Goal: Information Seeking & Learning: Check status

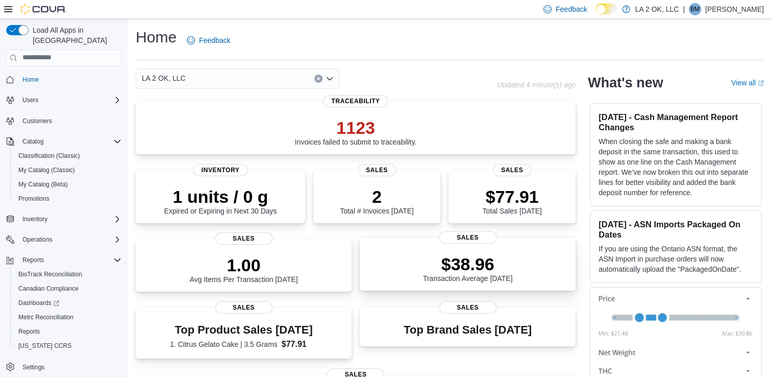
click at [565, 251] on div "$38.96 Transaction Average Today" at bounding box center [468, 266] width 200 height 33
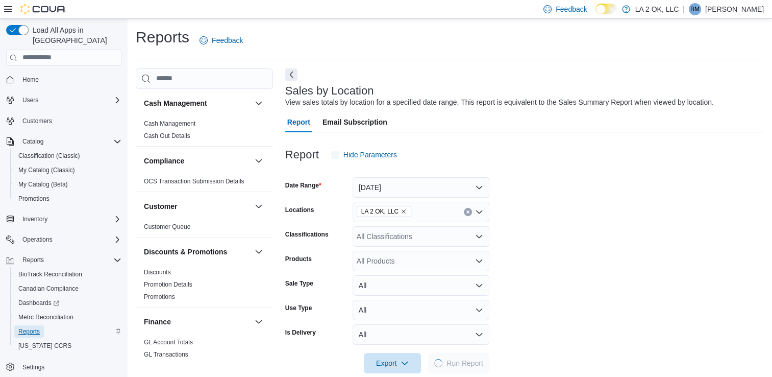
click at [39, 327] on span "Reports" at bounding box center [28, 331] width 21 height 8
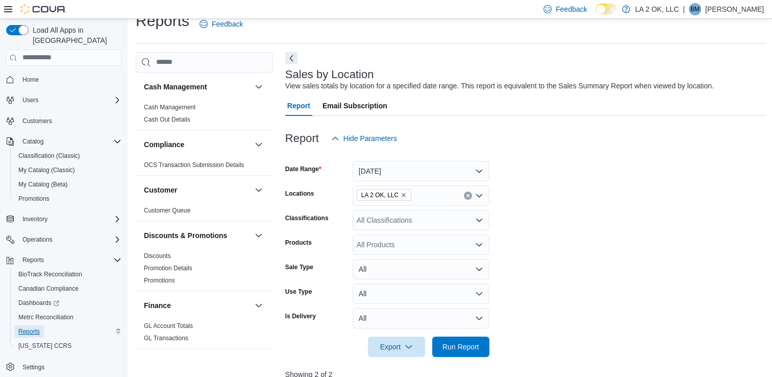
click at [33, 327] on span "Reports" at bounding box center [28, 331] width 21 height 8
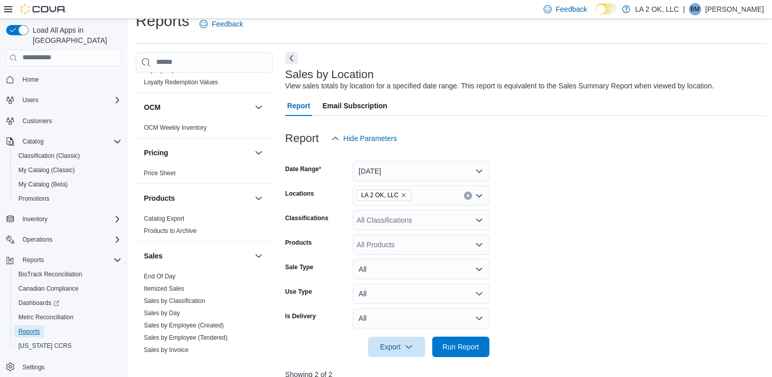
scroll to position [519, 0]
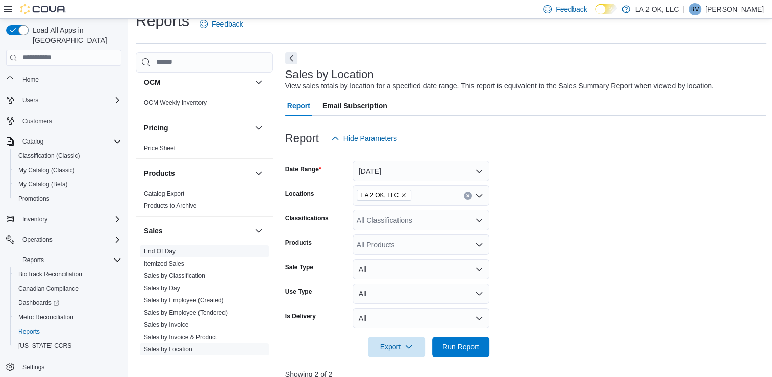
click at [155, 249] on link "End Of Day" at bounding box center [160, 251] width 32 height 7
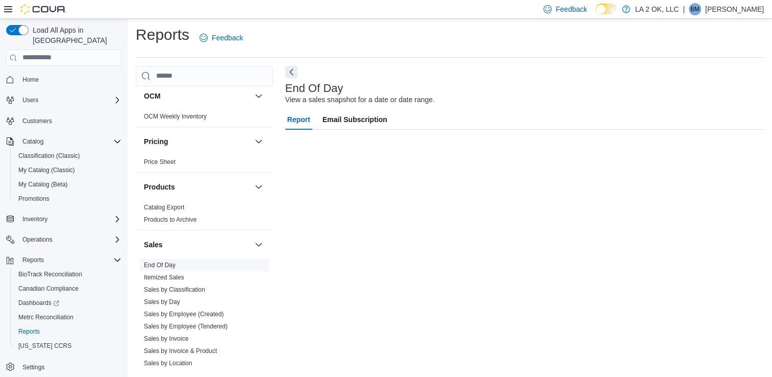
scroll to position [3, 0]
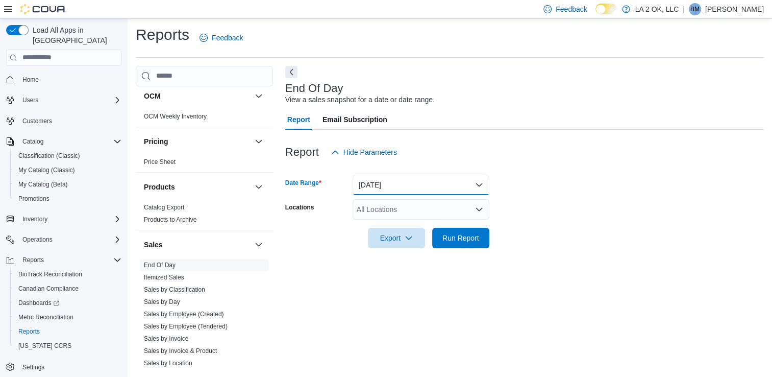
click at [427, 186] on button "[DATE]" at bounding box center [421, 185] width 137 height 20
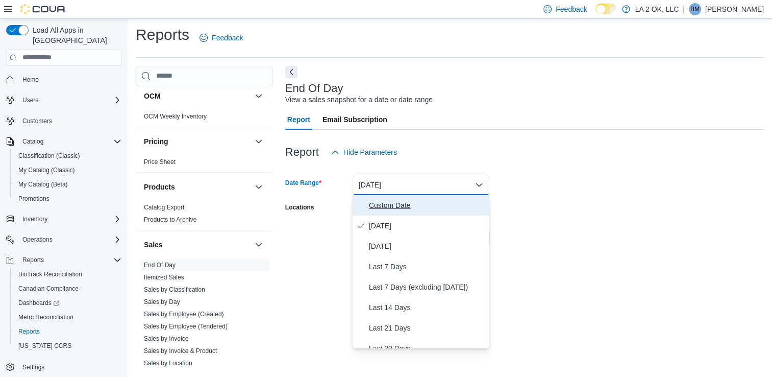
click at [410, 204] on span "Custom Date" at bounding box center [427, 205] width 116 height 12
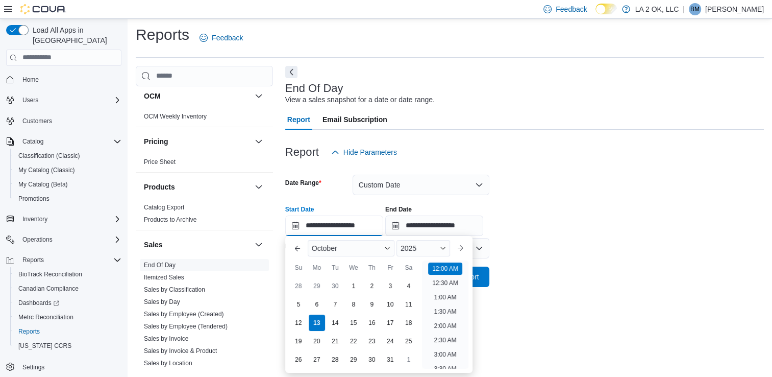
click at [355, 227] on input "**********" at bounding box center [334, 225] width 98 height 20
click at [409, 305] on div "11" at bounding box center [409, 304] width 18 height 18
type input "**********"
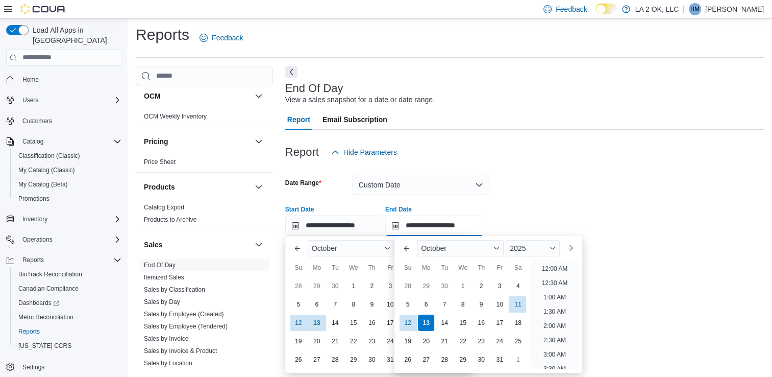
click at [455, 226] on input "**********" at bounding box center [434, 225] width 98 height 20
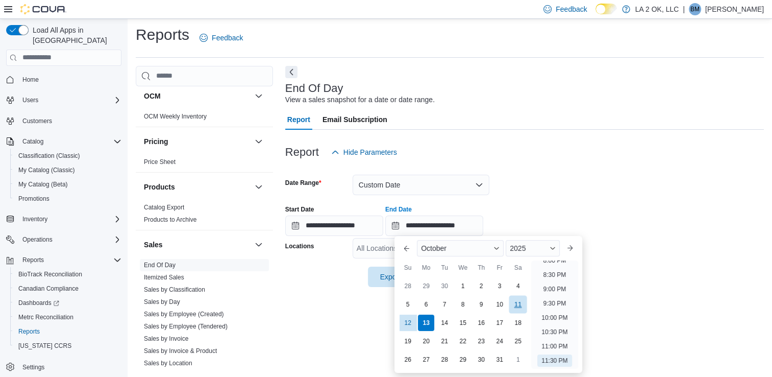
click at [516, 305] on div "11" at bounding box center [518, 304] width 18 height 18
type input "**********"
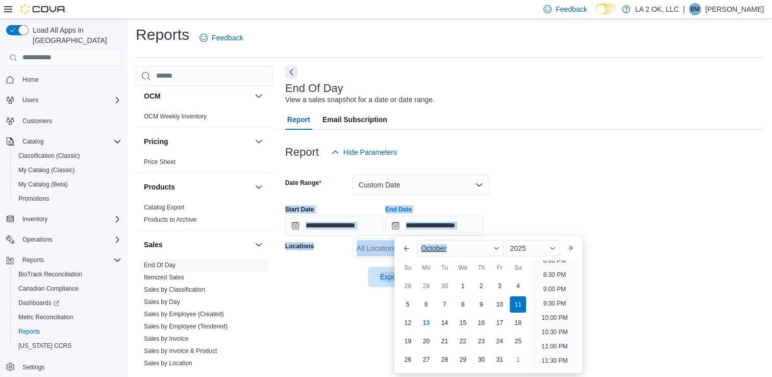
drag, startPoint x: 687, startPoint y: 191, endPoint x: 448, endPoint y: 246, distance: 244.7
click at [448, 246] on body "Feedback Dark Mode LA 2 OK, LLC | BM Brittany M Load All Apps in New Hub Home U…" at bounding box center [386, 186] width 772 height 379
click at [682, 180] on form "**********" at bounding box center [524, 224] width 479 height 125
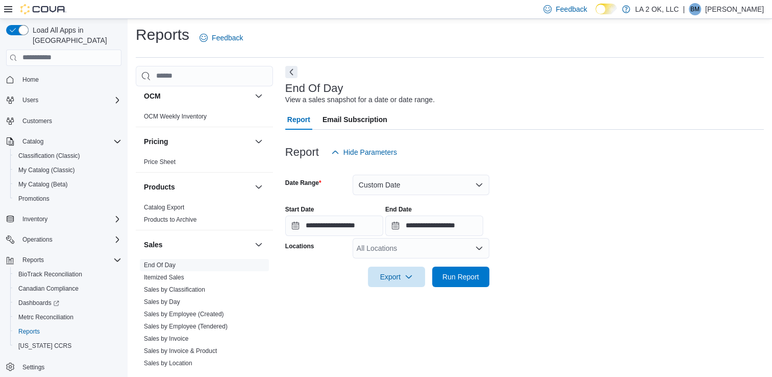
click at [380, 247] on div "All Locations" at bounding box center [421, 248] width 137 height 20
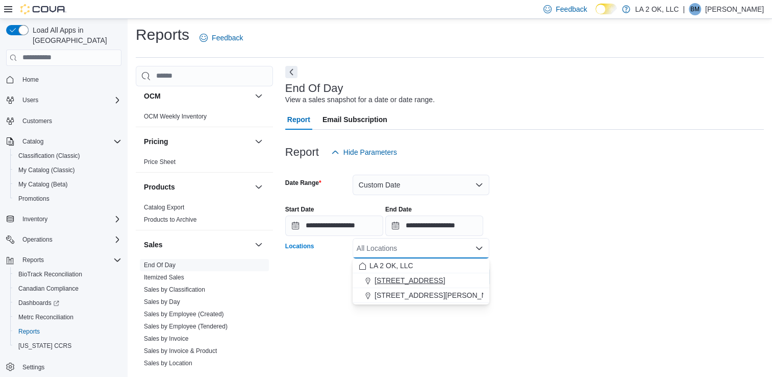
click at [393, 279] on span "[STREET_ADDRESS]" at bounding box center [410, 280] width 70 height 10
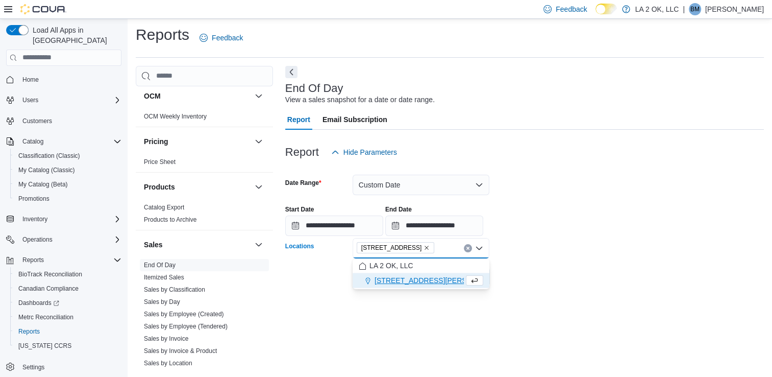
click at [547, 278] on form "**********" at bounding box center [524, 224] width 479 height 125
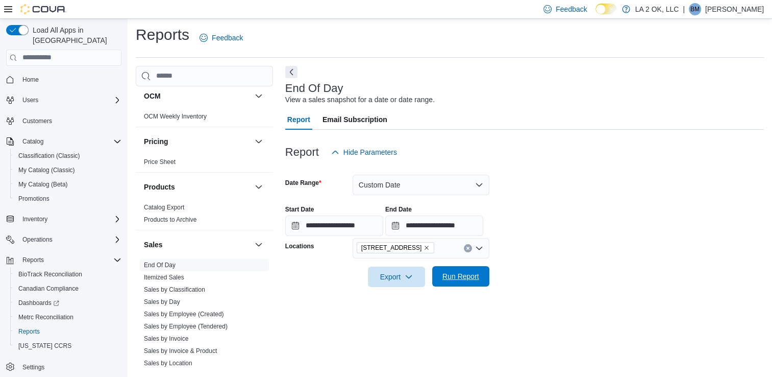
click at [461, 275] on span "Run Report" at bounding box center [461, 276] width 37 height 10
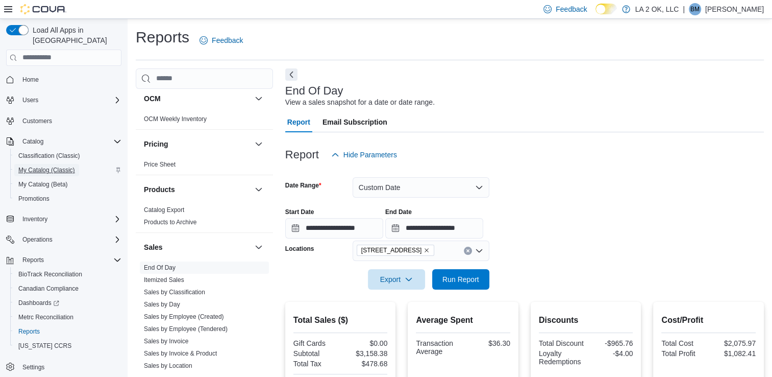
click at [37, 166] on span "My Catalog (Classic)" at bounding box center [46, 170] width 57 height 8
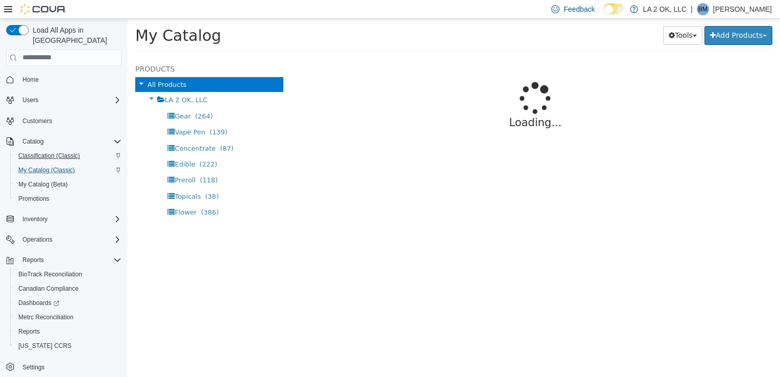
select select "**********"
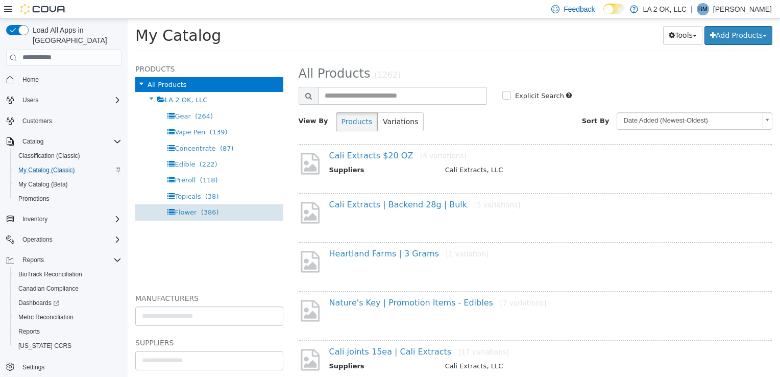
click at [201, 214] on span "(386)" at bounding box center [210, 212] width 18 height 8
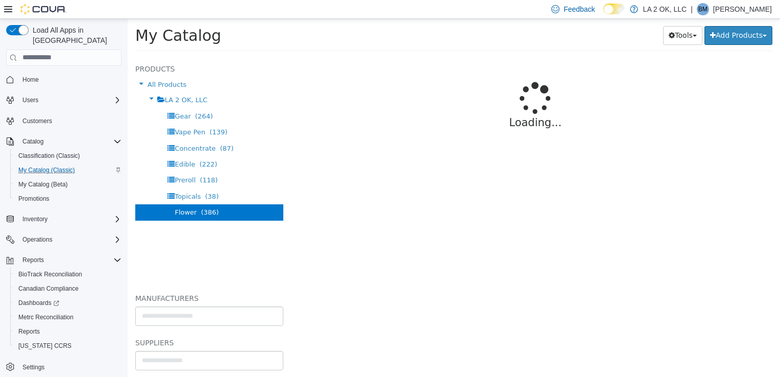
select select "**********"
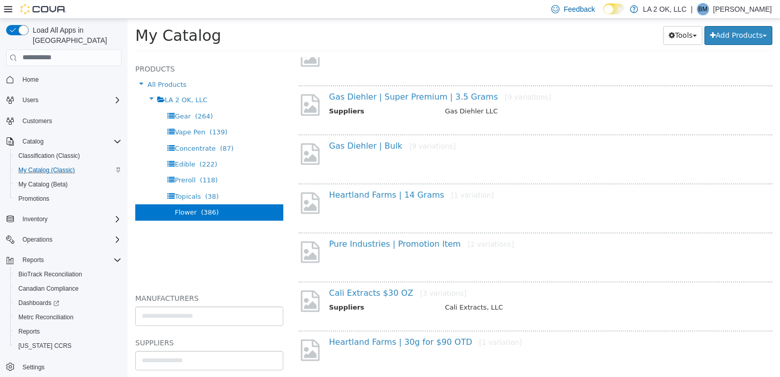
scroll to position [791, 0]
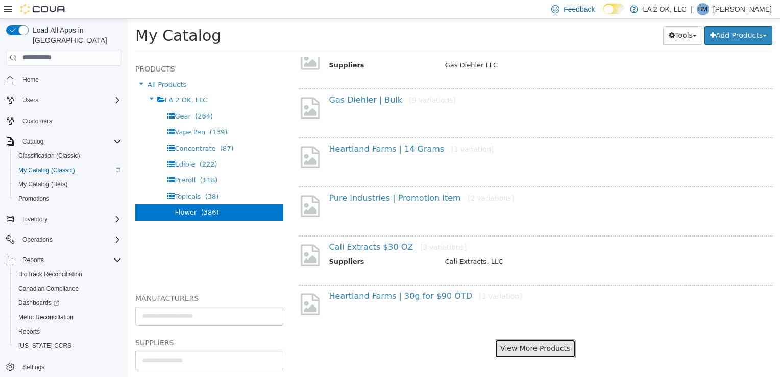
click at [553, 344] on button "View More Products" at bounding box center [535, 347] width 81 height 19
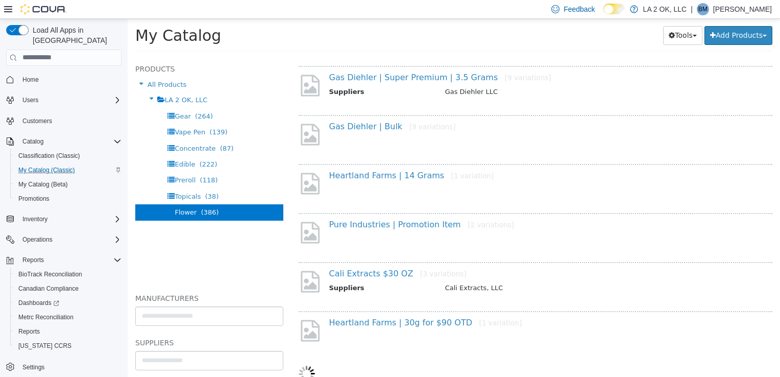
select select "**********"
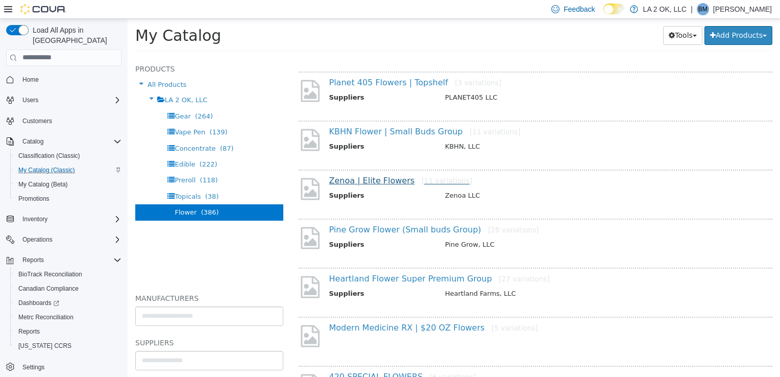
scroll to position [1771, 0]
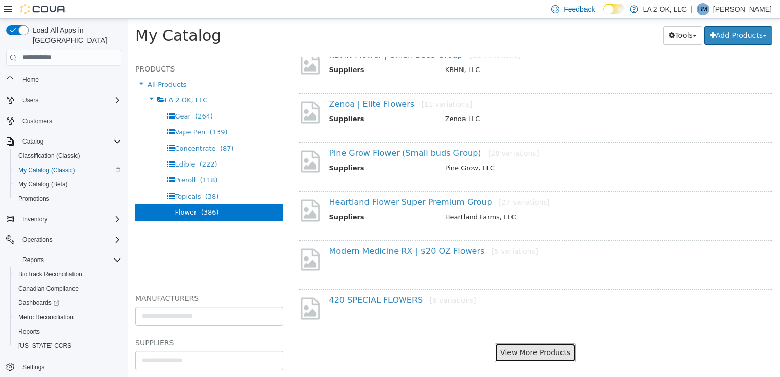
click at [522, 342] on button "View More Products" at bounding box center [535, 351] width 81 height 19
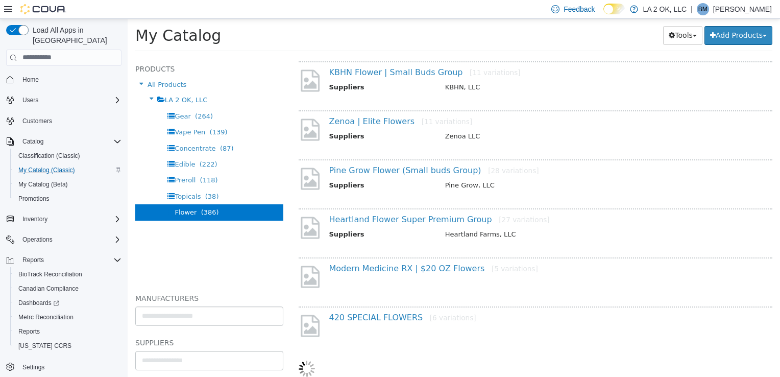
scroll to position [1745, 0]
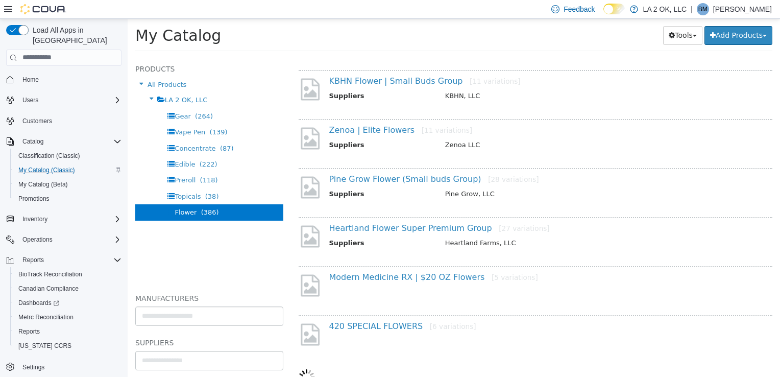
select select "**********"
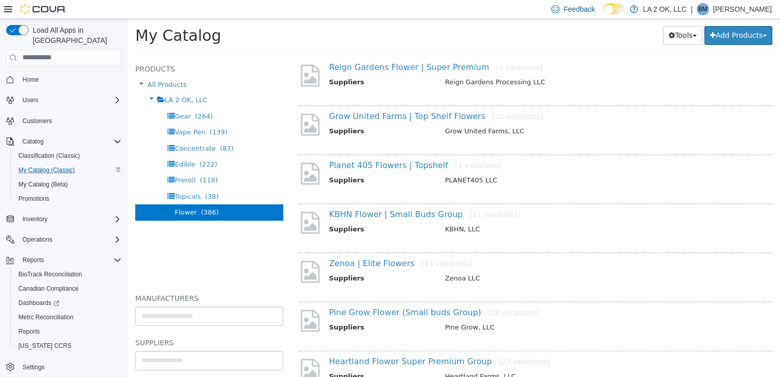
scroll to position [1611, 0]
click at [404, 211] on link "KBHN Flower | Small Buds Group [11 variations]" at bounding box center [424, 214] width 191 height 10
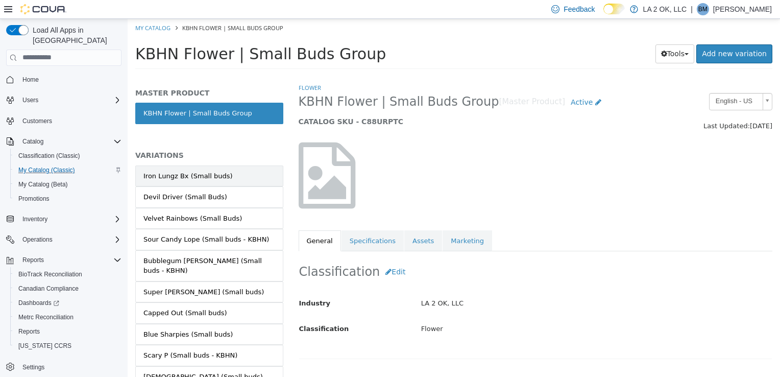
click at [202, 178] on div "Iron Lungz Bx (Small buds)" at bounding box center [187, 175] width 89 height 10
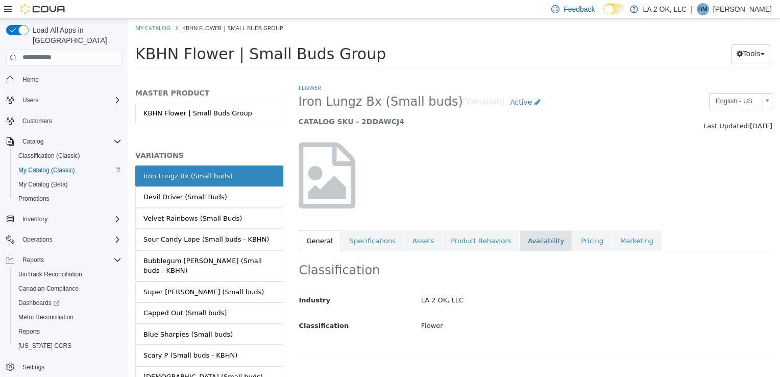
click at [520, 240] on link "Availability" at bounding box center [546, 240] width 53 height 21
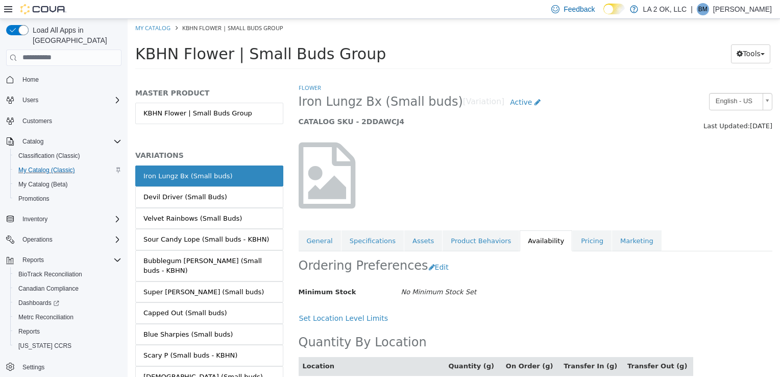
scroll to position [54, 0]
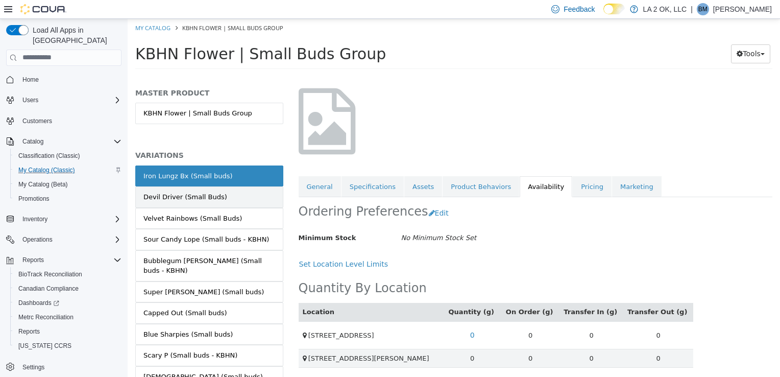
click at [251, 187] on link "Devil Driver (Small Buds)" at bounding box center [209, 196] width 148 height 21
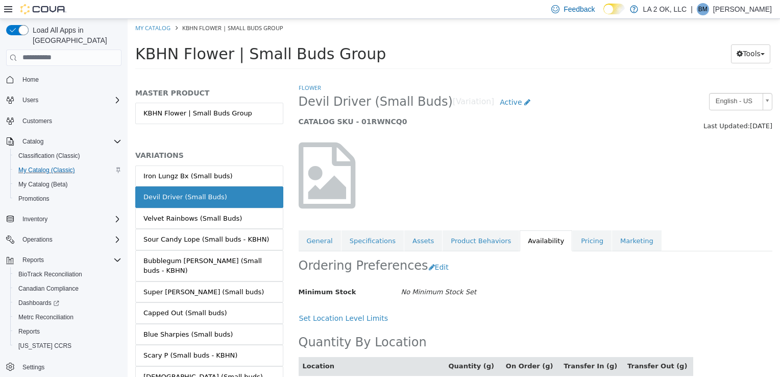
scroll to position [63, 0]
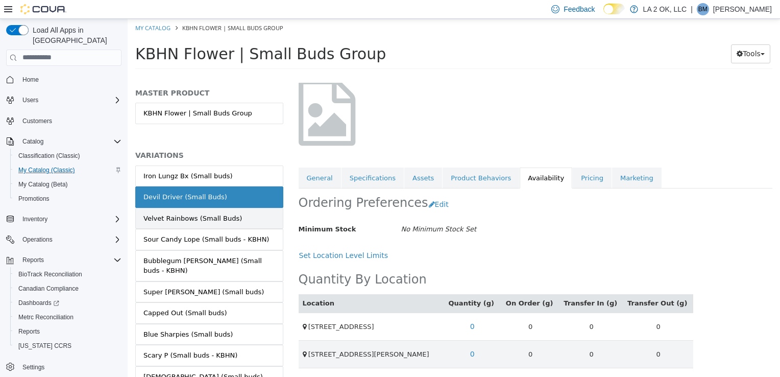
click at [232, 223] on link "Velvet Rainbows (Small Buds)" at bounding box center [209, 217] width 148 height 21
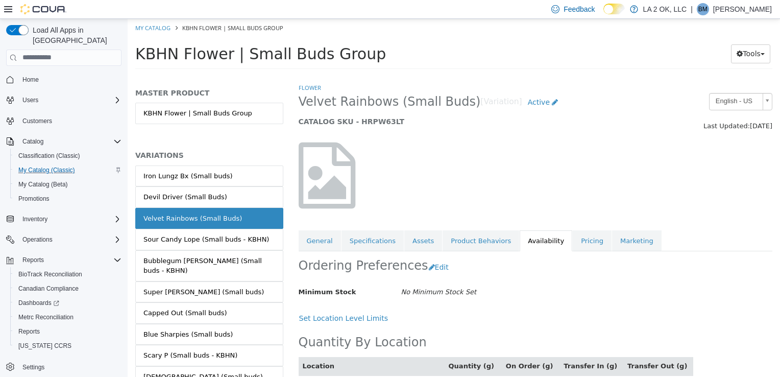
scroll to position [63, 0]
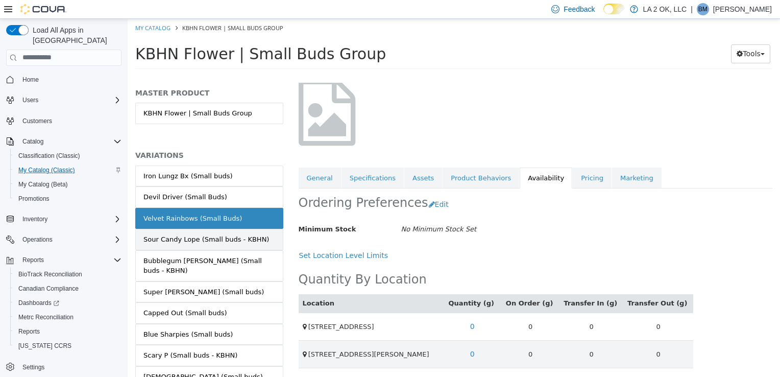
click at [214, 244] on link "Sour Candy Lope (Small buds - KBHN)" at bounding box center [209, 238] width 148 height 21
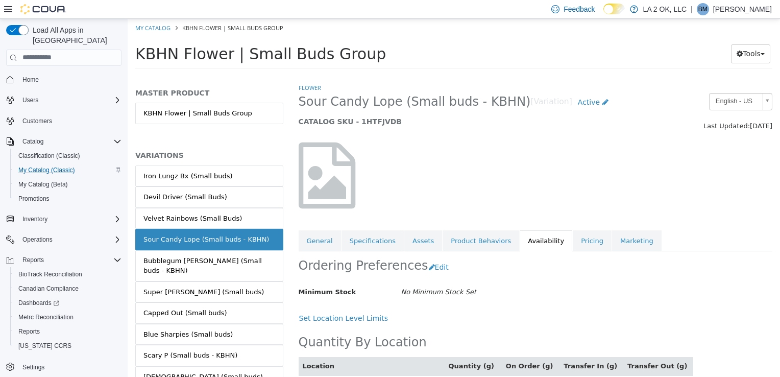
scroll to position [54, 0]
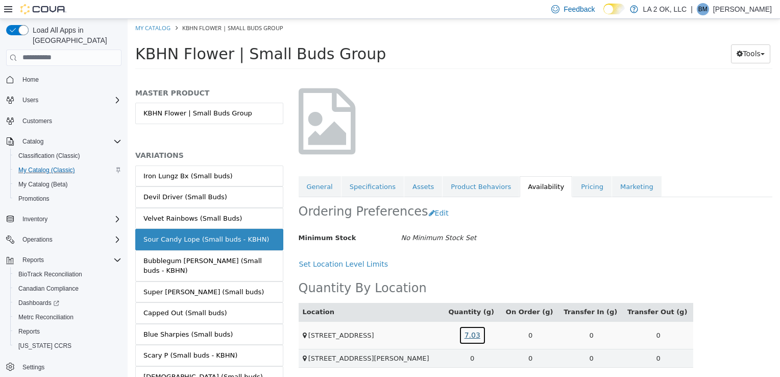
click at [486, 337] on link "7.03" at bounding box center [472, 334] width 27 height 19
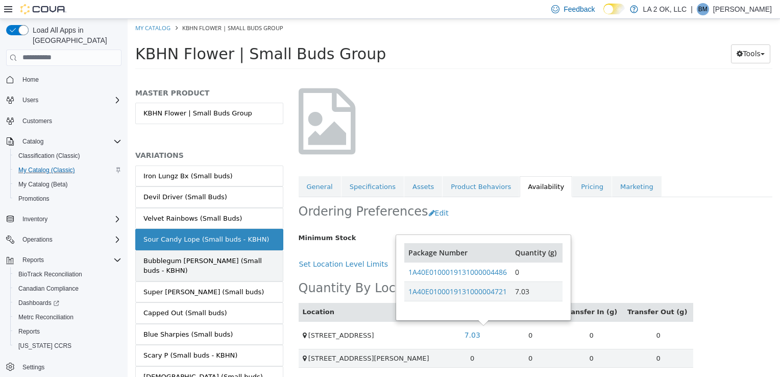
click at [249, 258] on div "Bubblegum [PERSON_NAME] (Small buds - KBHN)" at bounding box center [209, 265] width 132 height 20
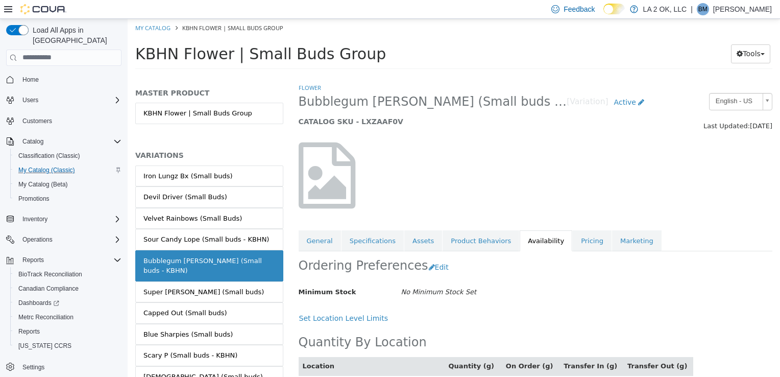
scroll to position [54, 0]
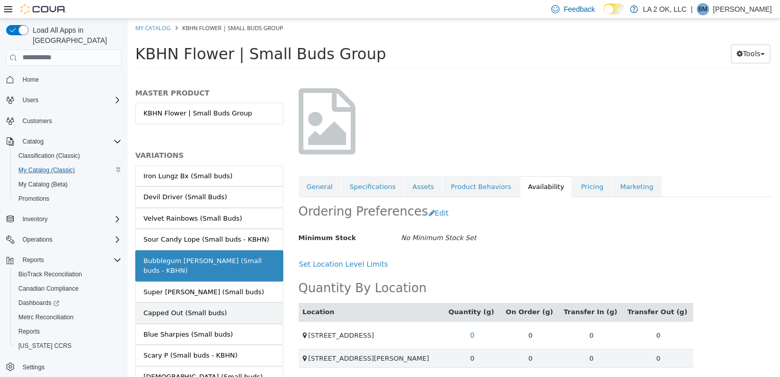
click at [234, 302] on link "Capped Out (Small buds)" at bounding box center [209, 312] width 148 height 21
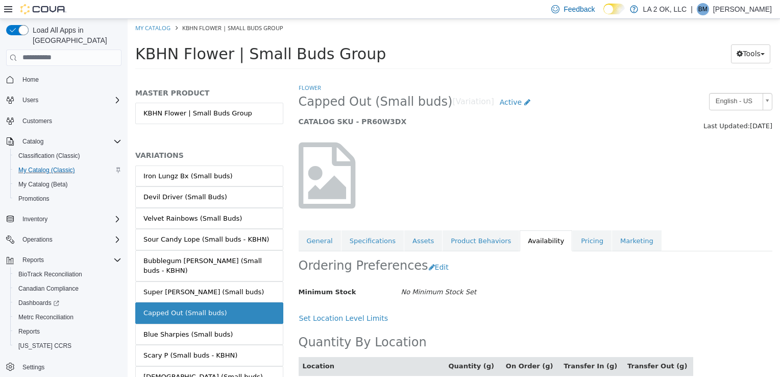
scroll to position [54, 0]
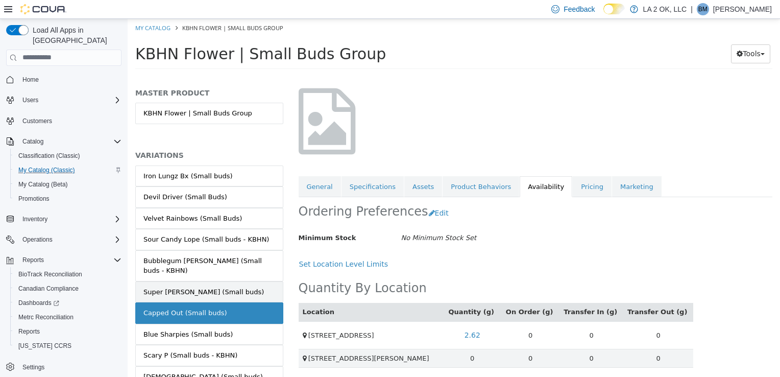
click at [238, 281] on link "Super [PERSON_NAME] (Small buds)" at bounding box center [209, 291] width 148 height 21
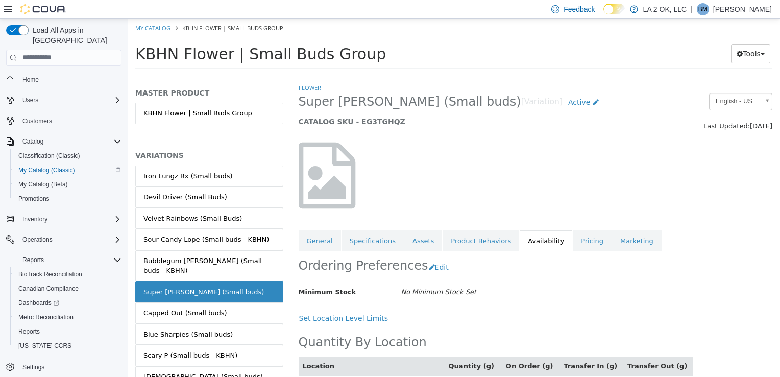
scroll to position [63, 0]
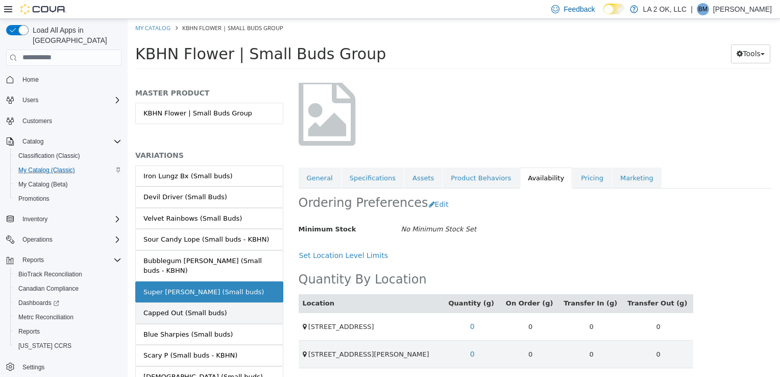
click at [210, 307] on div "Capped Out (Small buds)" at bounding box center [185, 312] width 84 height 10
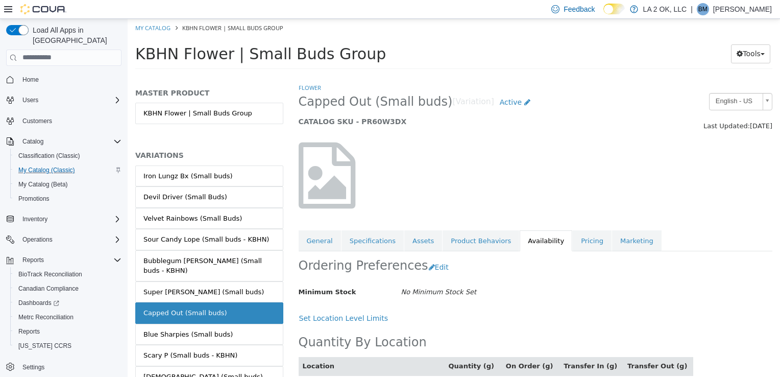
scroll to position [54, 0]
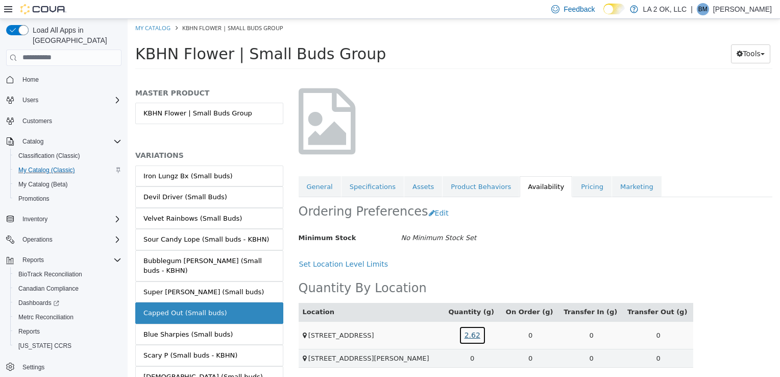
click at [480, 339] on link "2.62" at bounding box center [472, 334] width 27 height 19
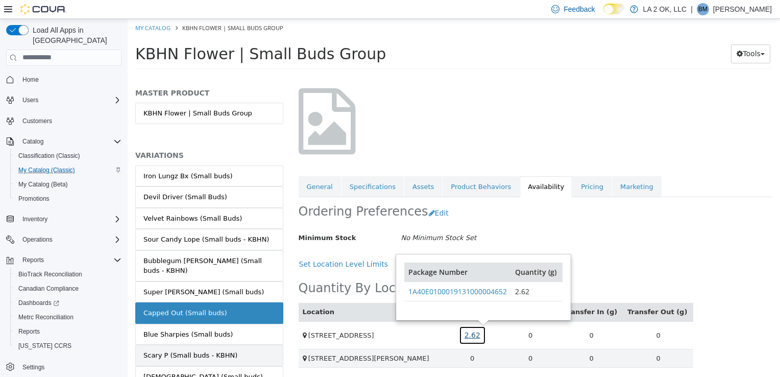
scroll to position [53, 0]
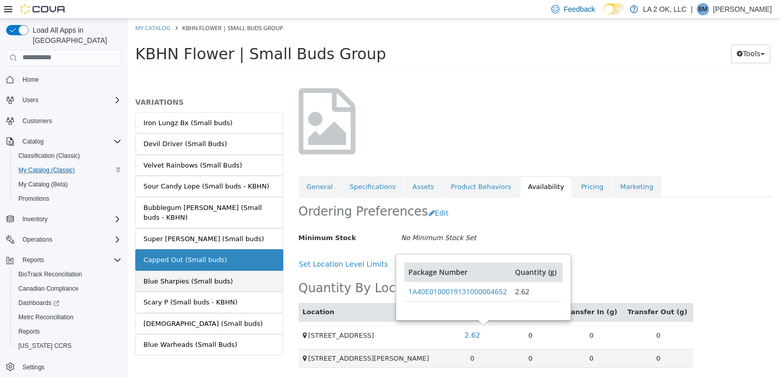
click at [210, 276] on div "Blue Sharpies (Small buds)" at bounding box center [187, 281] width 89 height 10
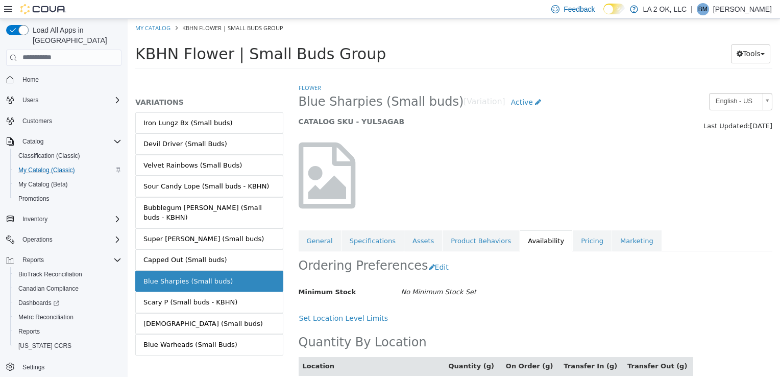
scroll to position [54, 0]
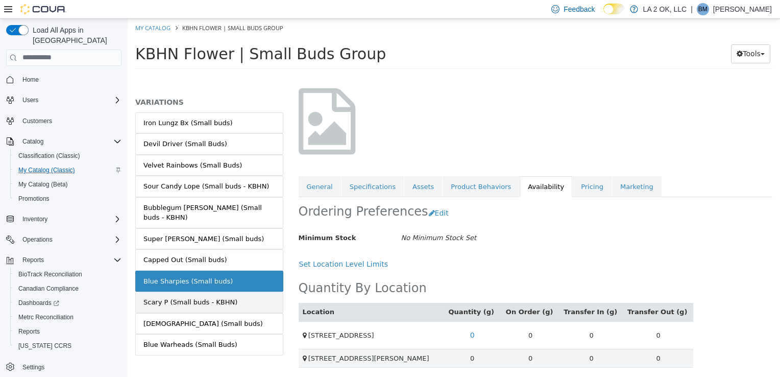
click at [224, 297] on div "Scary P (Small buds - KBHN)" at bounding box center [190, 302] width 94 height 10
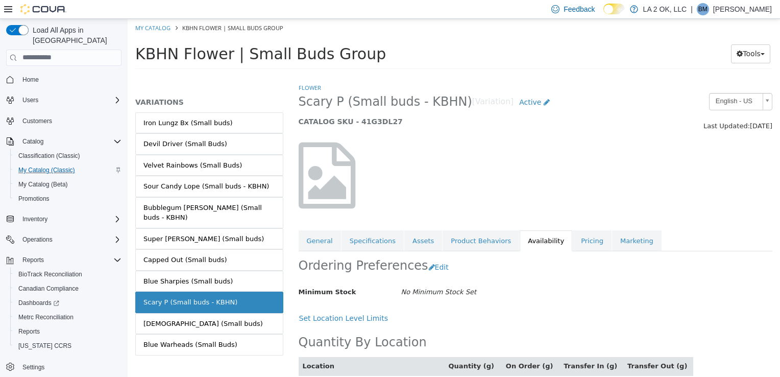
scroll to position [63, 0]
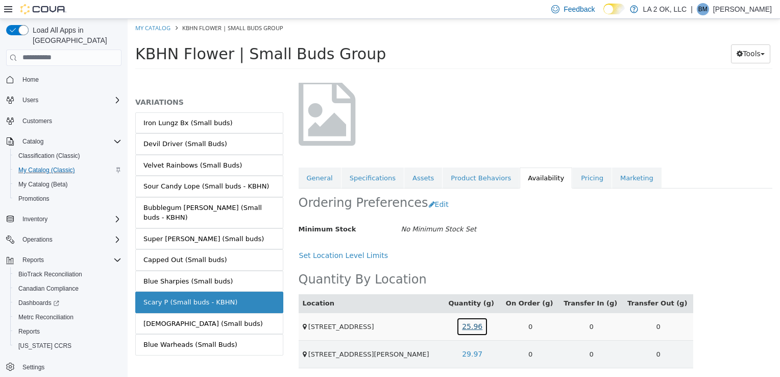
click at [486, 327] on link "25.96" at bounding box center [472, 325] width 32 height 19
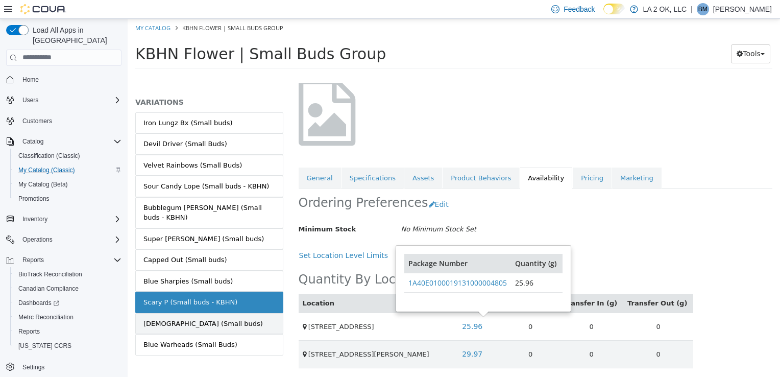
click at [204, 312] on link "[DEMOGRAPHIC_DATA] (Small buds)" at bounding box center [209, 322] width 148 height 21
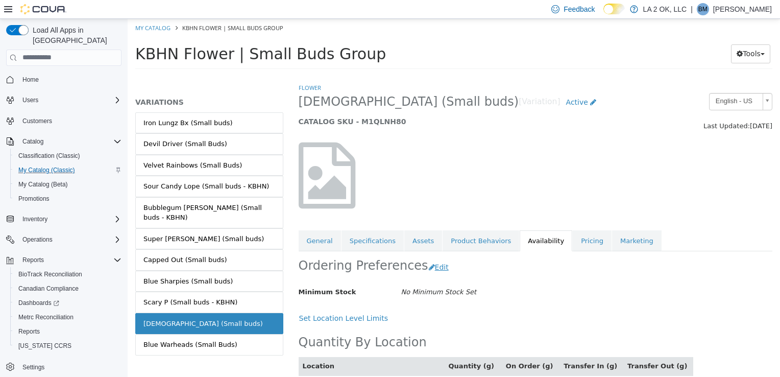
scroll to position [54, 0]
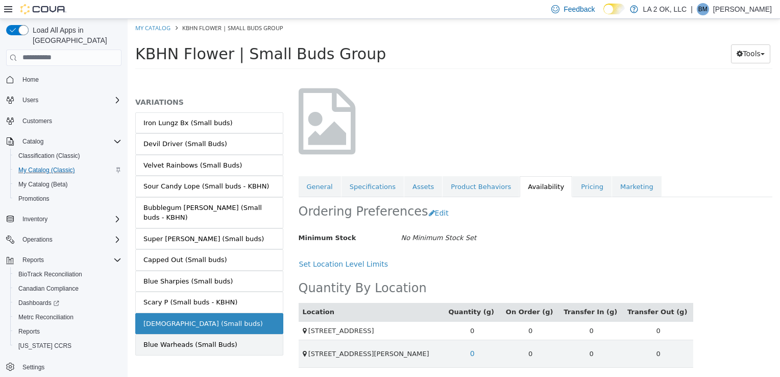
click at [163, 339] on div "Blue Warheads (Small Buds)" at bounding box center [190, 344] width 94 height 10
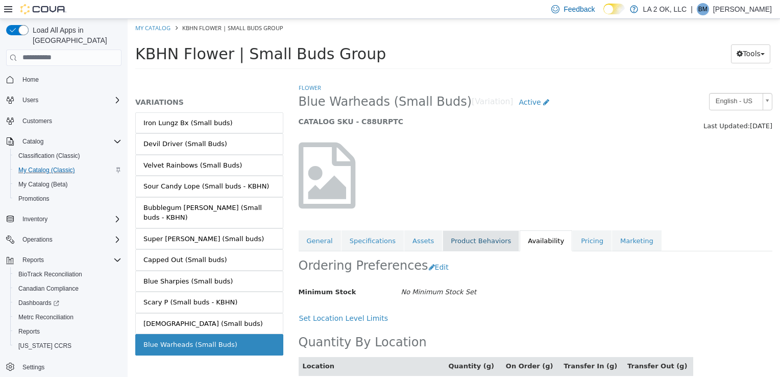
scroll to position [54, 0]
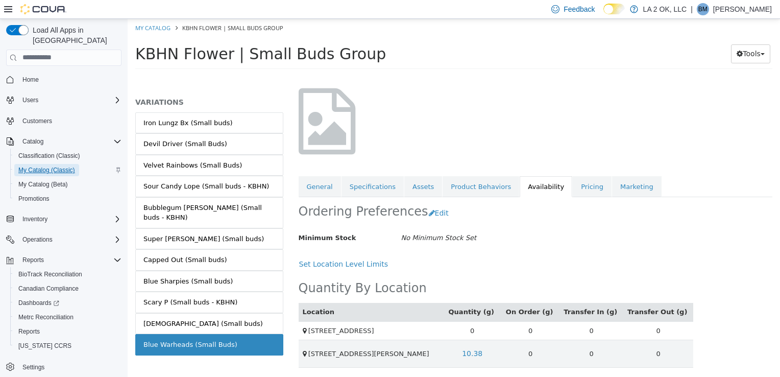
click at [45, 166] on span "My Catalog (Classic)" at bounding box center [46, 170] width 57 height 8
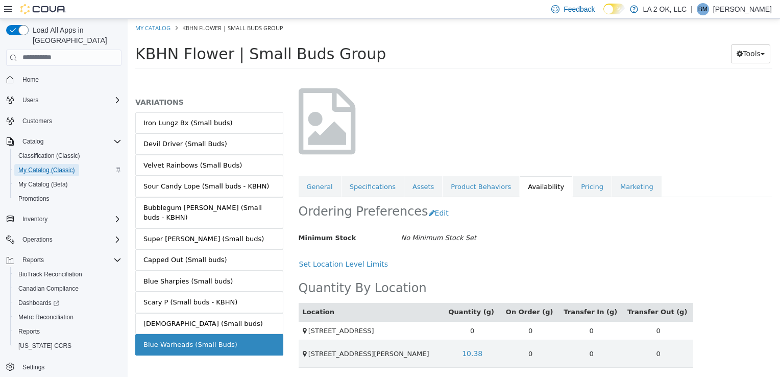
click at [45, 166] on span "My Catalog (Classic)" at bounding box center [46, 170] width 57 height 8
click at [27, 166] on span "My Catalog (Classic)" at bounding box center [46, 170] width 57 height 8
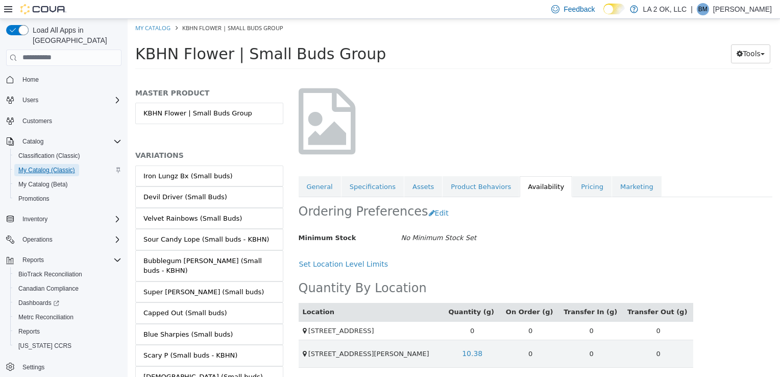
click at [61, 166] on span "My Catalog (Classic)" at bounding box center [46, 170] width 57 height 8
click at [37, 137] on span "Catalog" at bounding box center [32, 141] width 21 height 8
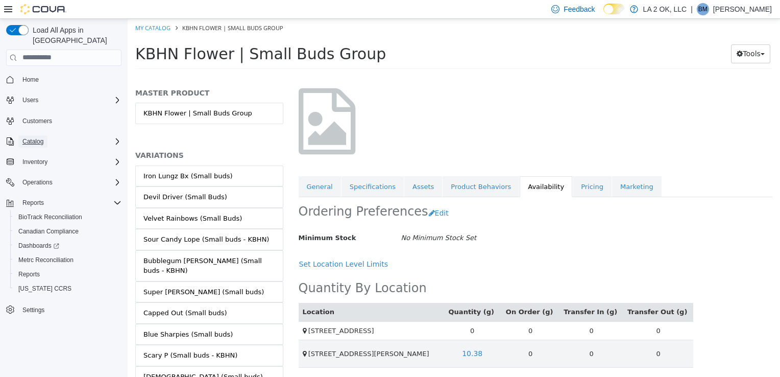
click at [37, 137] on span "Catalog" at bounding box center [32, 141] width 21 height 8
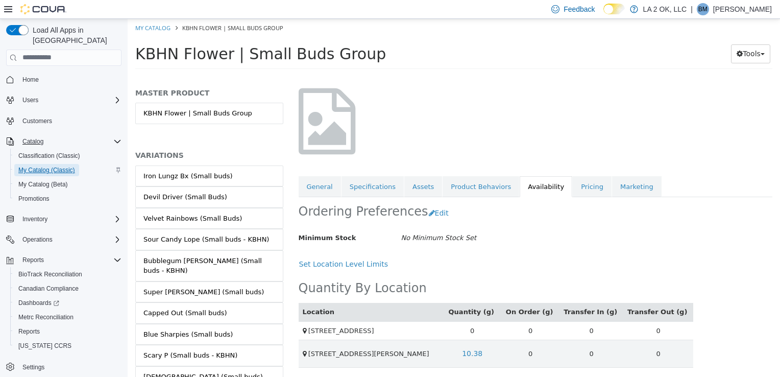
click at [53, 166] on span "My Catalog (Classic)" at bounding box center [46, 170] width 57 height 8
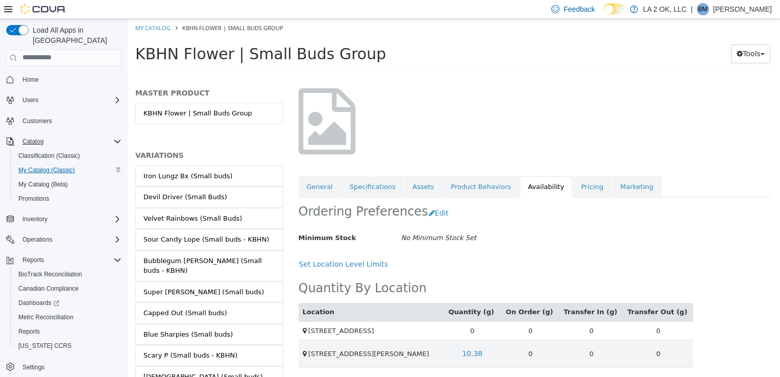
click at [53, 166] on span "My Catalog (Classic)" at bounding box center [46, 170] width 57 height 8
click at [51, 166] on span "My Catalog (Classic)" at bounding box center [46, 170] width 57 height 8
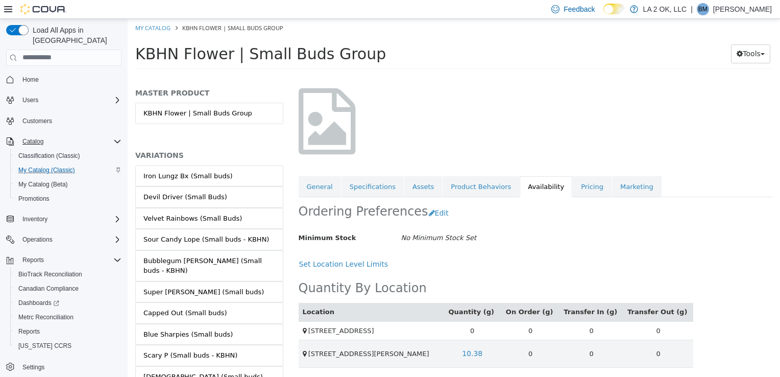
click at [115, 164] on div "My Catalog (Classic)" at bounding box center [67, 170] width 107 height 12
click at [81, 164] on div "My Catalog (Classic)" at bounding box center [67, 170] width 107 height 12
click at [56, 152] on span "Classification (Classic)" at bounding box center [49, 156] width 62 height 8
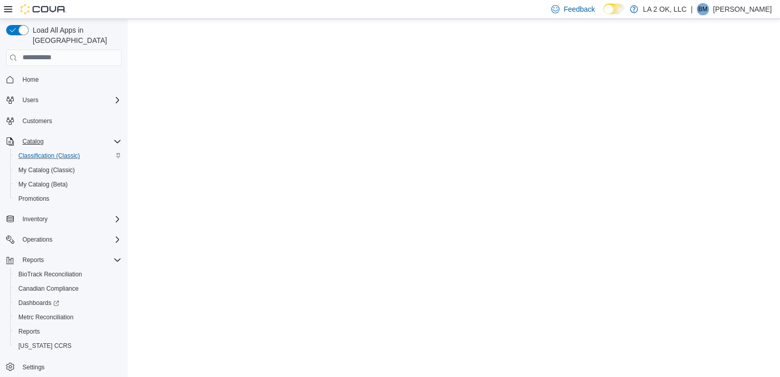
click at [56, 152] on span "Classification (Classic)" at bounding box center [49, 156] width 62 height 8
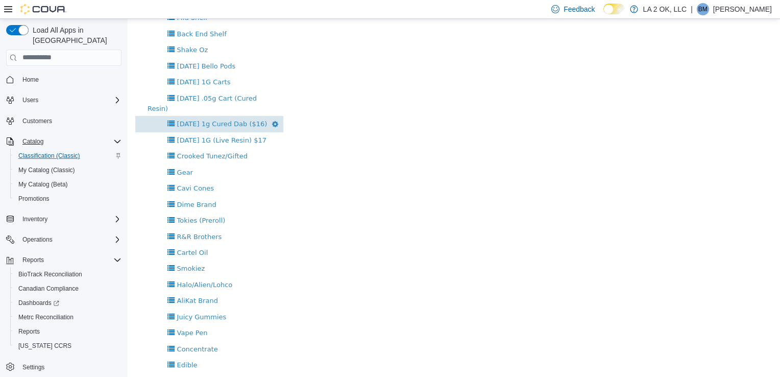
scroll to position [197, 0]
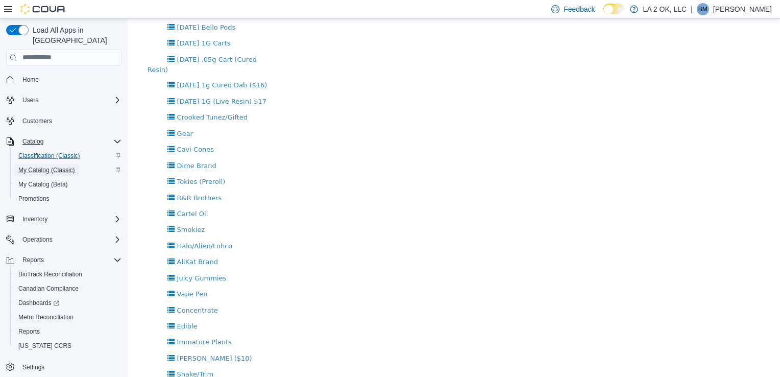
click at [53, 166] on span "My Catalog (Classic)" at bounding box center [46, 170] width 57 height 8
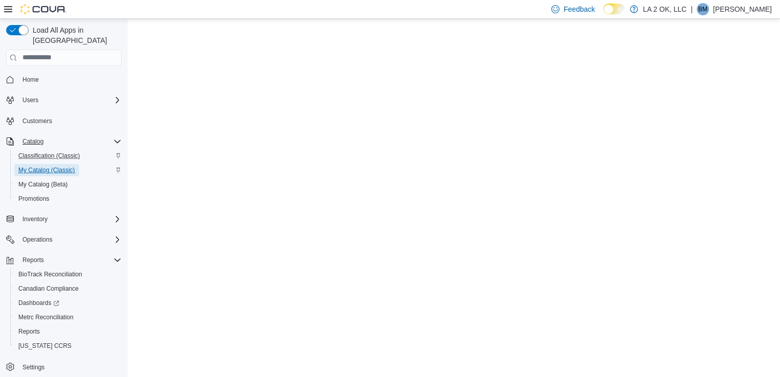
click at [53, 166] on span "My Catalog (Classic)" at bounding box center [46, 170] width 57 height 8
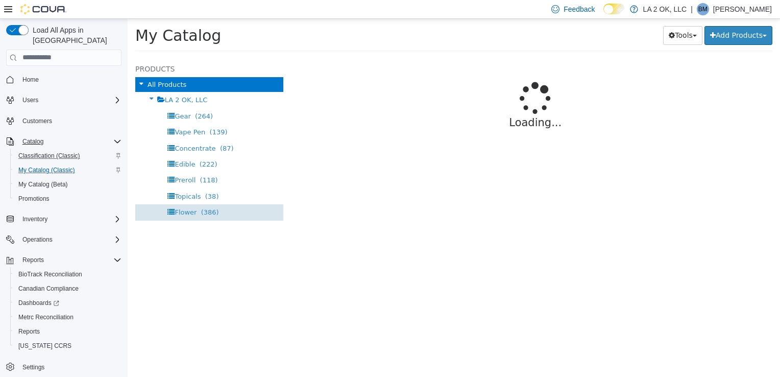
click at [179, 213] on span "Flower" at bounding box center [186, 212] width 22 height 8
select select "**********"
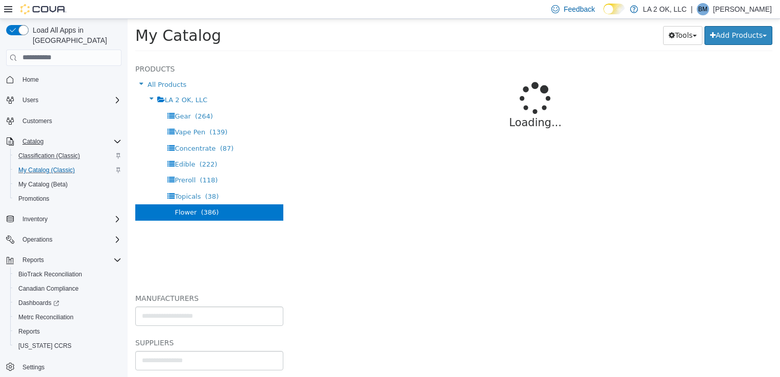
select select "**********"
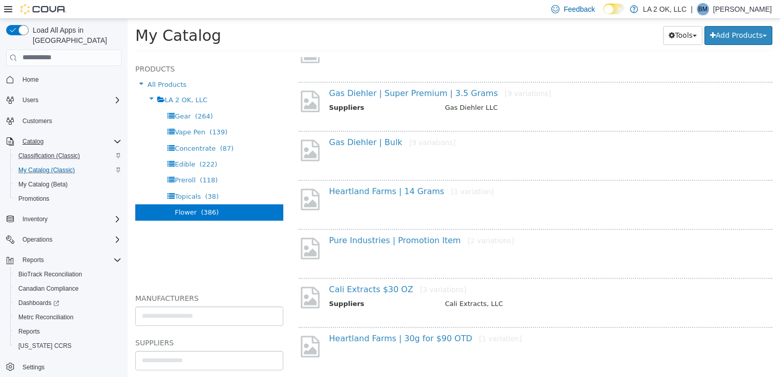
scroll to position [791, 0]
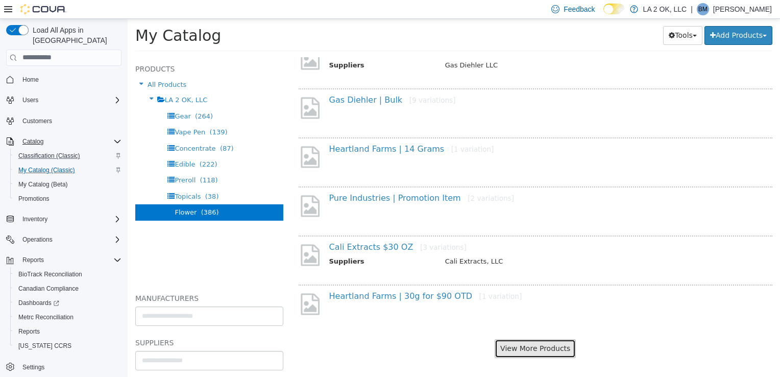
click at [527, 349] on button "View More Products" at bounding box center [535, 347] width 81 height 19
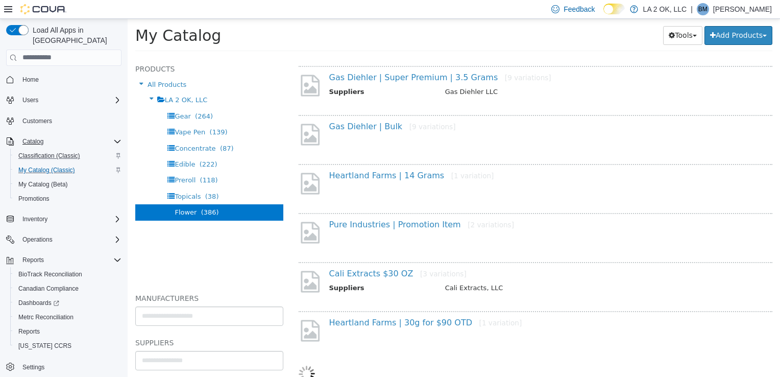
select select "**********"
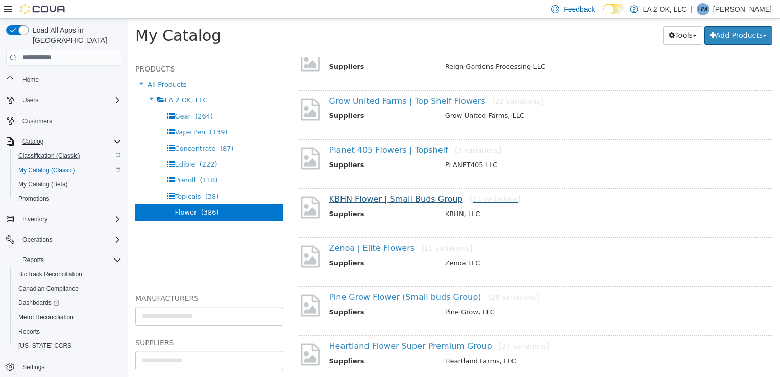
scroll to position [1634, 0]
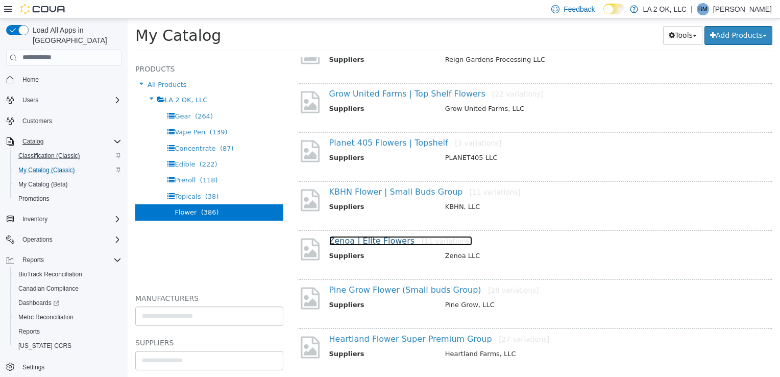
click at [380, 235] on link "Zenoa | Elite Flowers [11 variations]" at bounding box center [400, 240] width 143 height 10
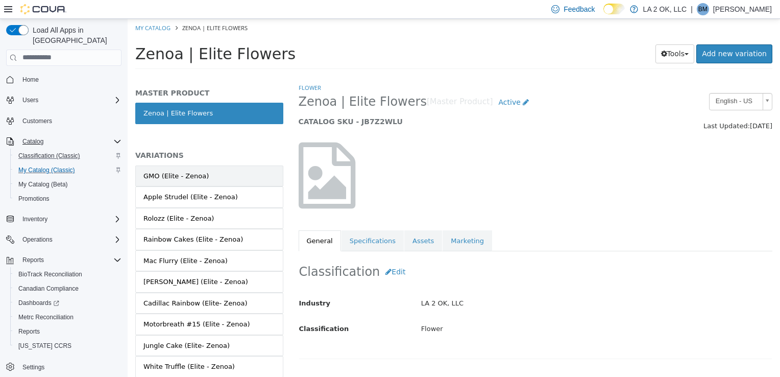
click at [201, 172] on div "GMO (Elite - Zenoa)" at bounding box center [175, 175] width 65 height 10
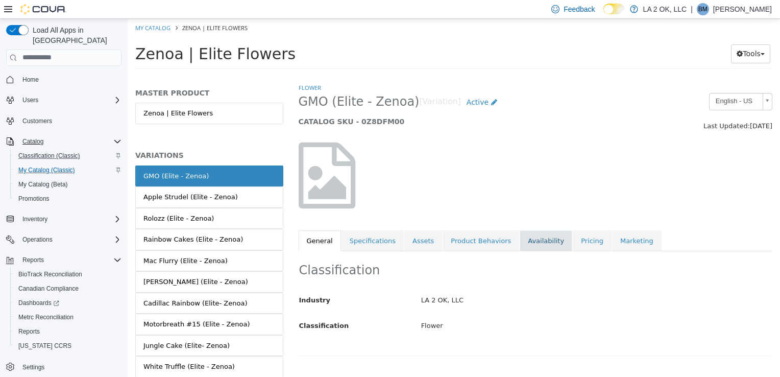
click at [531, 249] on link "Availability" at bounding box center [546, 240] width 53 height 21
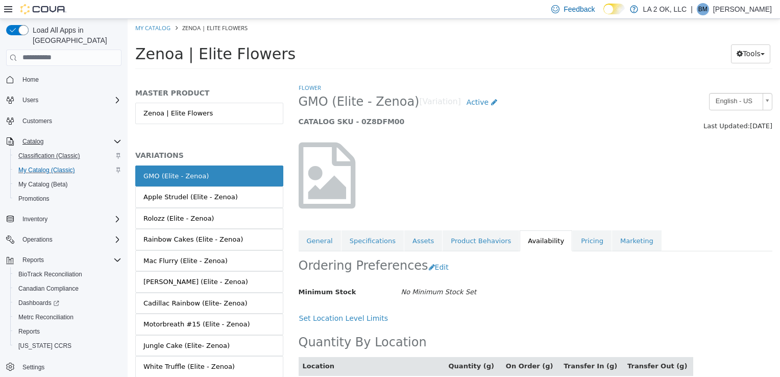
scroll to position [63, 0]
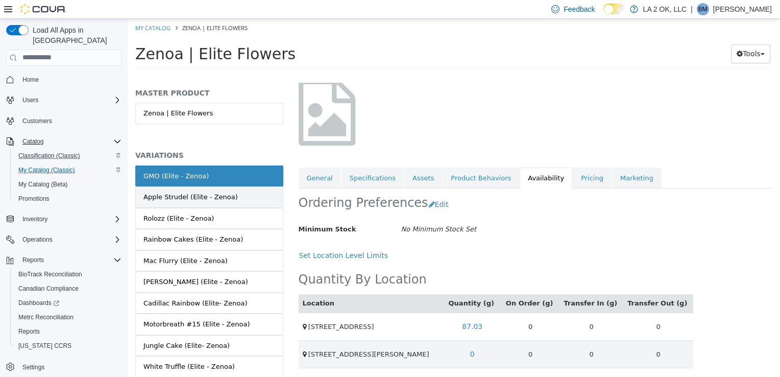
click at [167, 197] on div "Apple Strudel (Elite - Zenoa)" at bounding box center [190, 196] width 94 height 10
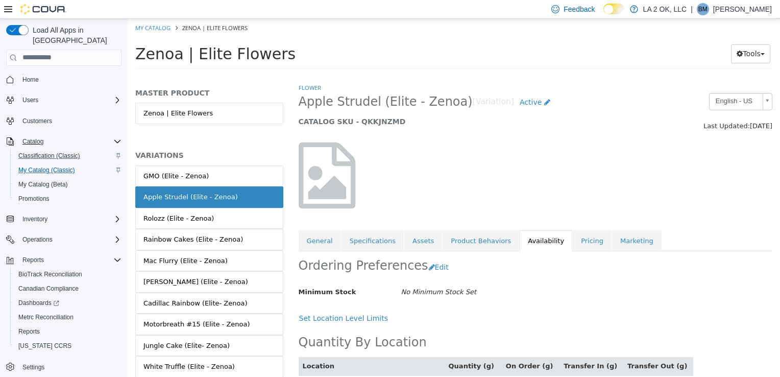
scroll to position [63, 0]
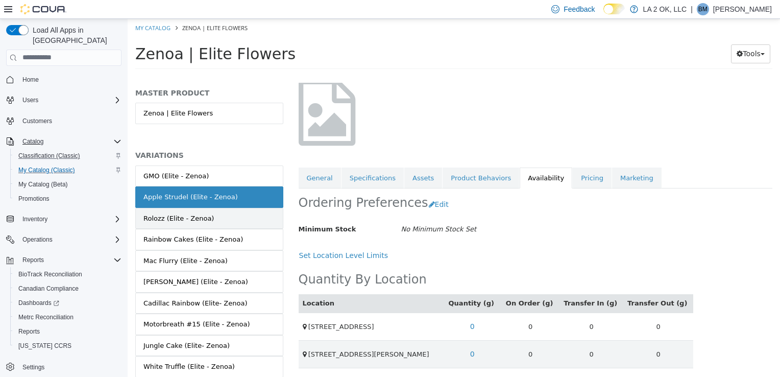
click at [163, 213] on div "Rolozz (Elite - Zenoa)" at bounding box center [178, 218] width 70 height 10
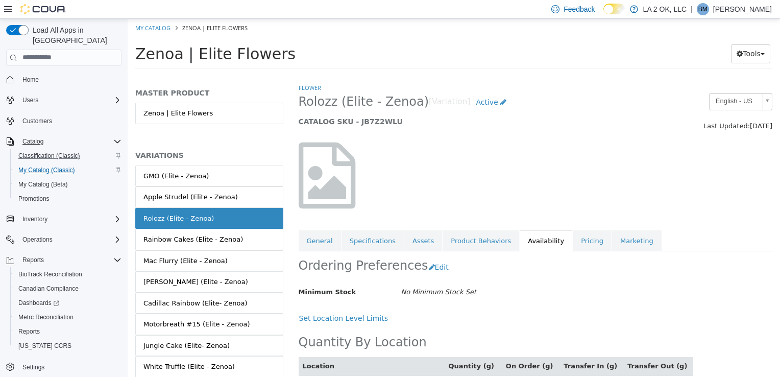
scroll to position [63, 0]
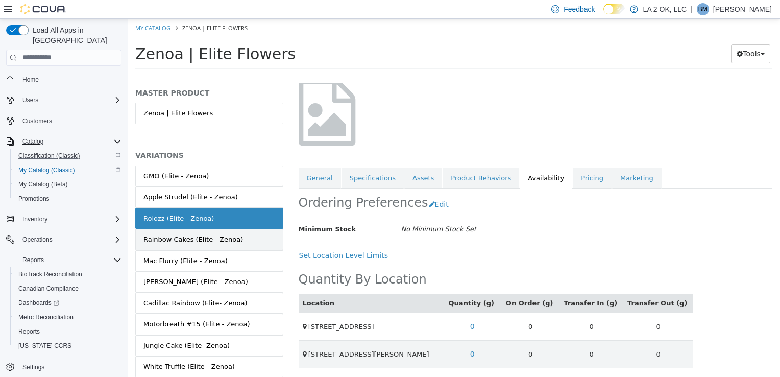
click at [160, 246] on link "Rainbow Cakes (Elite - Zenoa)" at bounding box center [209, 238] width 148 height 21
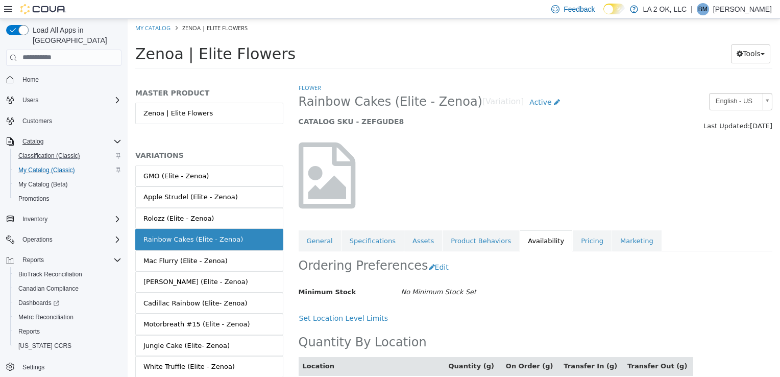
scroll to position [63, 0]
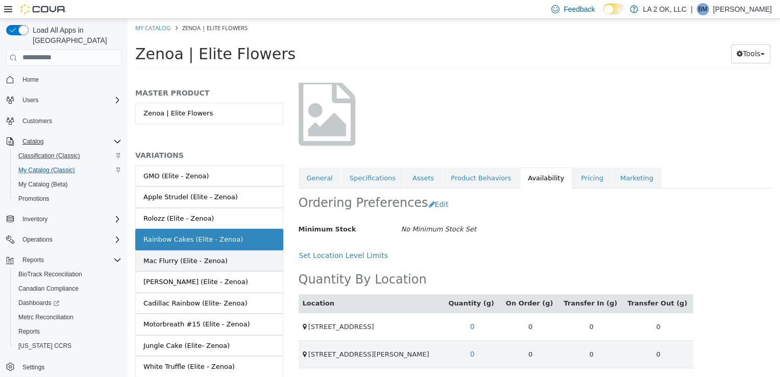
click at [235, 263] on link "Mac Flurry (Elite - Zenoa)" at bounding box center [209, 260] width 148 height 21
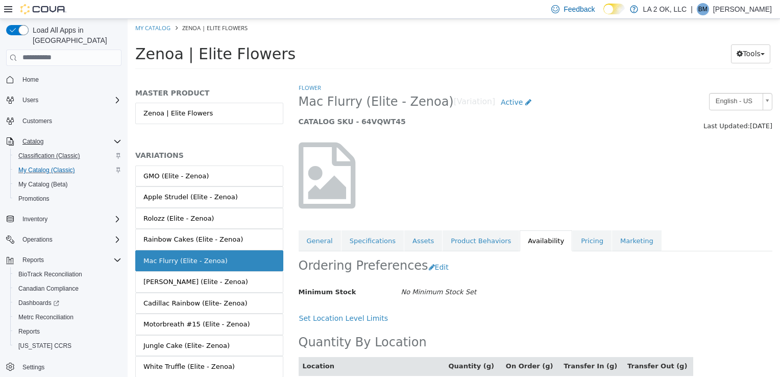
scroll to position [54, 0]
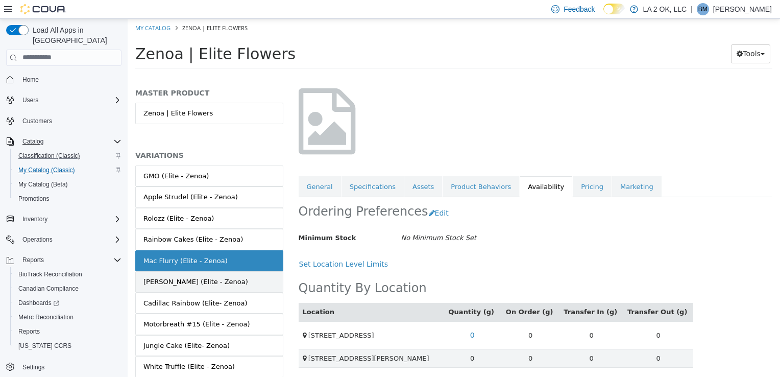
click at [232, 274] on link "[PERSON_NAME] (Elite - Zenoa)" at bounding box center [209, 281] width 148 height 21
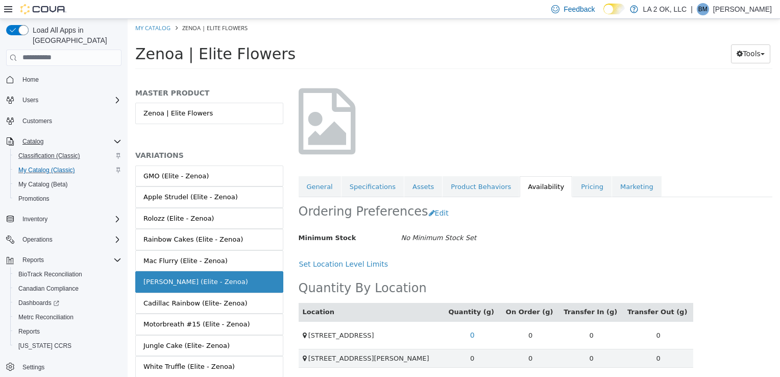
scroll to position [53, 0]
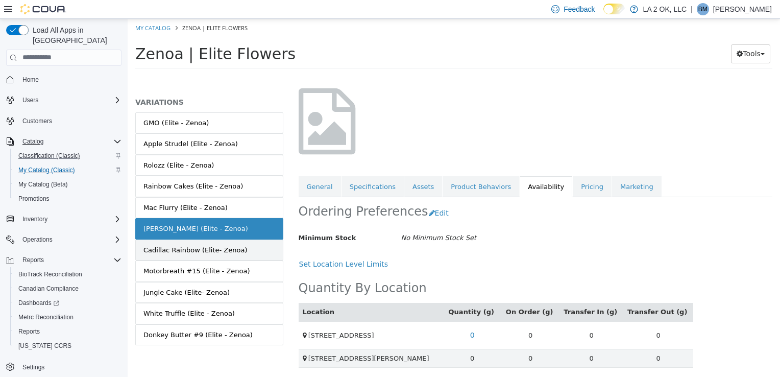
click at [187, 249] on div "Cadillac Rainbow (Elite- Zenoa)" at bounding box center [195, 249] width 104 height 10
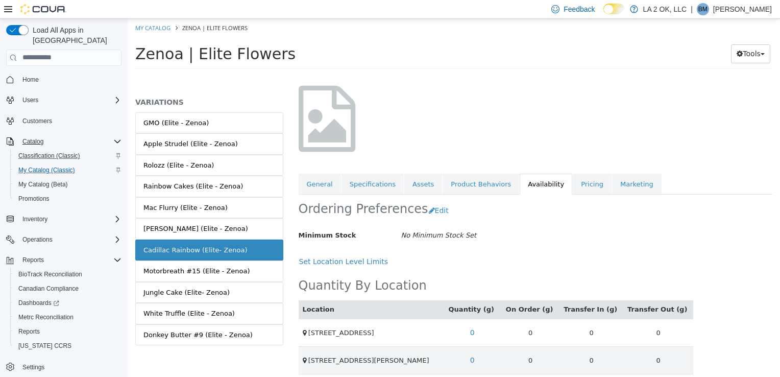
scroll to position [63, 0]
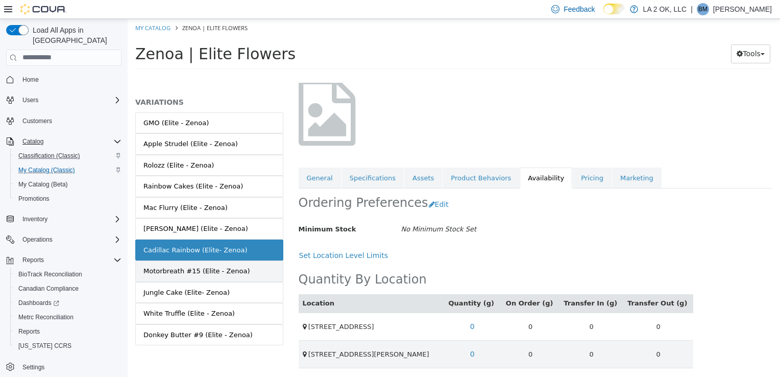
click at [254, 271] on link "Motorbreath #15 (Elite - Zenoa)" at bounding box center [209, 270] width 148 height 21
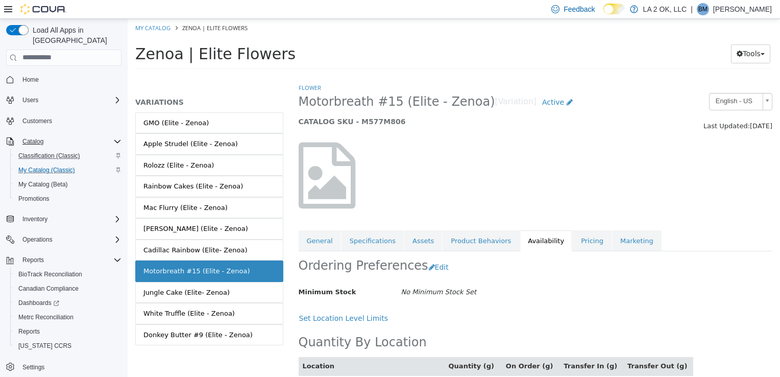
scroll to position [63, 0]
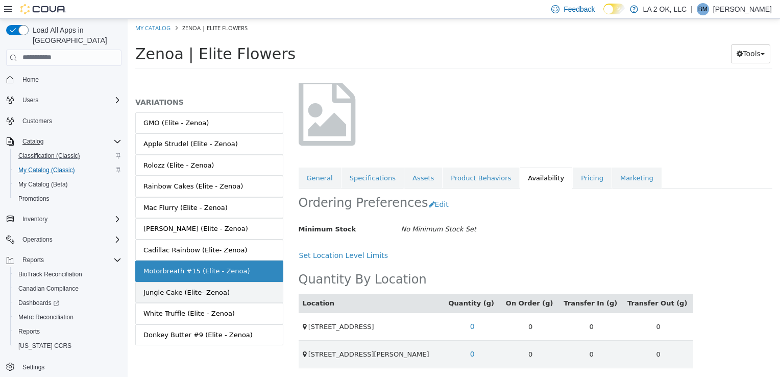
click at [205, 290] on div "Jungle Cake (Elite- Zenoa)" at bounding box center [186, 292] width 86 height 10
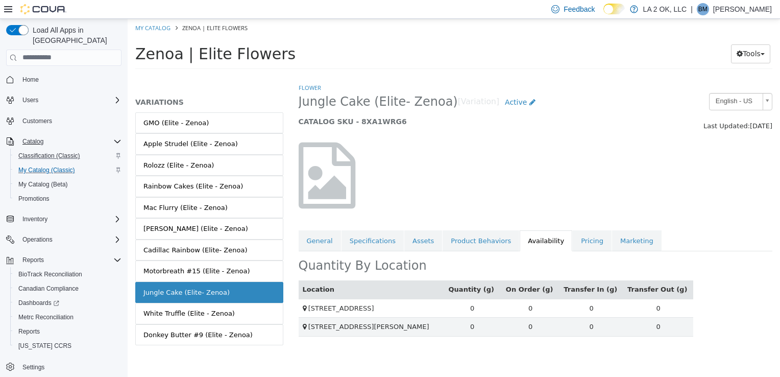
scroll to position [54, 0]
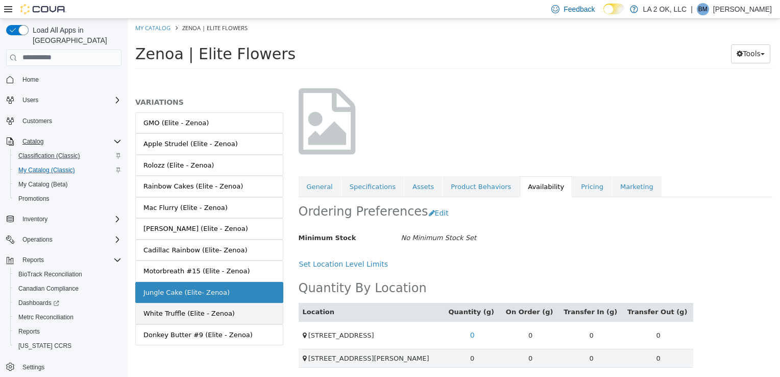
click at [192, 316] on link "White Truffle (Elite - Zenoa)" at bounding box center [209, 312] width 148 height 21
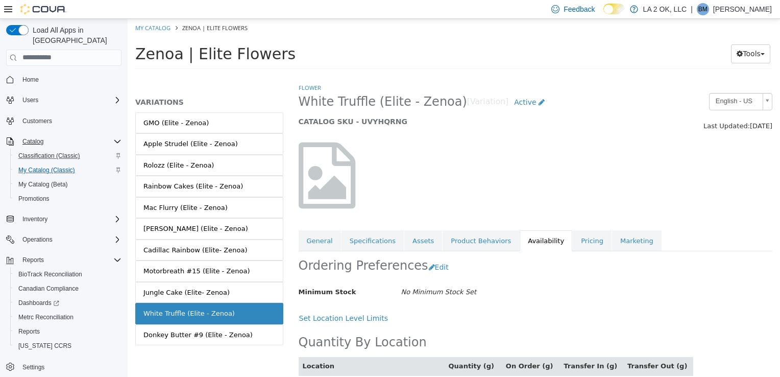
scroll to position [54, 0]
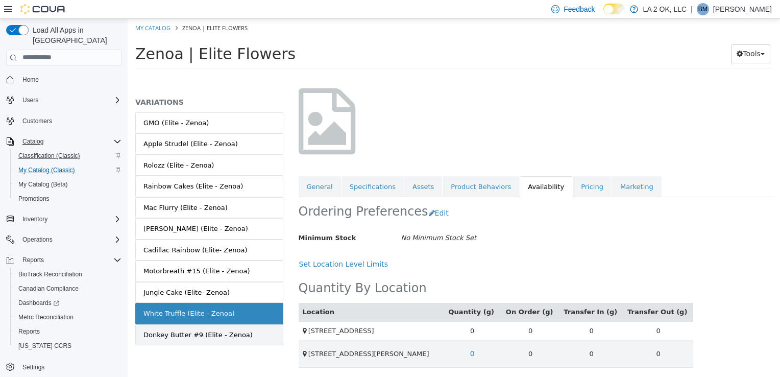
click at [163, 339] on link "Donkey Butter #9 (Elite - Zenoa)" at bounding box center [209, 334] width 148 height 21
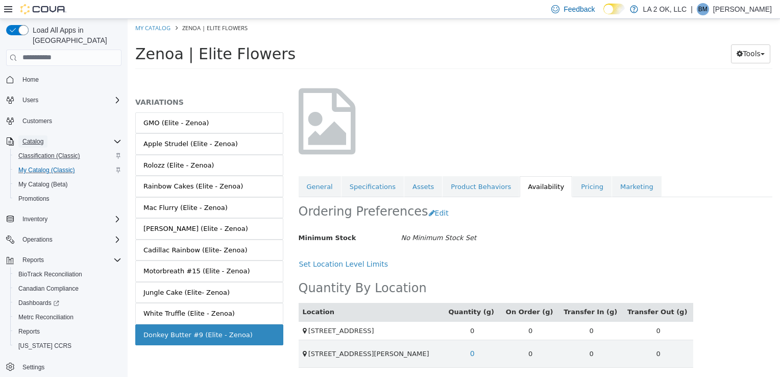
click at [38, 137] on span "Catalog" at bounding box center [32, 141] width 21 height 8
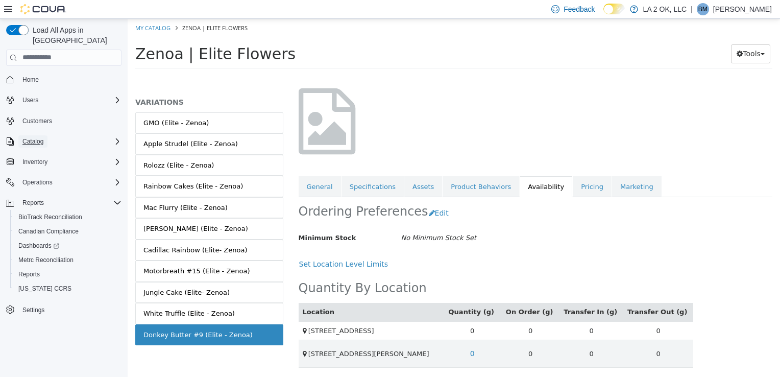
click at [38, 137] on span "Catalog" at bounding box center [32, 141] width 21 height 8
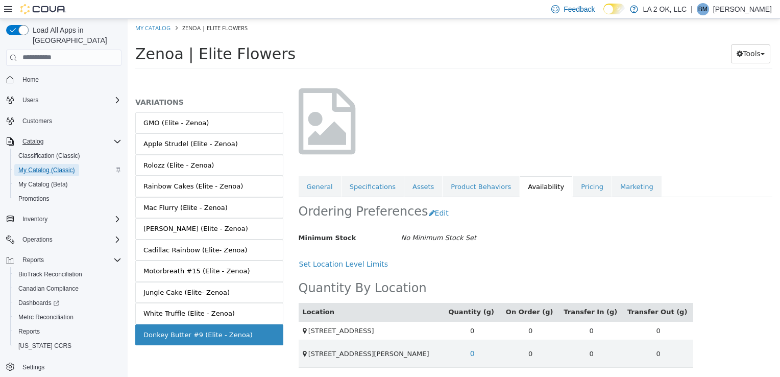
click at [45, 166] on span "My Catalog (Classic)" at bounding box center [46, 170] width 57 height 8
click at [47, 166] on span "My Catalog (Classic)" at bounding box center [46, 170] width 57 height 8
click at [25, 74] on span "Home" at bounding box center [30, 80] width 16 height 12
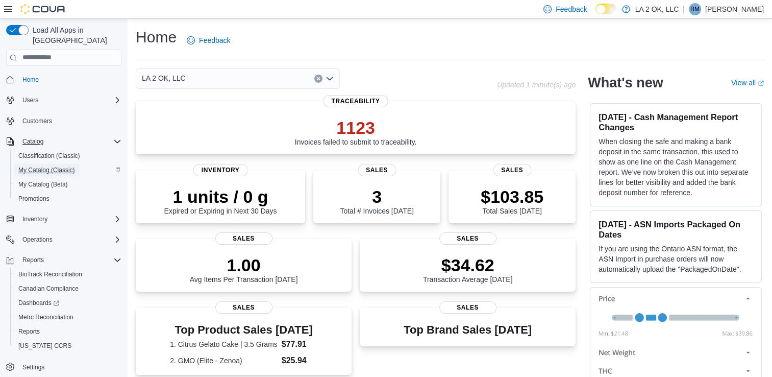
click at [50, 166] on span "My Catalog (Classic)" at bounding box center [46, 170] width 57 height 8
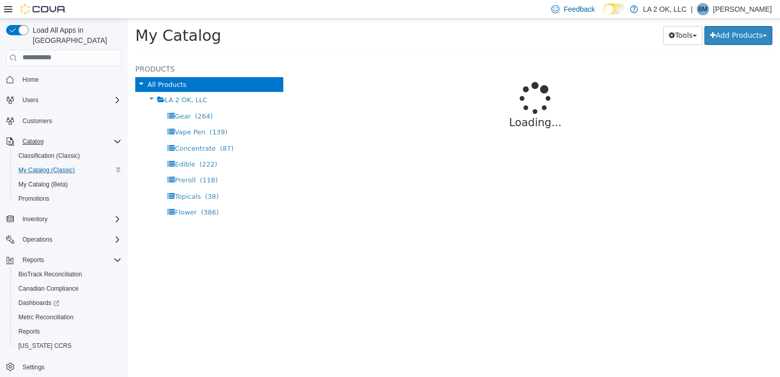
select select "**********"
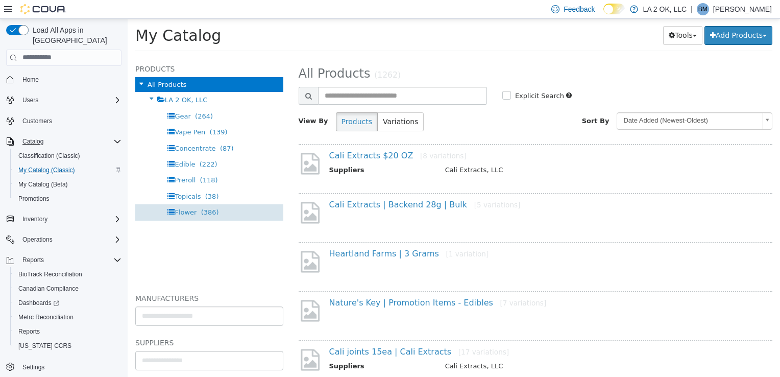
click at [188, 208] on span "Flower" at bounding box center [186, 212] width 22 height 8
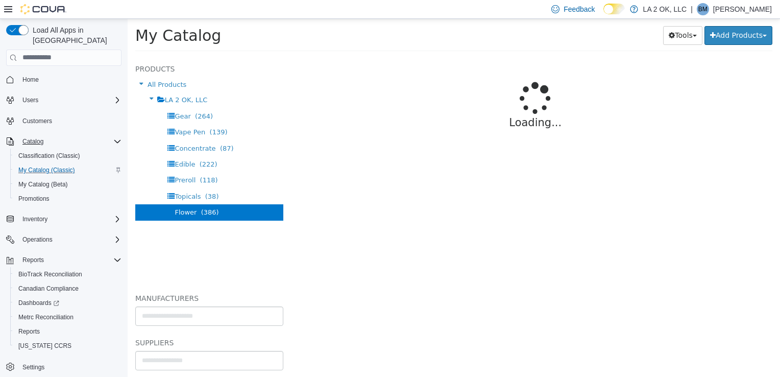
select select "**********"
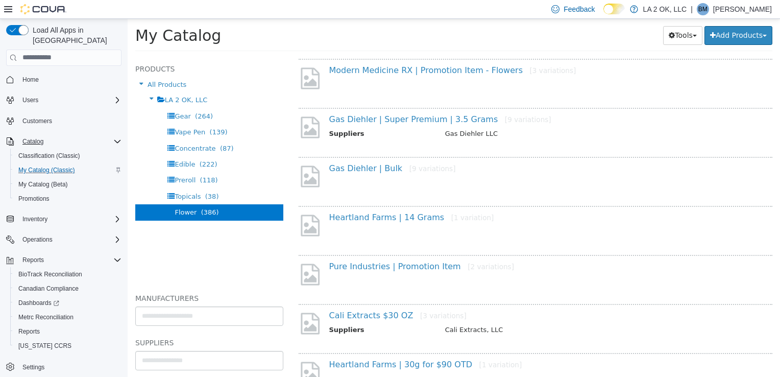
scroll to position [791, 0]
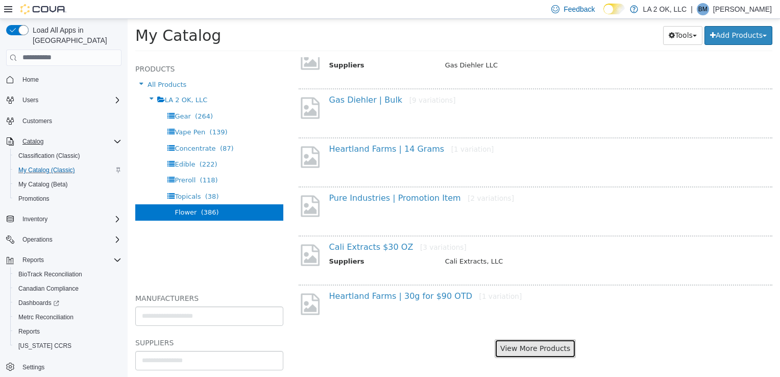
click at [532, 342] on button "View More Products" at bounding box center [535, 347] width 81 height 19
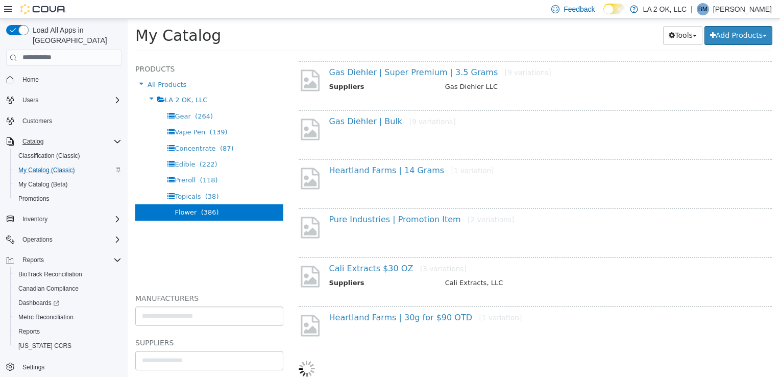
scroll to position [764, 0]
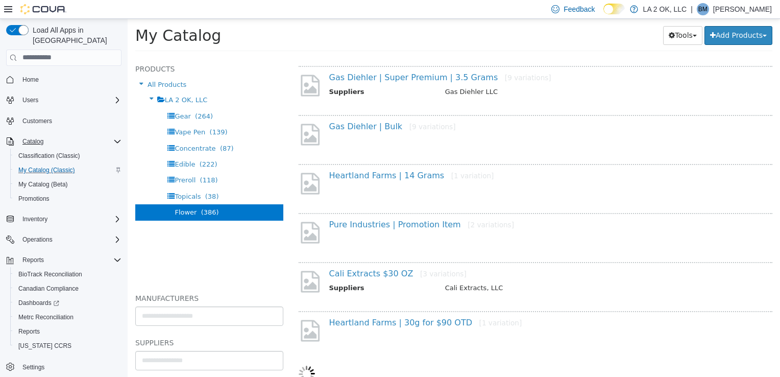
select select "**********"
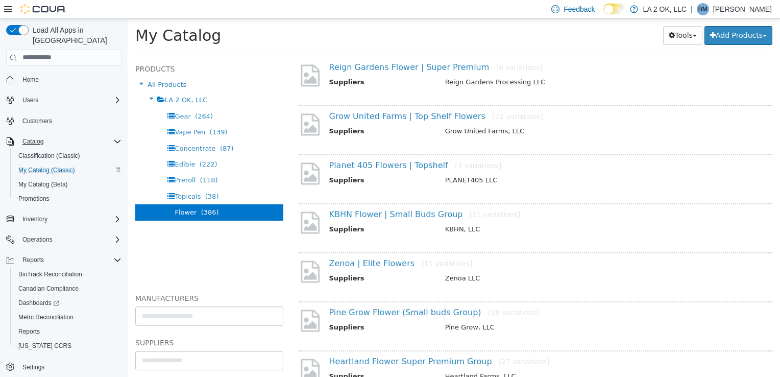
scroll to position [1663, 0]
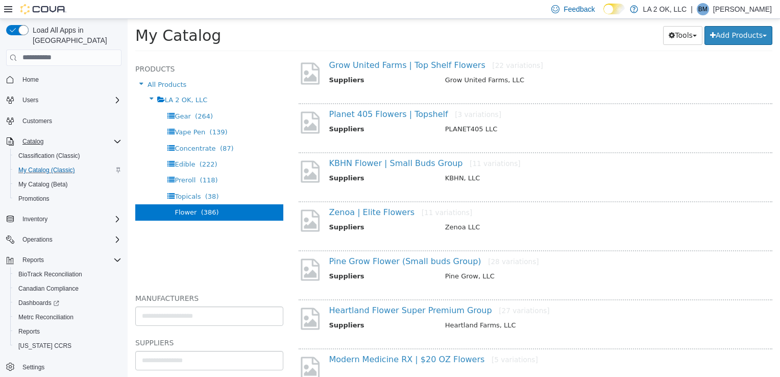
click at [415, 250] on div "Pine Grow Flower (Small buds Group) [28 variations] Suppliers Pine Grow, LLC" at bounding box center [536, 272] width 474 height 44
click at [417, 256] on link "Pine Grow Flower (Small buds Group) [28 variations]" at bounding box center [434, 261] width 210 height 10
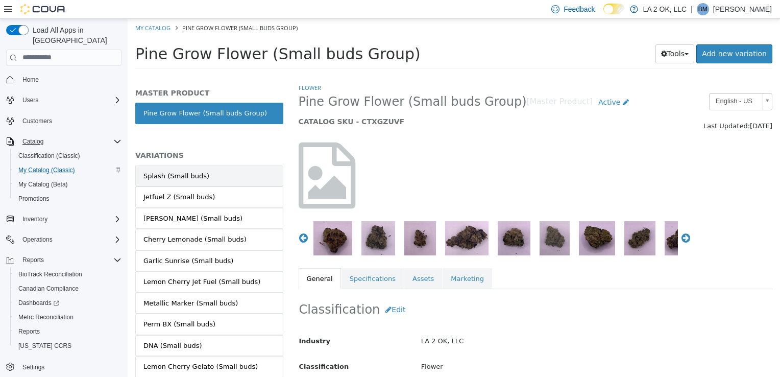
click at [230, 178] on link "Splash (Small buds)" at bounding box center [209, 175] width 148 height 21
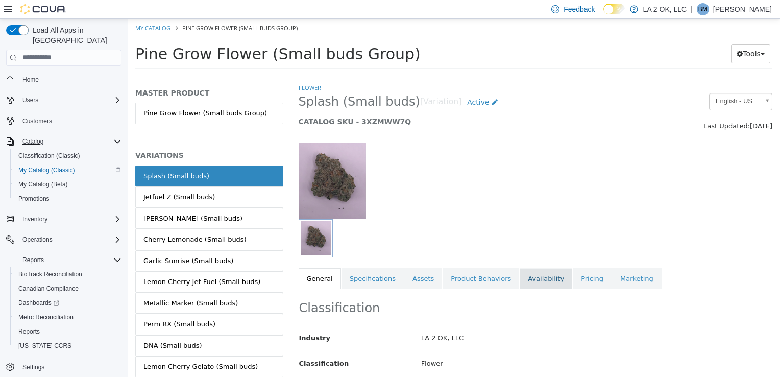
click at [520, 278] on link "Availability" at bounding box center [546, 277] width 53 height 21
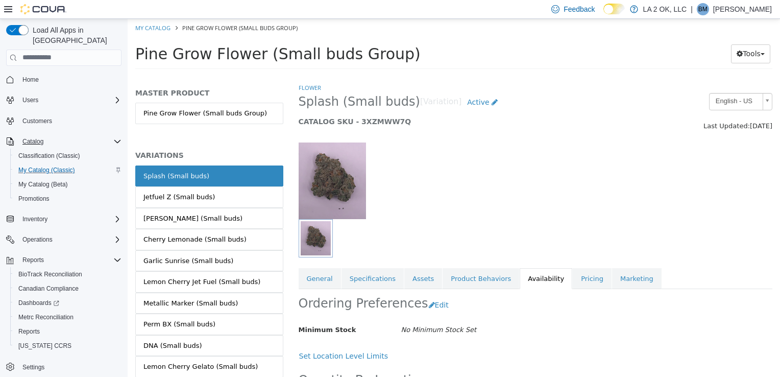
scroll to position [101, 0]
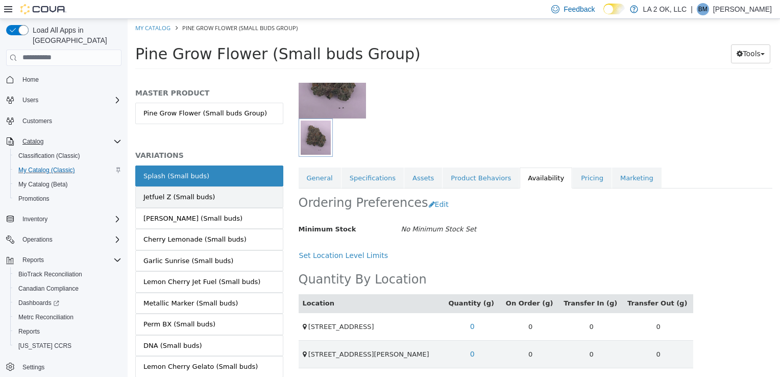
click at [162, 199] on div "Jetfuel Z (Small buds)" at bounding box center [178, 196] width 71 height 10
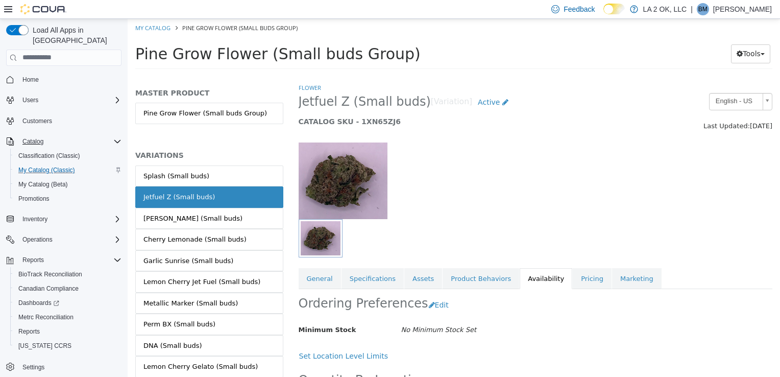
scroll to position [101, 0]
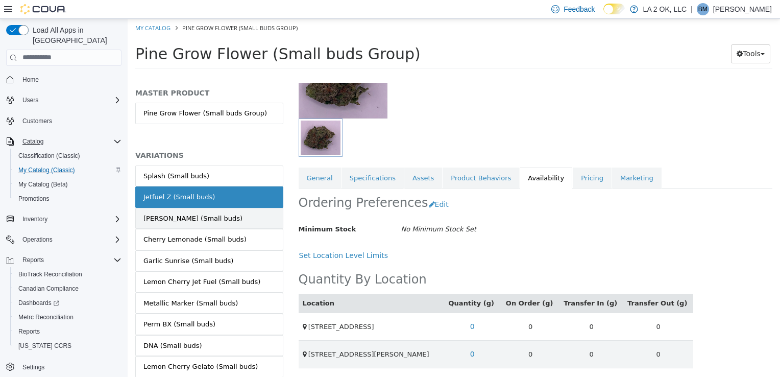
click at [152, 217] on div "[PERSON_NAME] (Small buds)" at bounding box center [192, 218] width 99 height 10
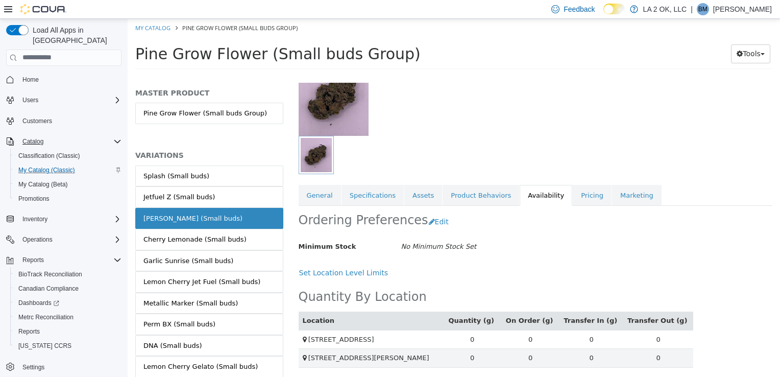
scroll to position [85, 0]
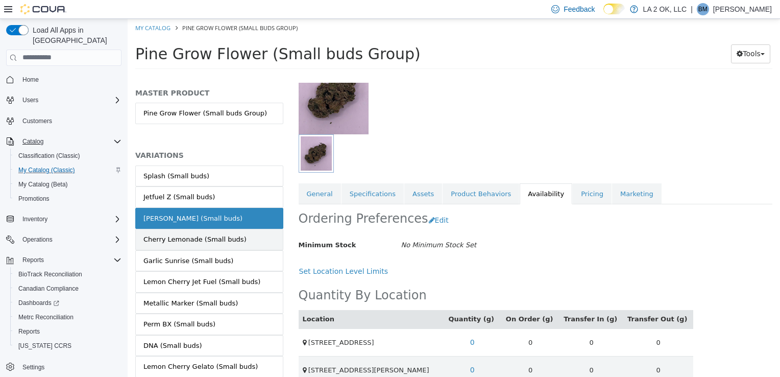
click at [209, 240] on div "Cherry Lemonade (Small buds)" at bounding box center [194, 239] width 103 height 10
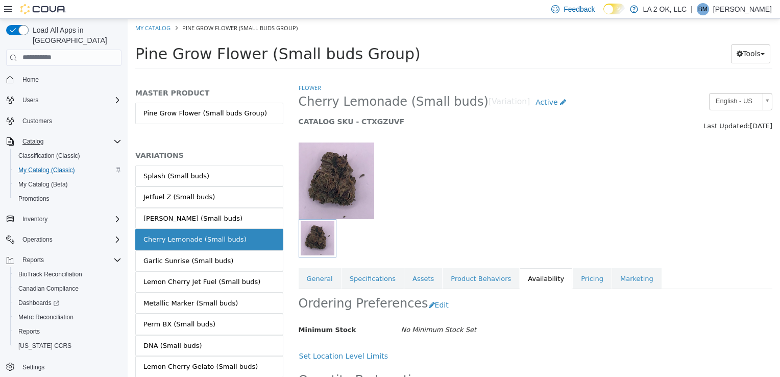
scroll to position [101, 0]
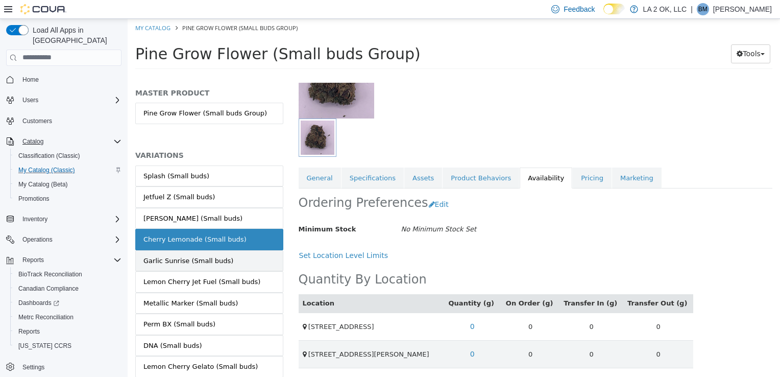
click at [210, 267] on link "Garlic Sunrise (Small buds)" at bounding box center [209, 260] width 148 height 21
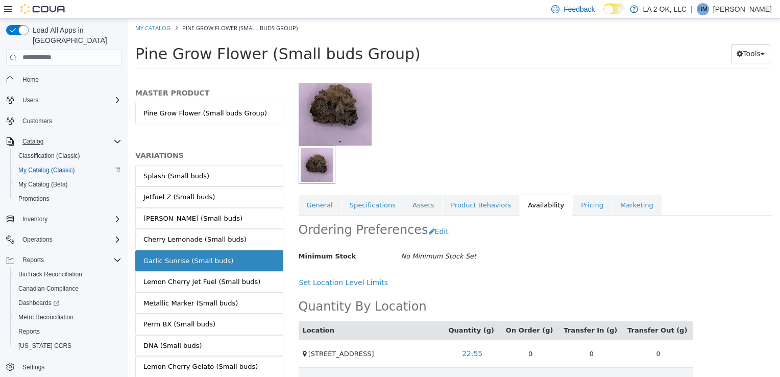
scroll to position [101, 0]
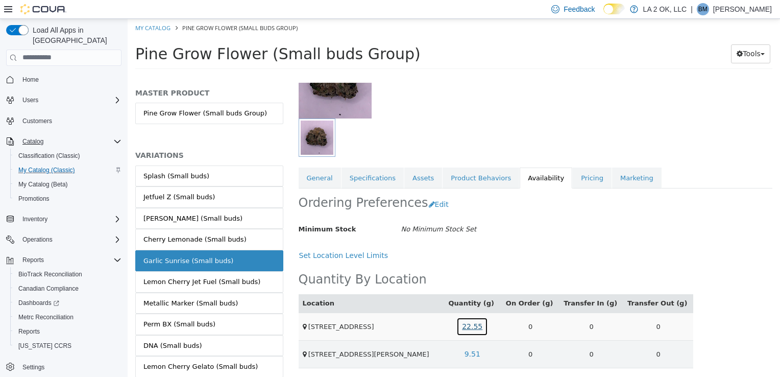
click at [488, 327] on link "22.55" at bounding box center [472, 325] width 32 height 19
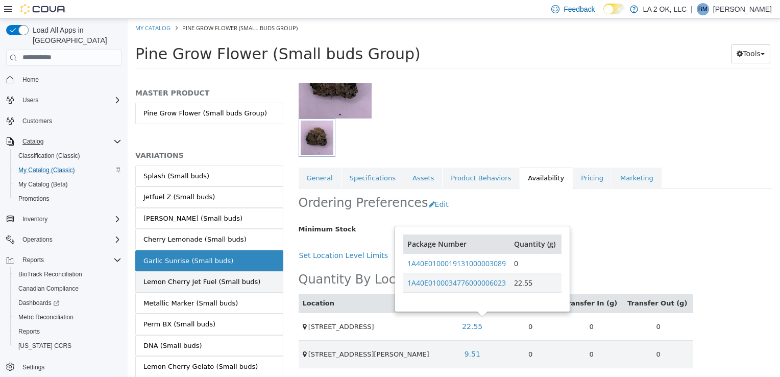
click at [254, 283] on link "Lemon Cherry Jet Fuel (Small buds)" at bounding box center [209, 281] width 148 height 21
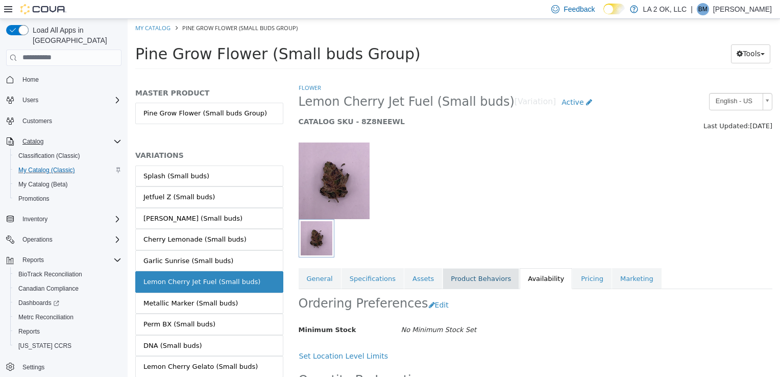
scroll to position [101, 0]
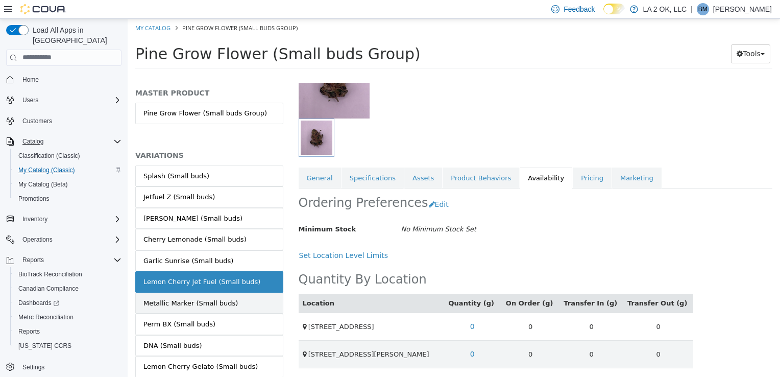
click at [229, 307] on link "Metallic Marker (Small buds)" at bounding box center [209, 302] width 148 height 21
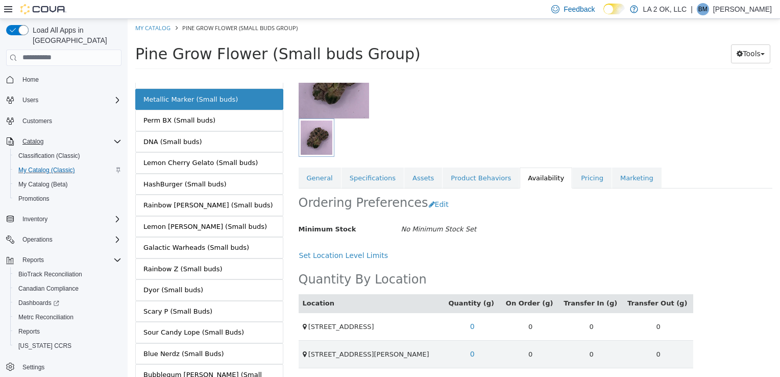
scroll to position [204, 0]
click at [202, 115] on div "Perm BX (Small buds)" at bounding box center [179, 119] width 72 height 10
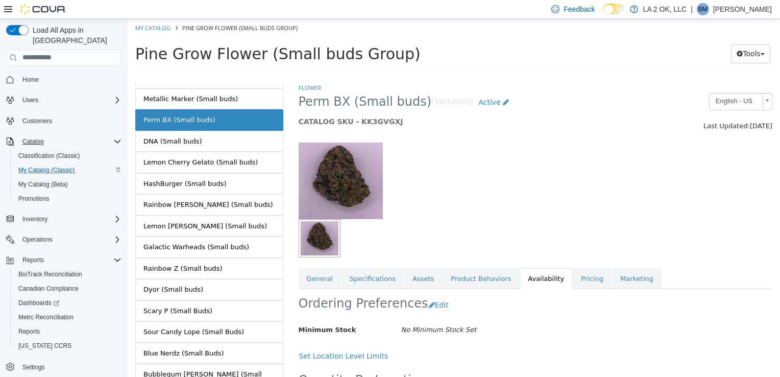
scroll to position [101, 0]
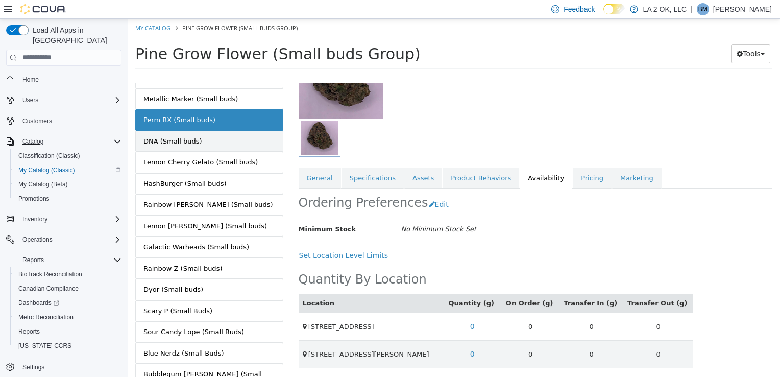
click at [228, 144] on link "DNA (Small buds)" at bounding box center [209, 140] width 148 height 21
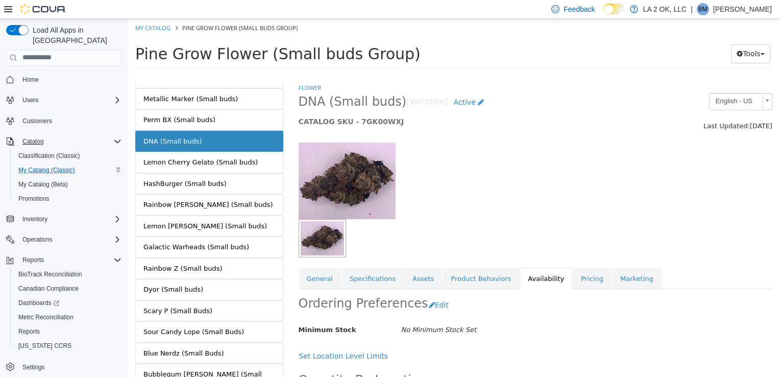
scroll to position [101, 0]
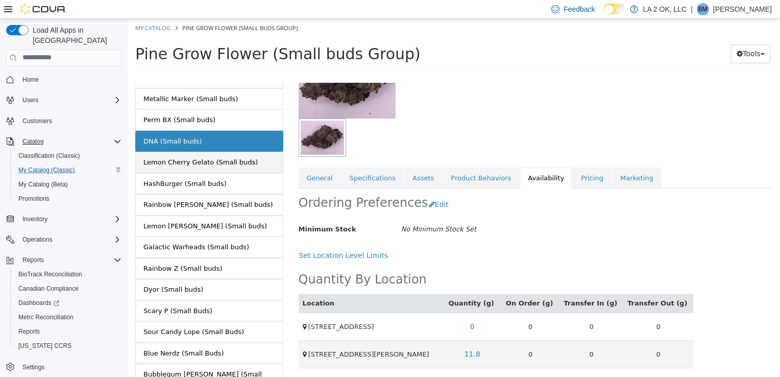
click at [246, 158] on link "Lemon Cherry Gelato (Small buds)" at bounding box center [209, 161] width 148 height 21
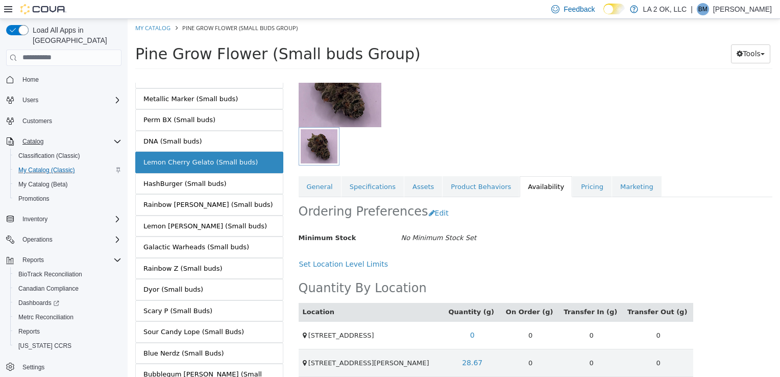
scroll to position [96, 0]
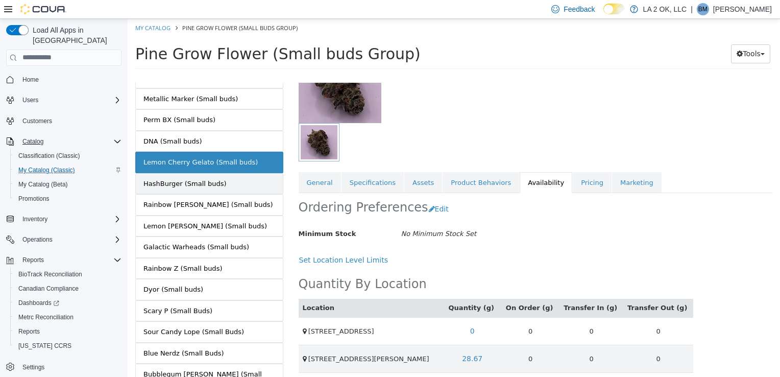
click at [240, 178] on link "HashBurger (Small buds)" at bounding box center [209, 183] width 148 height 21
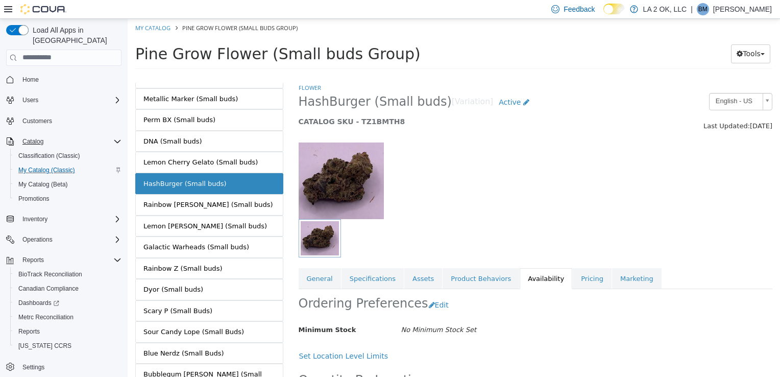
scroll to position [101, 0]
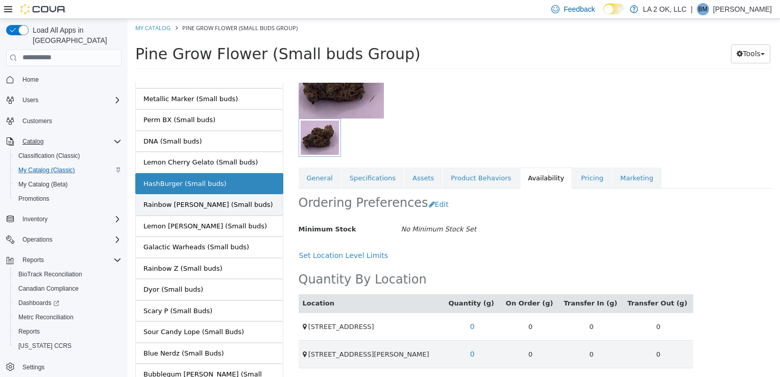
click at [233, 194] on link "Rainbow [PERSON_NAME] (Small buds)" at bounding box center [209, 203] width 148 height 21
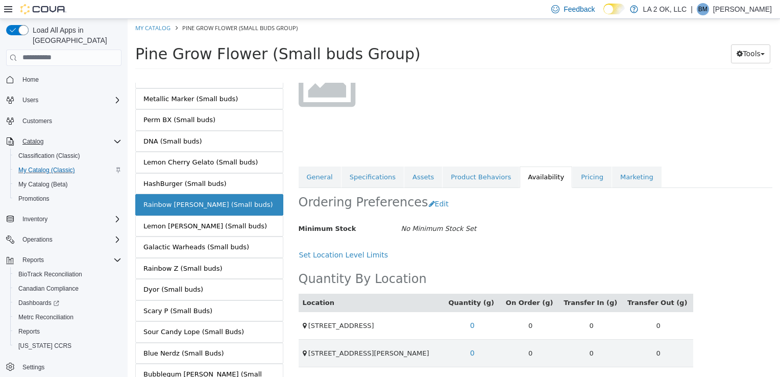
scroll to position [100, 0]
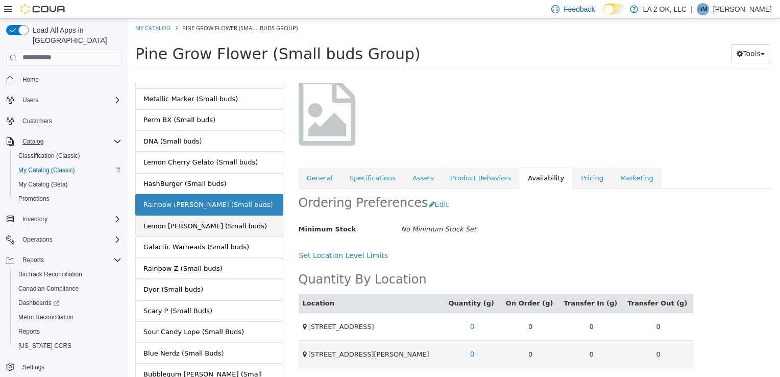
click at [242, 226] on link "Lemon [PERSON_NAME] (Small buds)" at bounding box center [209, 225] width 148 height 21
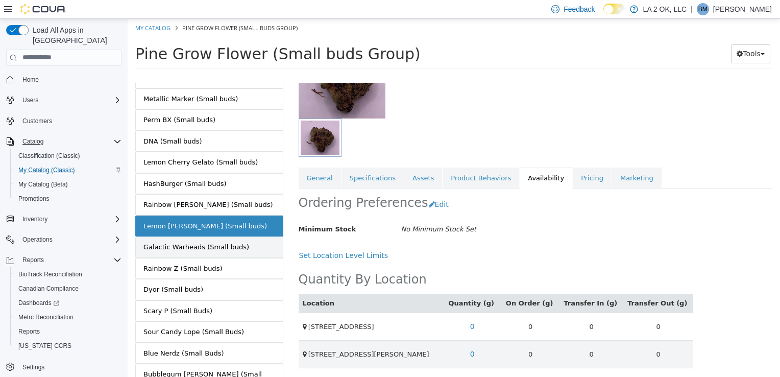
click at [211, 243] on div "Galactic Warheads (Small buds)" at bounding box center [196, 246] width 106 height 10
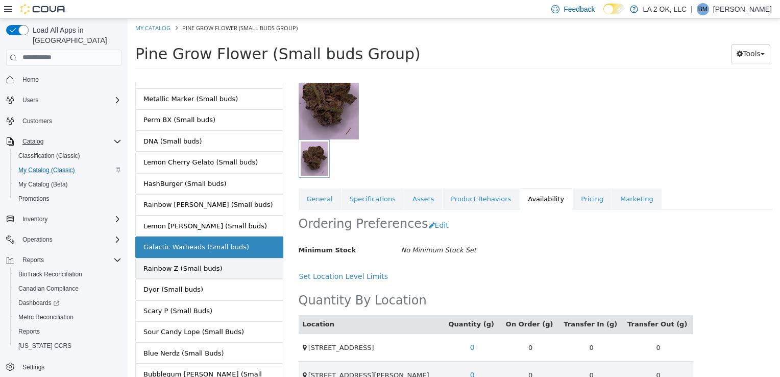
click at [244, 266] on link "Rainbow Z (Small buds)" at bounding box center [209, 267] width 148 height 21
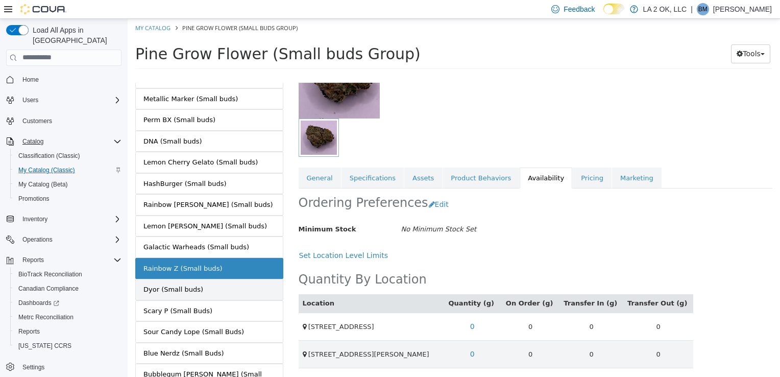
click at [233, 282] on link "Dyor (Small buds)" at bounding box center [209, 288] width 148 height 21
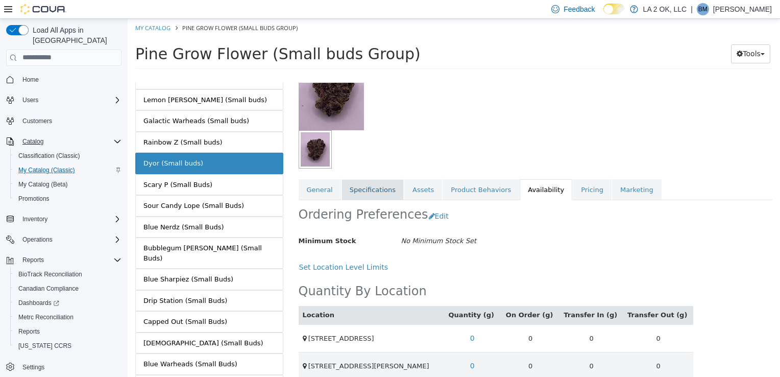
scroll to position [101, 0]
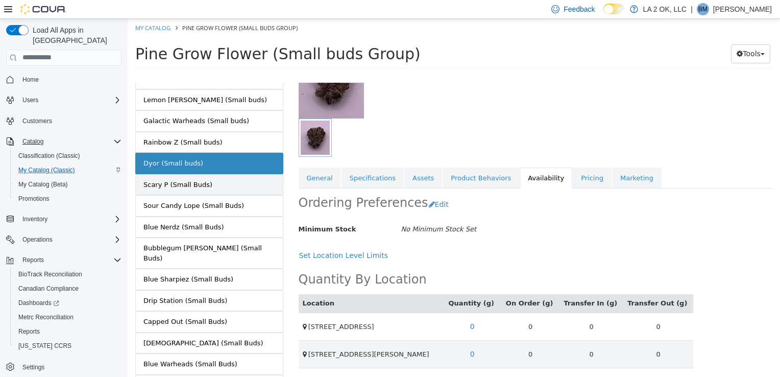
click at [205, 185] on link "Scary P (Small Buds)" at bounding box center [209, 184] width 148 height 21
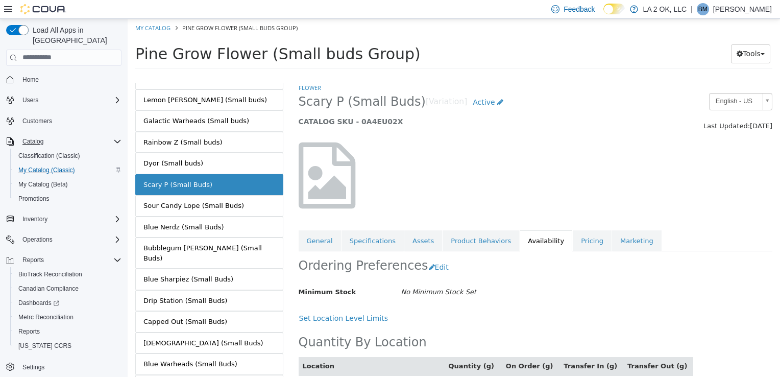
scroll to position [63, 0]
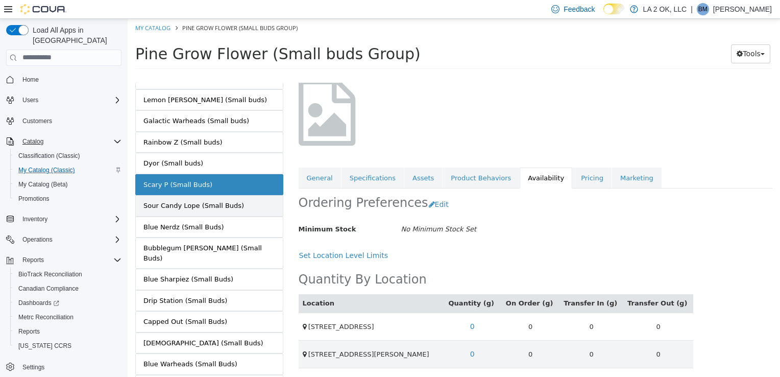
click at [211, 206] on div "Sour Candy Lope (Small Buds)" at bounding box center [193, 205] width 101 height 10
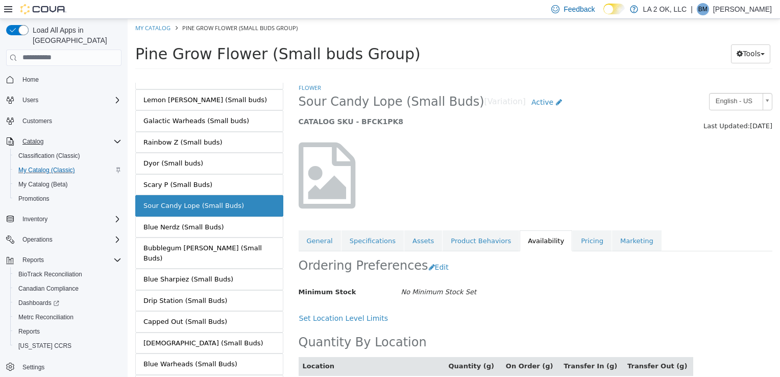
scroll to position [63, 0]
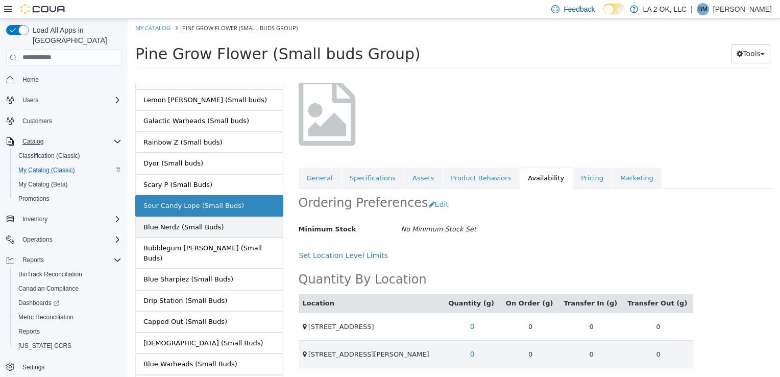
click at [205, 228] on link "Blue Nerdz (Small Buds)" at bounding box center [209, 226] width 148 height 21
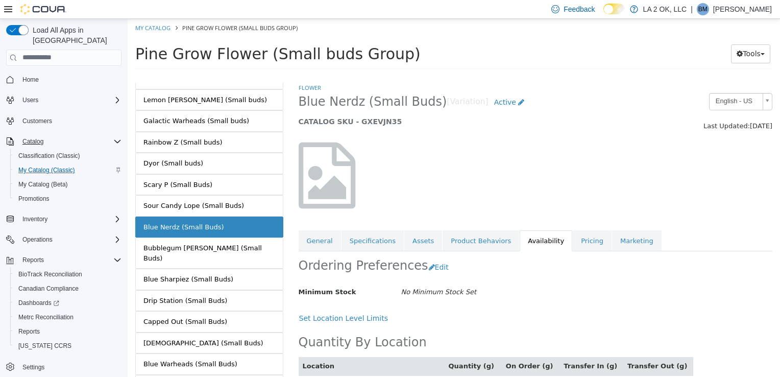
scroll to position [63, 0]
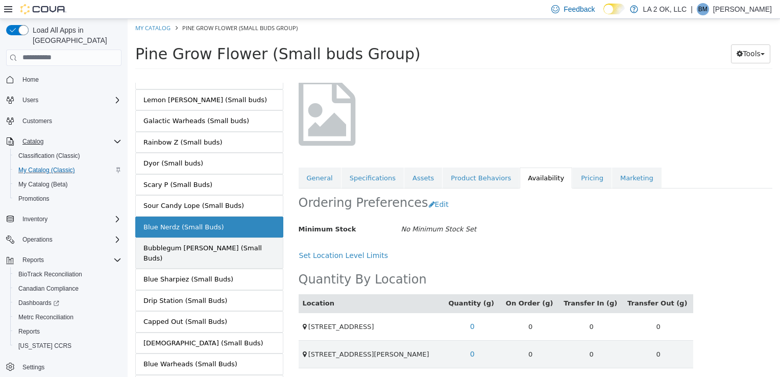
click at [223, 242] on div "Bubblegum [PERSON_NAME] (Small Buds)" at bounding box center [209, 252] width 132 height 20
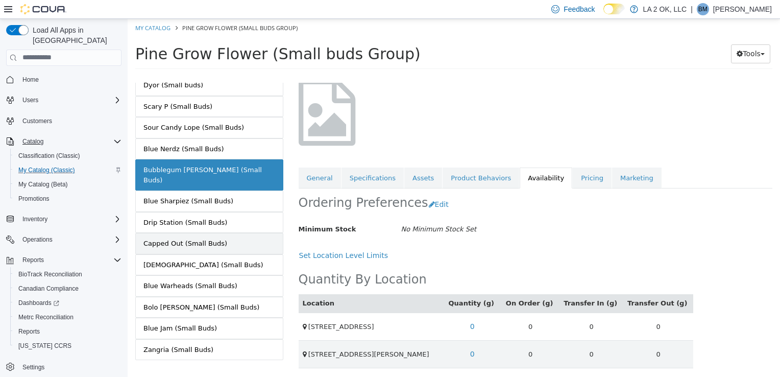
scroll to position [410, 0]
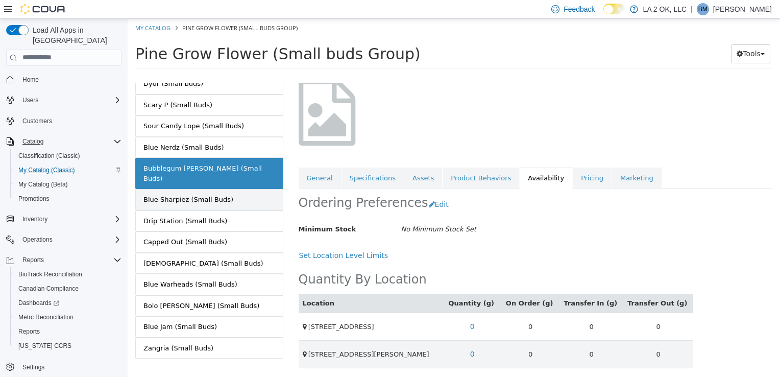
click at [231, 190] on link "Blue Sharpiez (Small Buds)" at bounding box center [209, 198] width 148 height 21
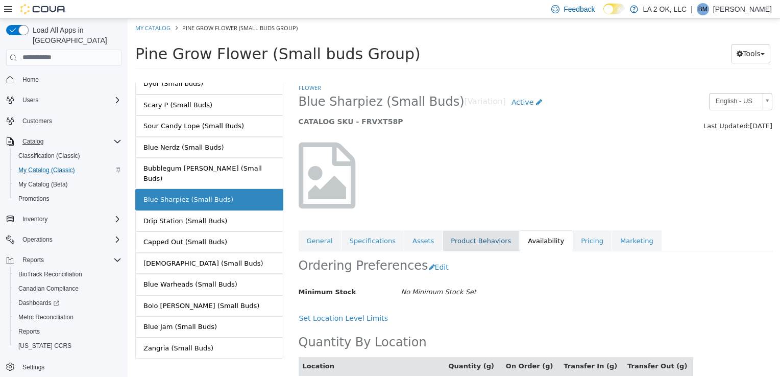
scroll to position [63, 0]
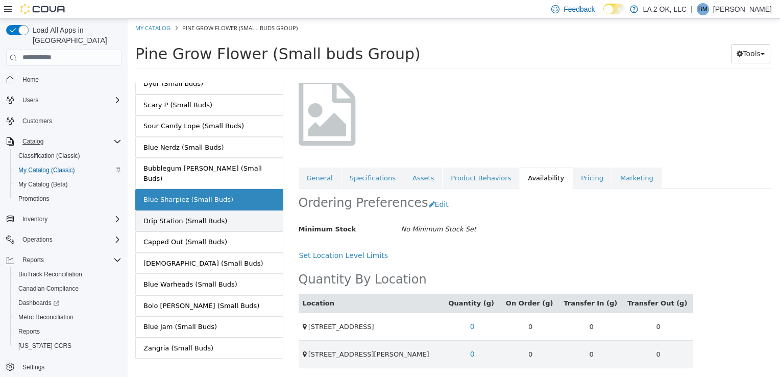
click at [232, 210] on link "Drip Station (Small Buds)" at bounding box center [209, 220] width 148 height 21
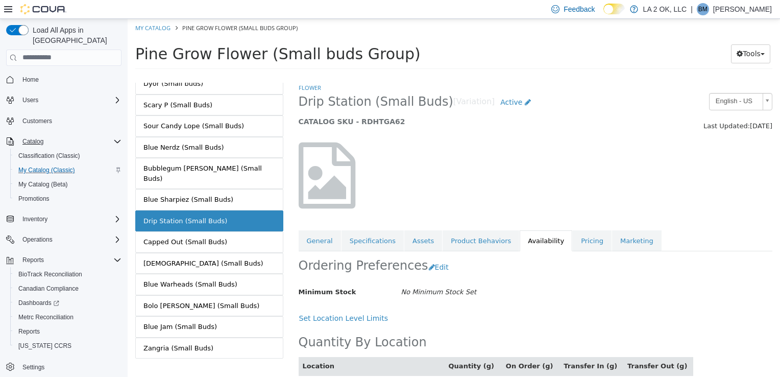
scroll to position [63, 0]
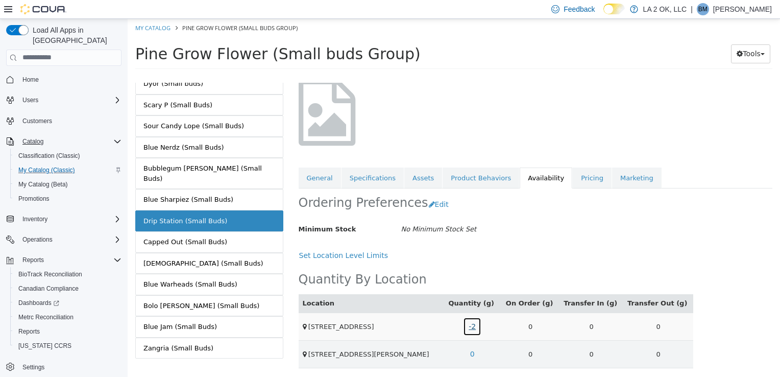
click at [481, 327] on link "-2" at bounding box center [472, 325] width 18 height 19
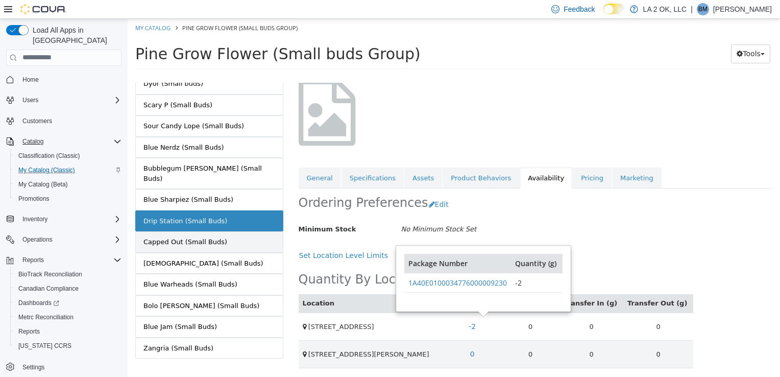
click at [237, 231] on link "Capped Out (Small Buds)" at bounding box center [209, 241] width 148 height 21
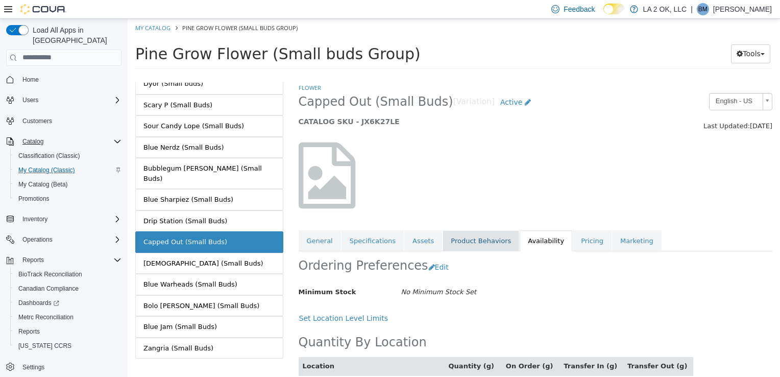
scroll to position [63, 0]
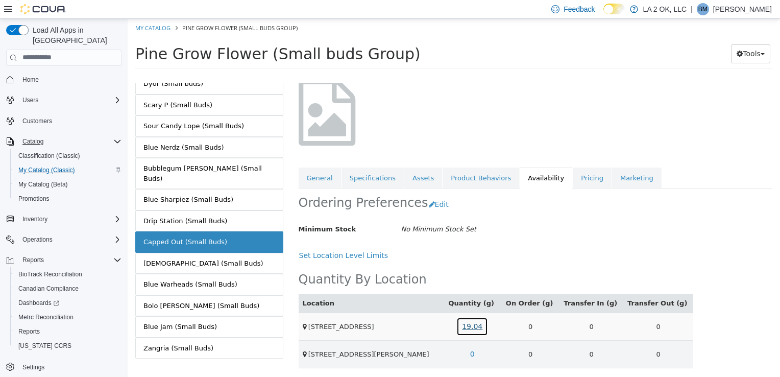
click at [480, 325] on link "19.04" at bounding box center [472, 325] width 32 height 19
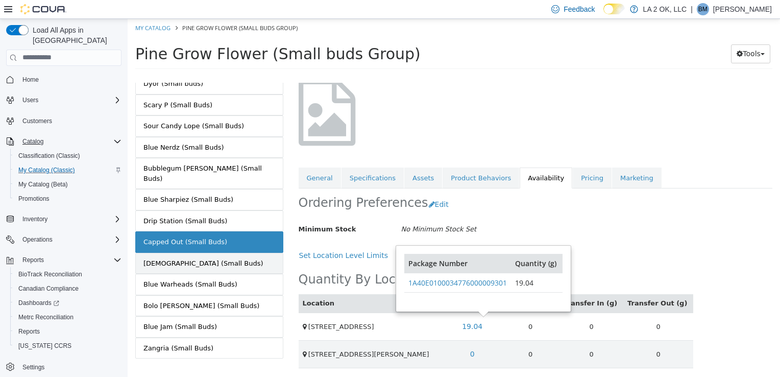
click at [243, 252] on link "[DEMOGRAPHIC_DATA] (Small Buds)" at bounding box center [209, 262] width 148 height 21
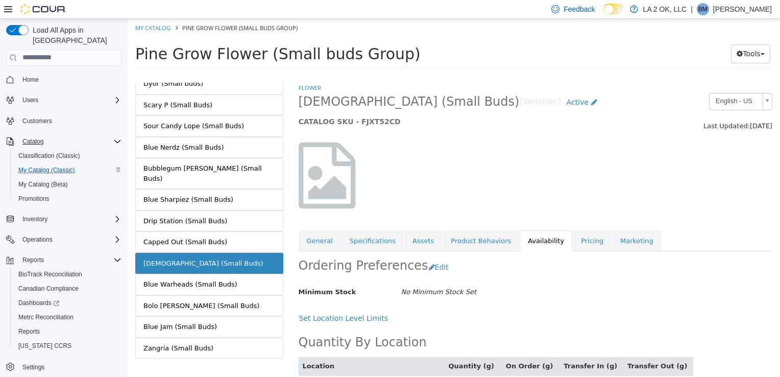
scroll to position [54, 0]
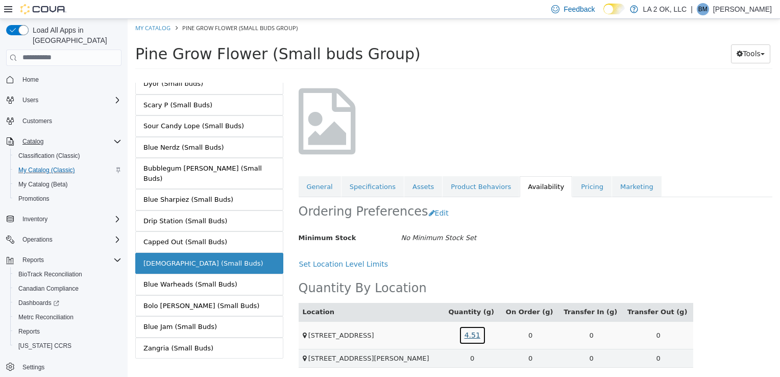
click at [486, 336] on link "4.51" at bounding box center [472, 334] width 27 height 19
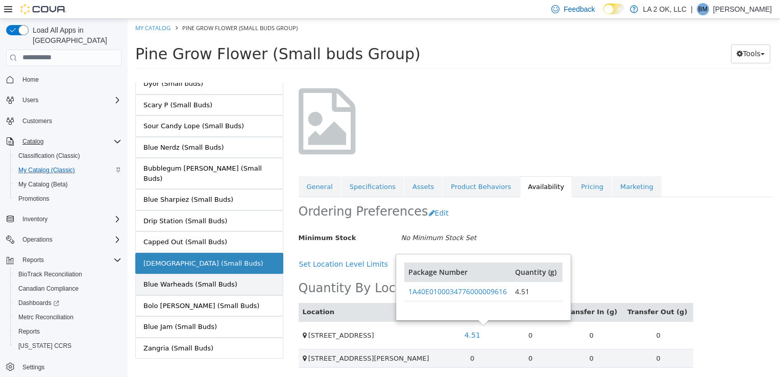
click at [236, 273] on link "Blue Warheads (Small Buds)" at bounding box center [209, 283] width 148 height 21
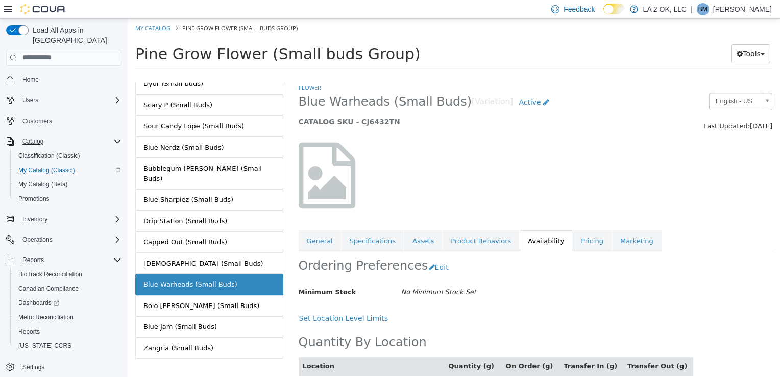
scroll to position [54, 0]
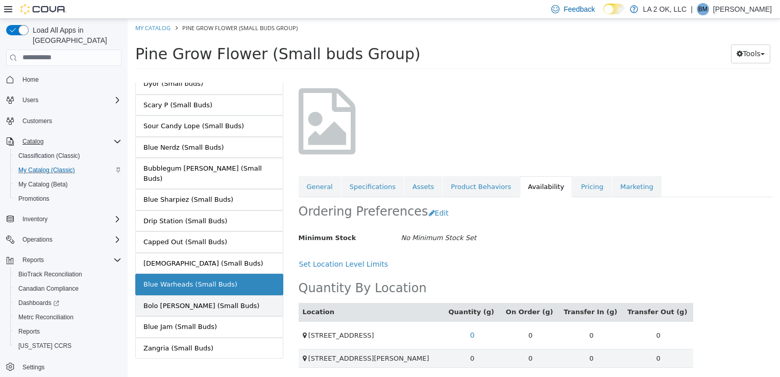
click at [235, 295] on link "Bolo [PERSON_NAME] (Small Buds)" at bounding box center [209, 305] width 148 height 21
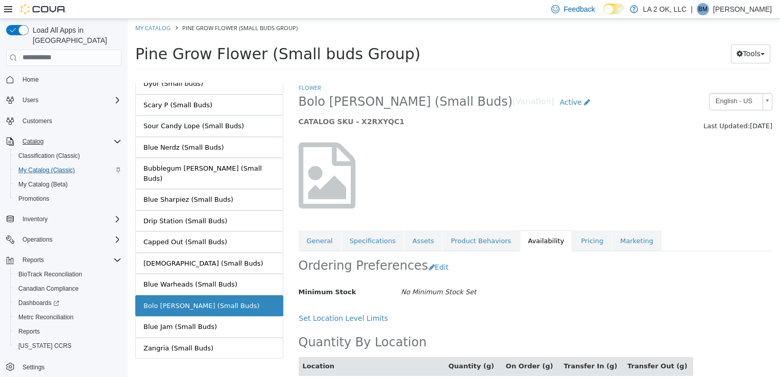
scroll to position [63, 0]
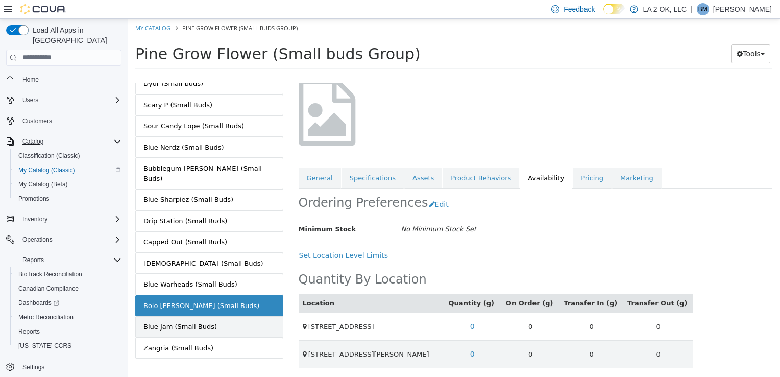
click at [216, 315] on link "Blue Jam (Small Buds)" at bounding box center [209, 325] width 148 height 21
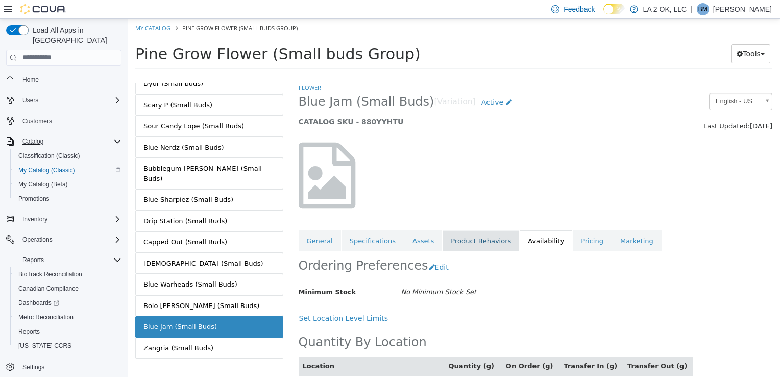
scroll to position [54, 0]
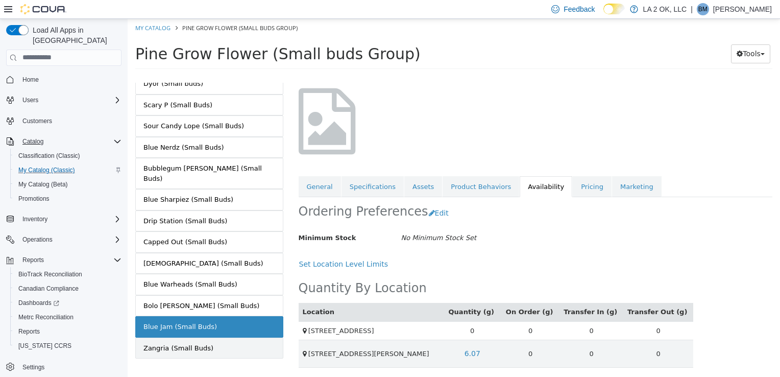
click at [225, 337] on link "Zangria (Small Buds)" at bounding box center [209, 347] width 148 height 21
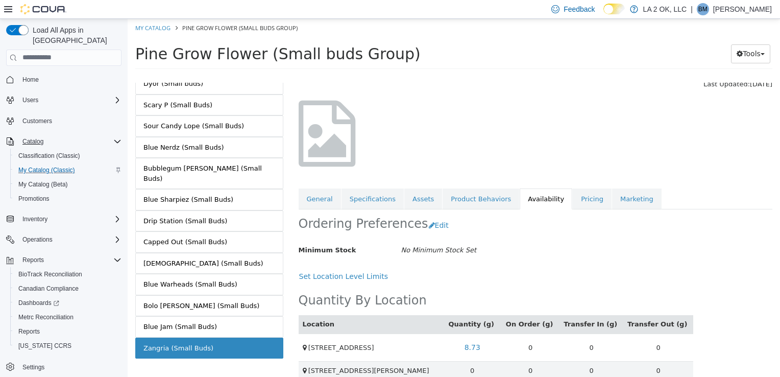
scroll to position [54, 0]
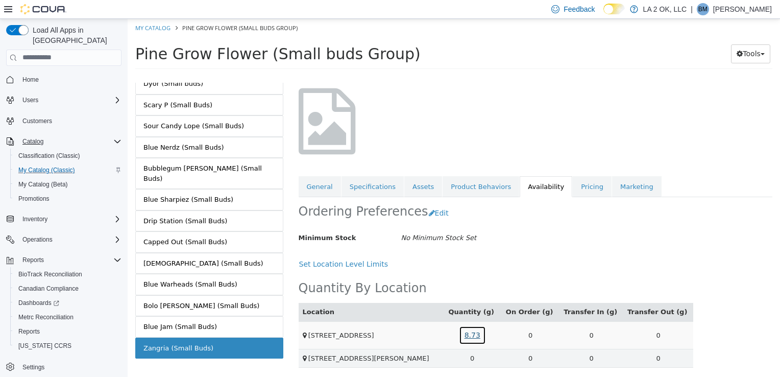
click at [486, 337] on link "8.73" at bounding box center [472, 334] width 27 height 19
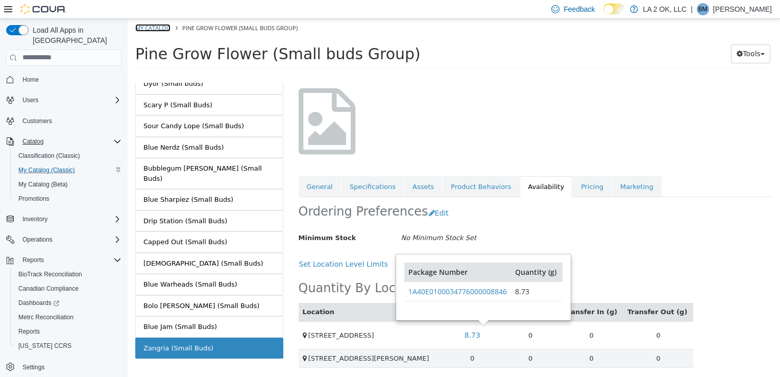
click at [160, 25] on link "My Catalog" at bounding box center [152, 27] width 35 height 8
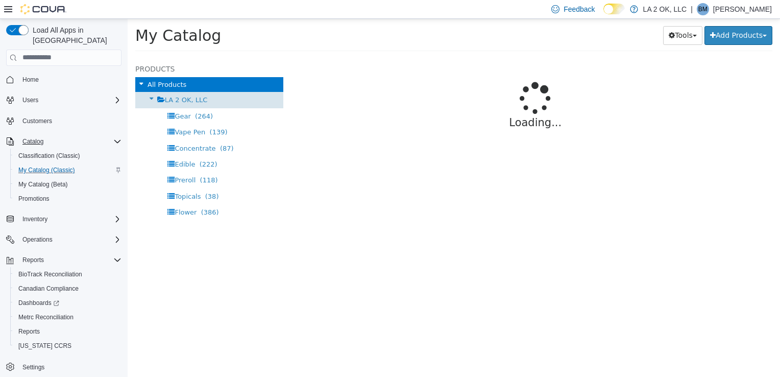
select select "**********"
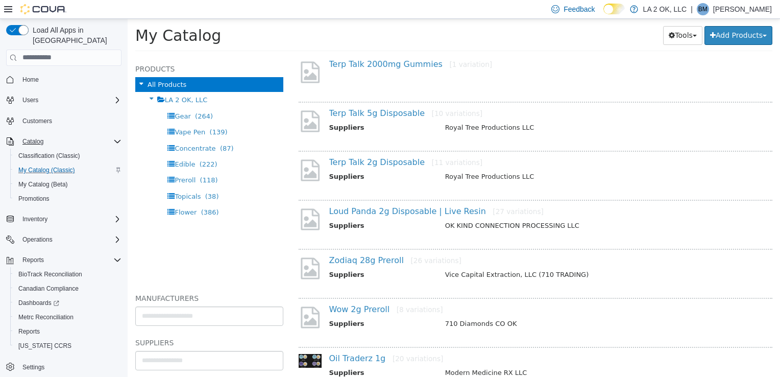
scroll to position [435, 0]
click at [190, 216] on div "Flower (386)" at bounding box center [209, 212] width 148 height 16
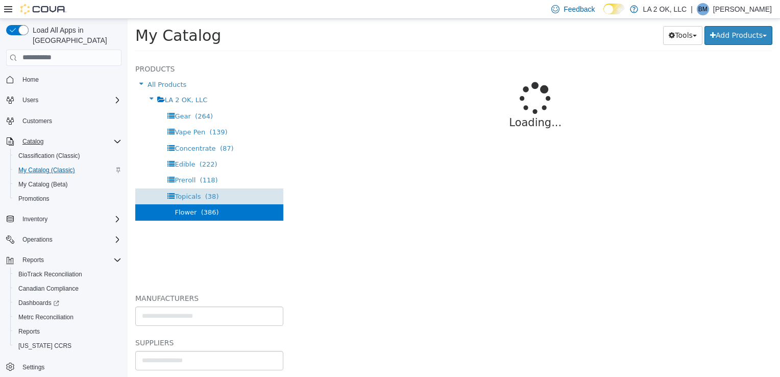
select select "**********"
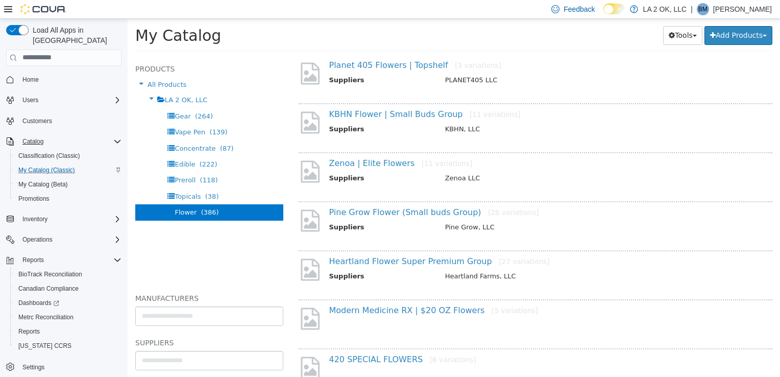
scroll to position [795, 0]
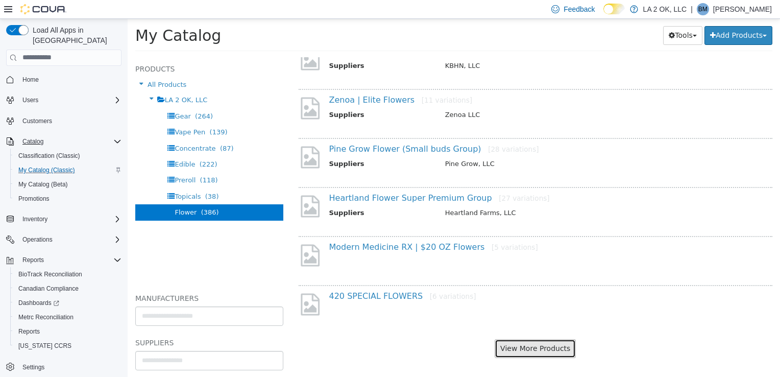
click at [544, 341] on button "View More Products" at bounding box center [535, 347] width 81 height 19
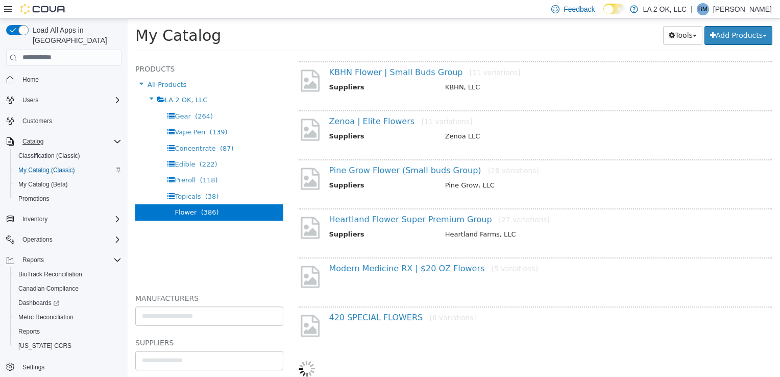
scroll to position [769, 0]
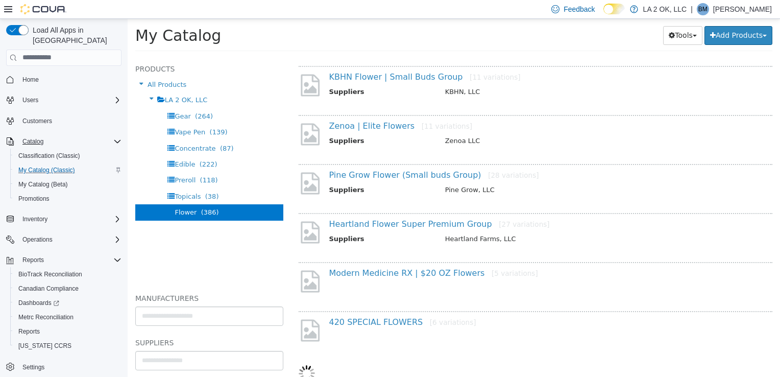
select select "**********"
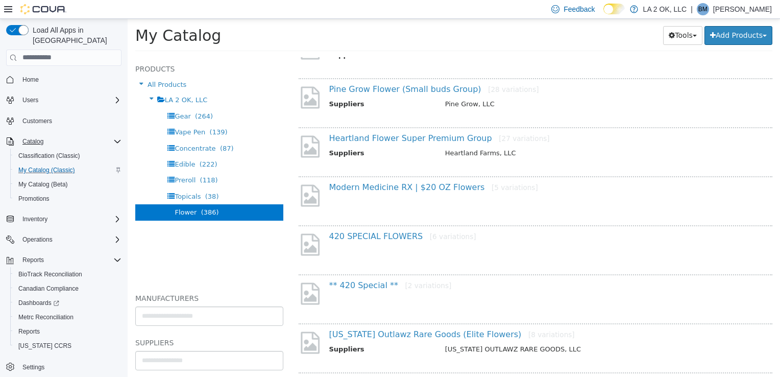
scroll to position [861, 0]
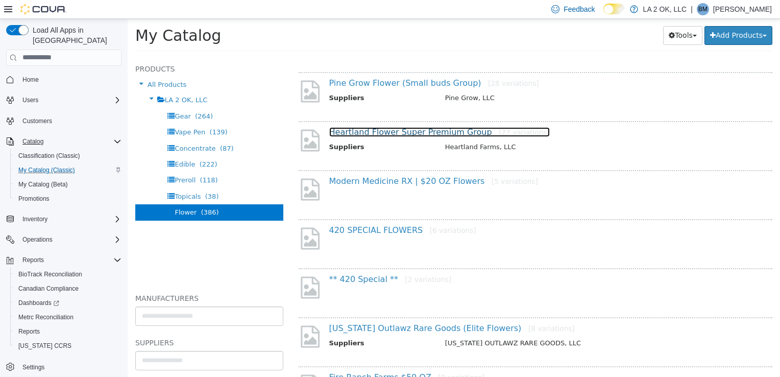
click at [430, 131] on link "Heartland Flower Super Premium Group [27 variations]" at bounding box center [439, 132] width 221 height 10
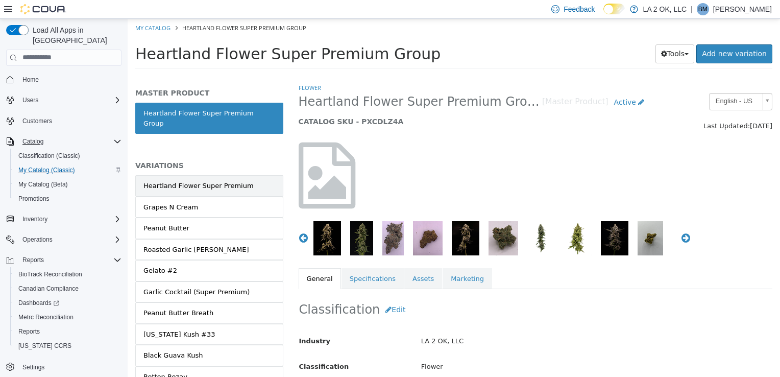
click at [257, 182] on link "Heartland Flower Super Premium" at bounding box center [209, 185] width 148 height 21
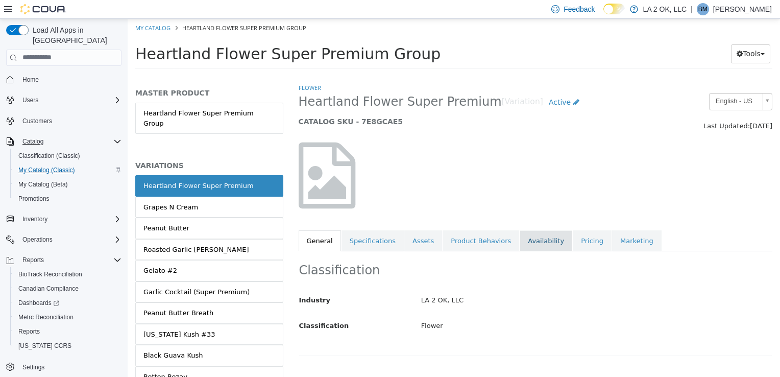
click at [522, 240] on link "Availability" at bounding box center [546, 240] width 53 height 21
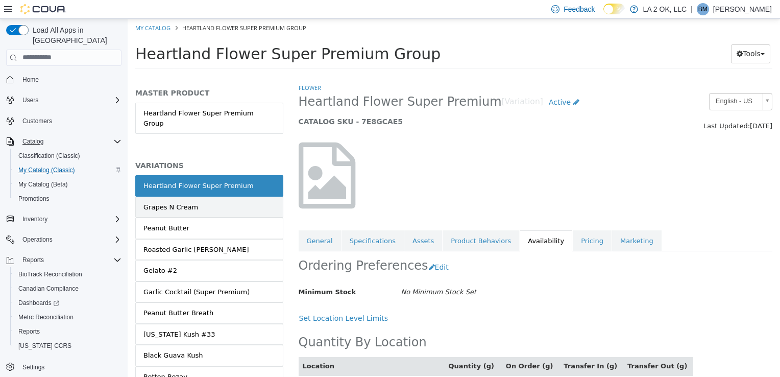
click at [216, 196] on link "Grapes N Cream" at bounding box center [209, 206] width 148 height 21
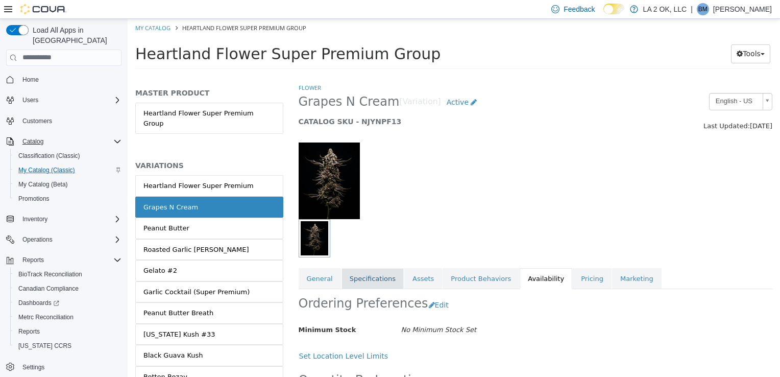
scroll to position [92, 0]
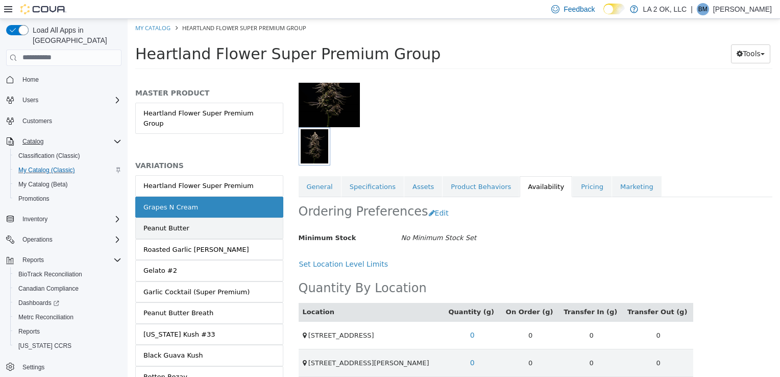
click at [172, 223] on link "Peanut Butter" at bounding box center [209, 227] width 148 height 21
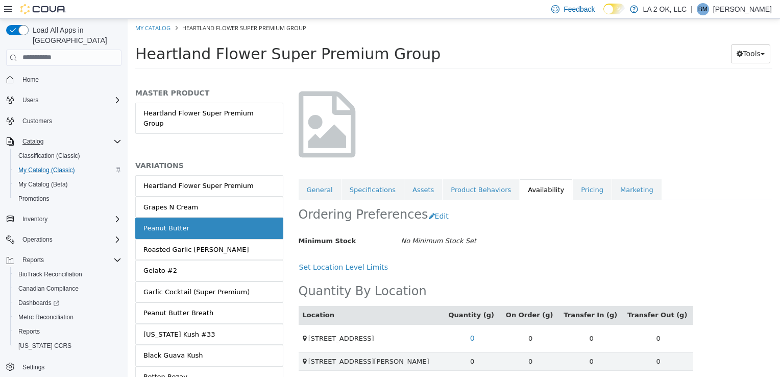
scroll to position [52, 0]
click at [183, 244] on link "Roasted Garlic [PERSON_NAME]" at bounding box center [209, 248] width 148 height 21
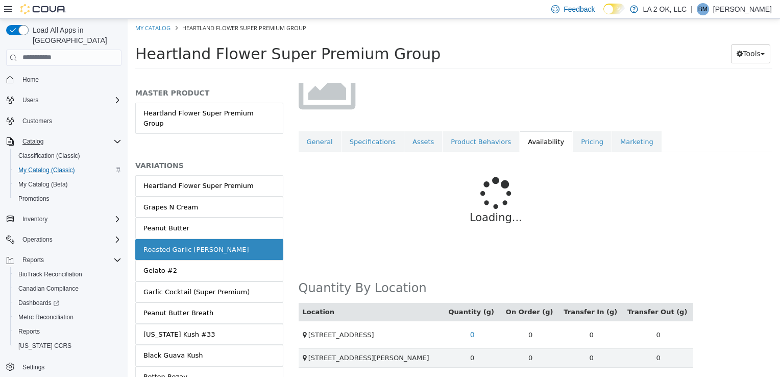
scroll to position [54, 0]
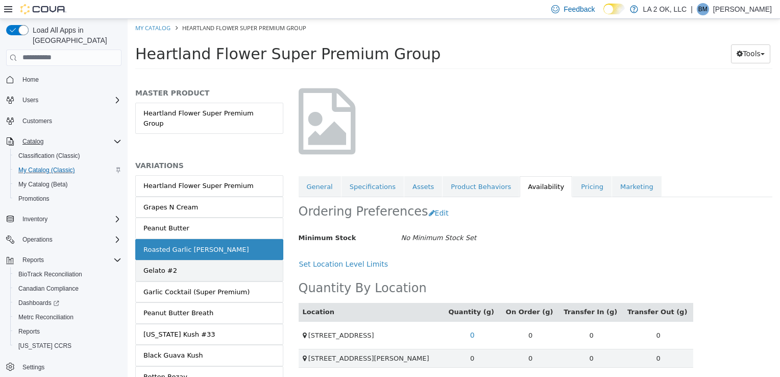
click at [187, 259] on link "Gelato #2" at bounding box center [209, 269] width 148 height 21
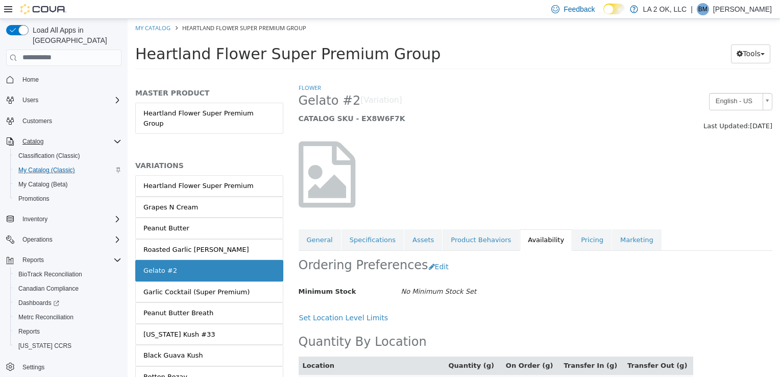
scroll to position [44, 0]
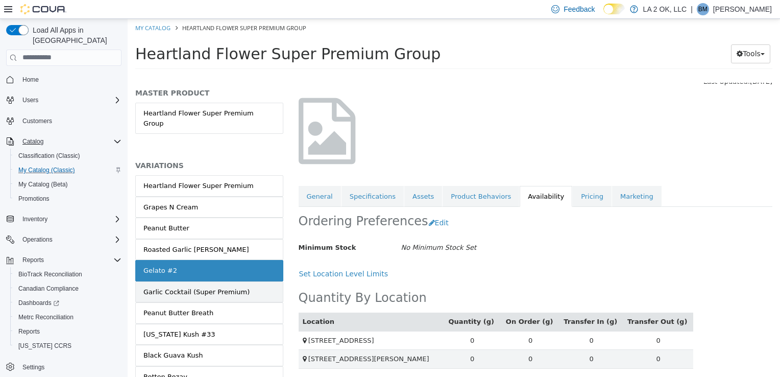
click at [180, 286] on div "Garlic Cocktail (Super Premium)" at bounding box center [196, 291] width 106 height 10
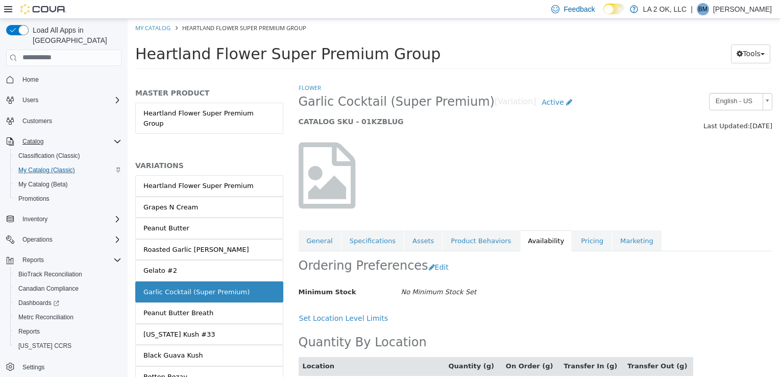
scroll to position [63, 0]
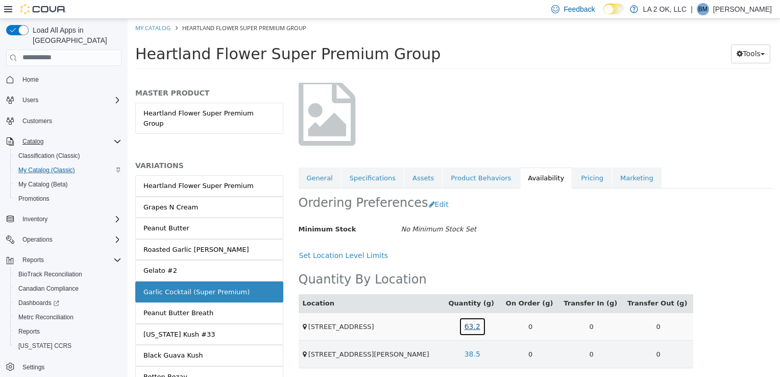
click at [482, 329] on link "63.2" at bounding box center [472, 325] width 27 height 19
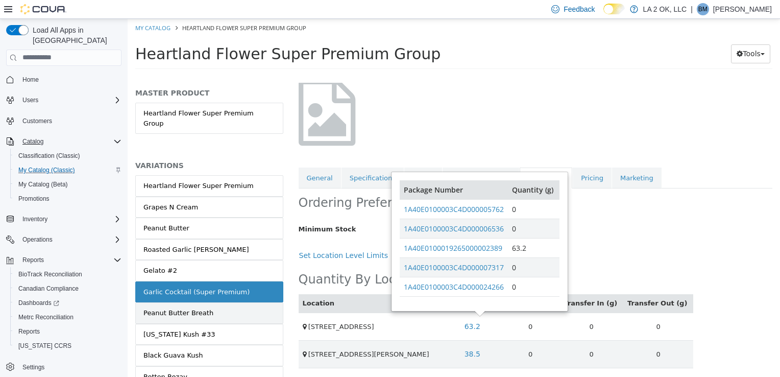
click at [203, 307] on div "Peanut Butter Breath" at bounding box center [178, 312] width 70 height 10
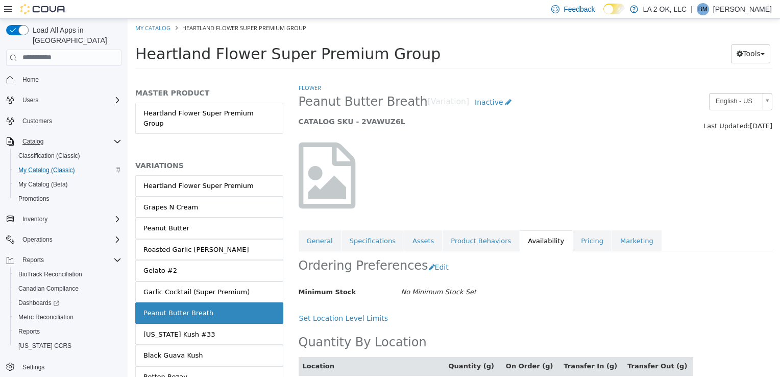
scroll to position [54, 0]
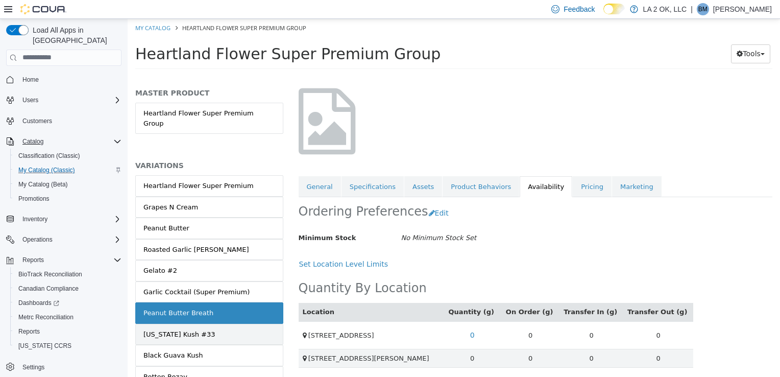
click at [175, 329] on div "[US_STATE] Kush #33" at bounding box center [178, 334] width 71 height 10
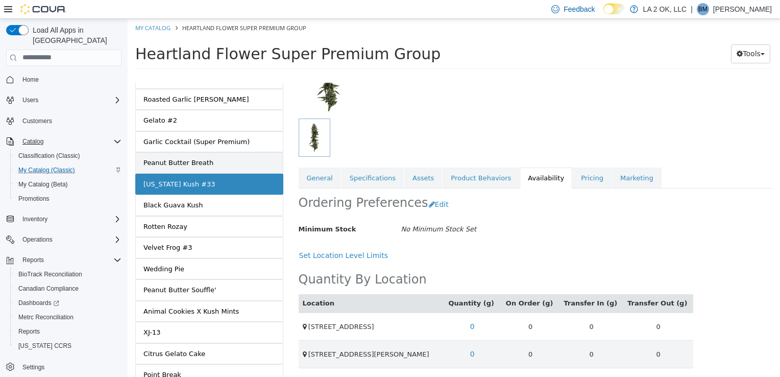
scroll to position [183, 0]
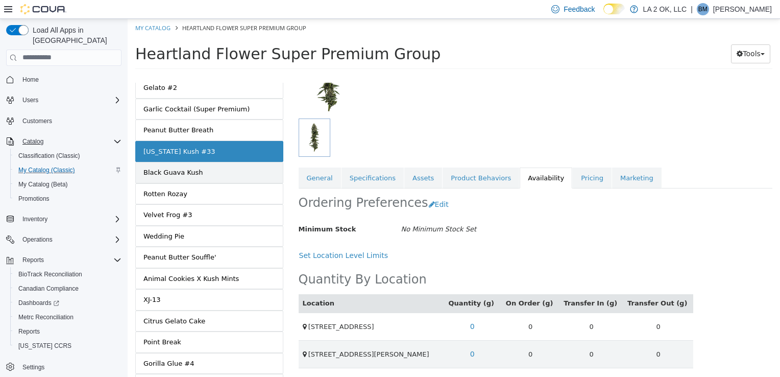
click at [193, 167] on div "Black Guava Kush" at bounding box center [173, 172] width 60 height 10
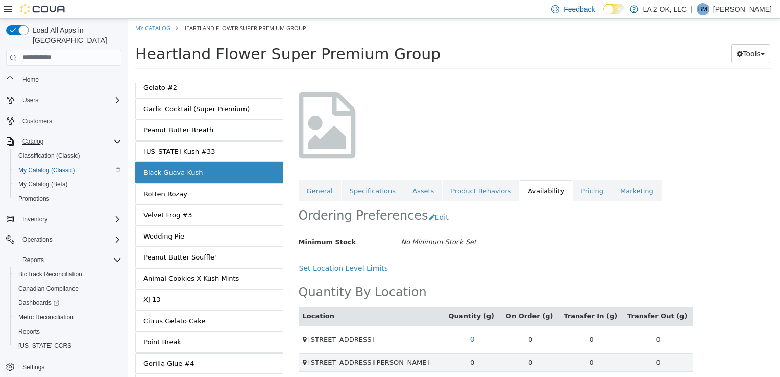
scroll to position [51, 0]
click at [211, 183] on link "Rotten Rozay" at bounding box center [209, 193] width 148 height 21
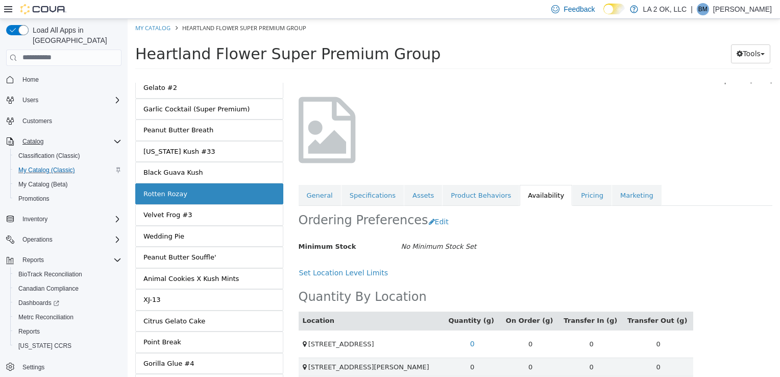
scroll to position [54, 0]
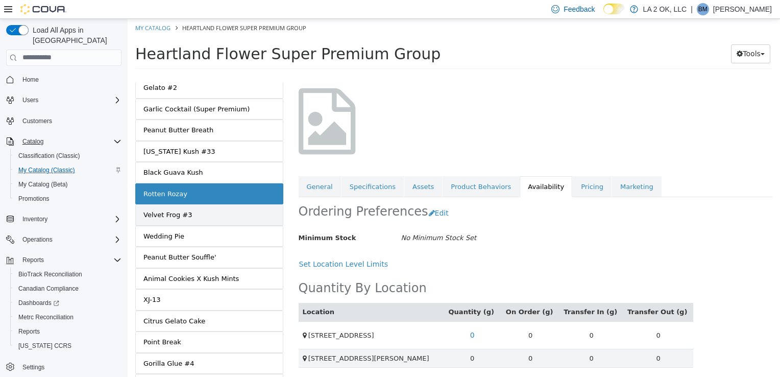
click at [191, 204] on link "Velvet Frog #3" at bounding box center [209, 214] width 148 height 21
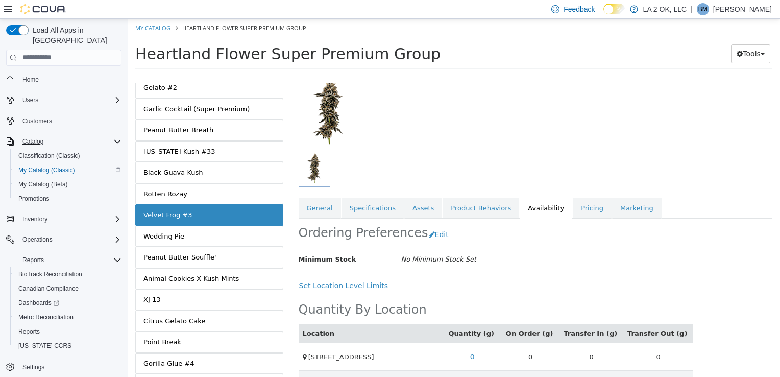
scroll to position [101, 0]
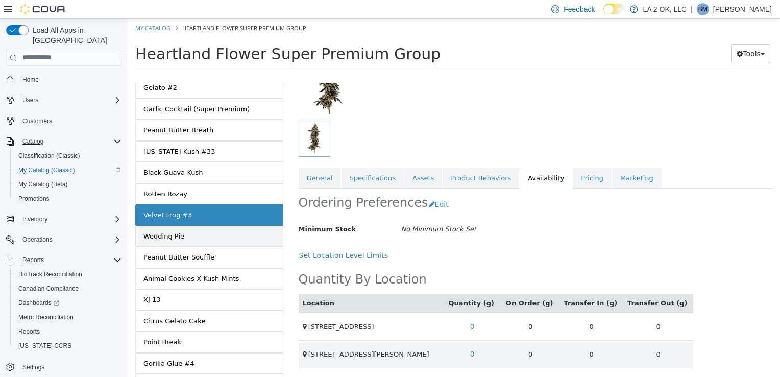
click at [211, 230] on link "Wedding Pie" at bounding box center [209, 235] width 148 height 21
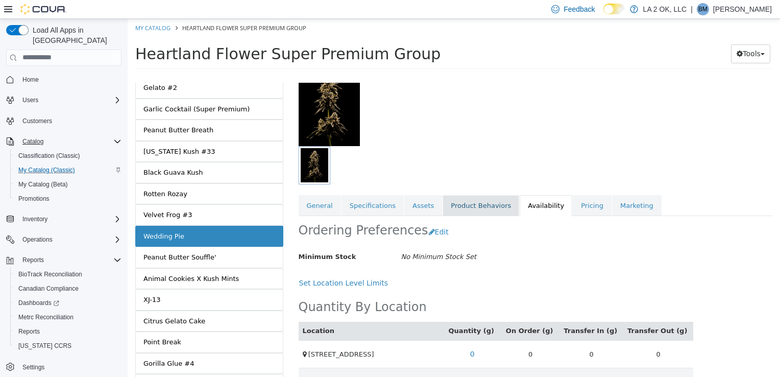
scroll to position [83, 0]
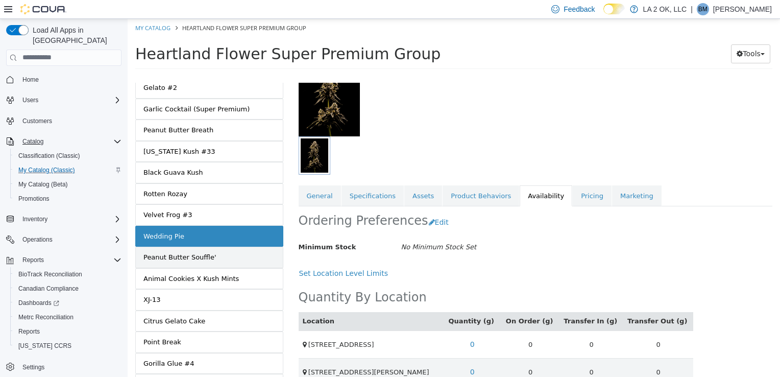
click at [212, 247] on link "Peanut Butter Souffle'" at bounding box center [209, 256] width 148 height 21
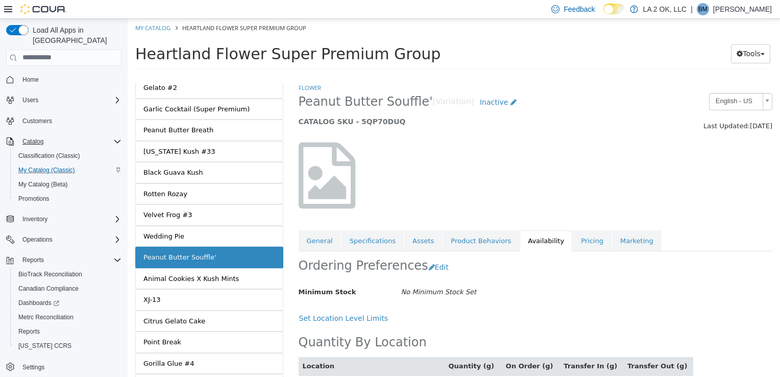
click at [212, 247] on link "Peanut Butter Souffle'" at bounding box center [209, 256] width 148 height 21
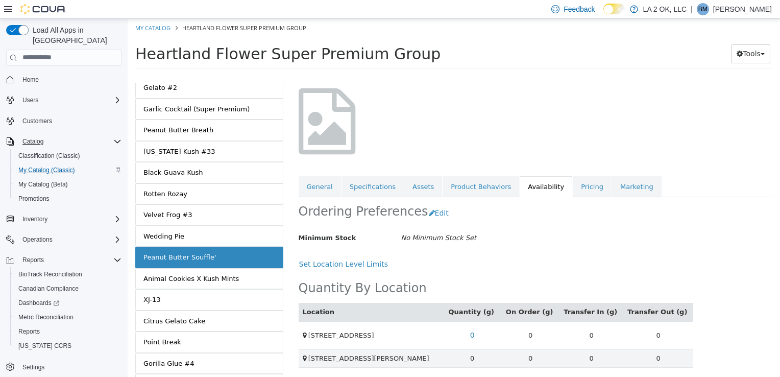
scroll to position [265, 0]
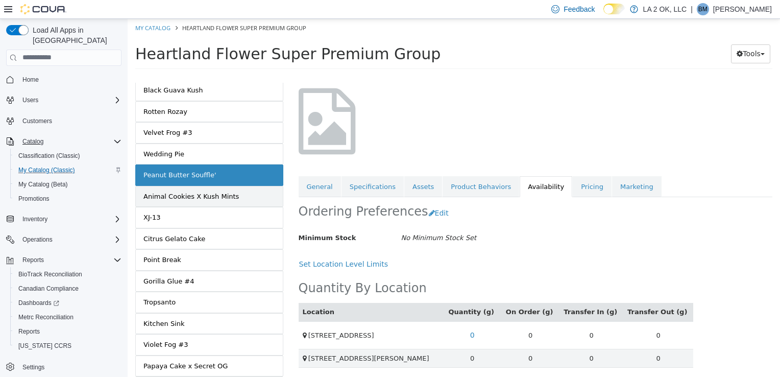
click at [207, 191] on div "Animal Cookies X Kush Mints" at bounding box center [190, 196] width 95 height 10
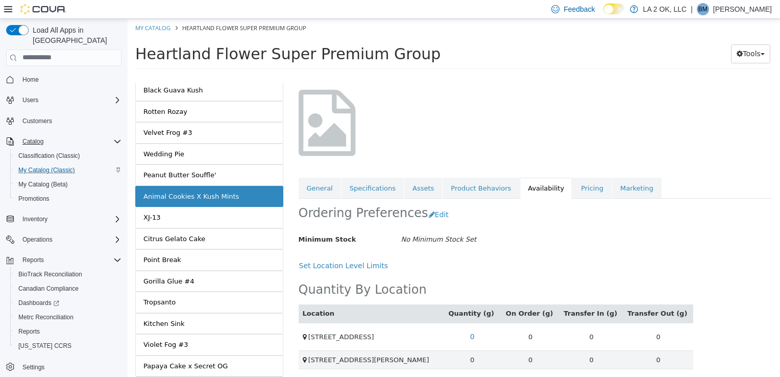
scroll to position [54, 0]
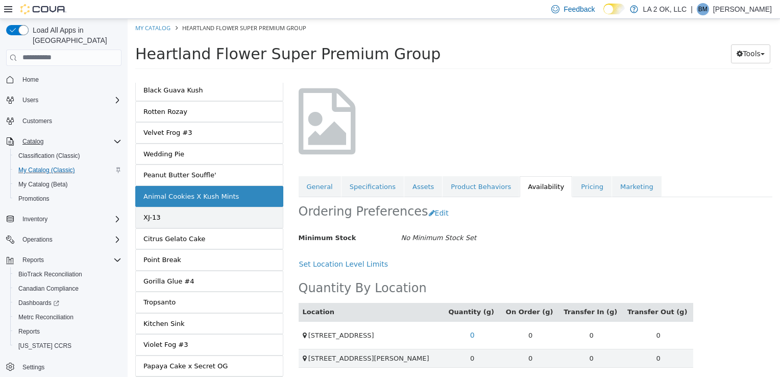
click at [186, 206] on link "XJ-13" at bounding box center [209, 216] width 148 height 21
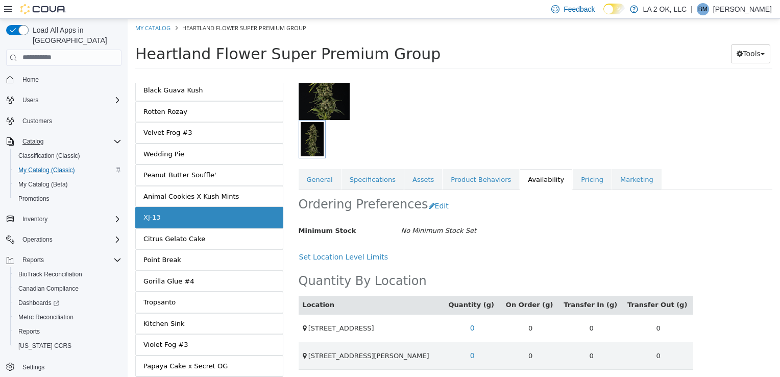
scroll to position [101, 0]
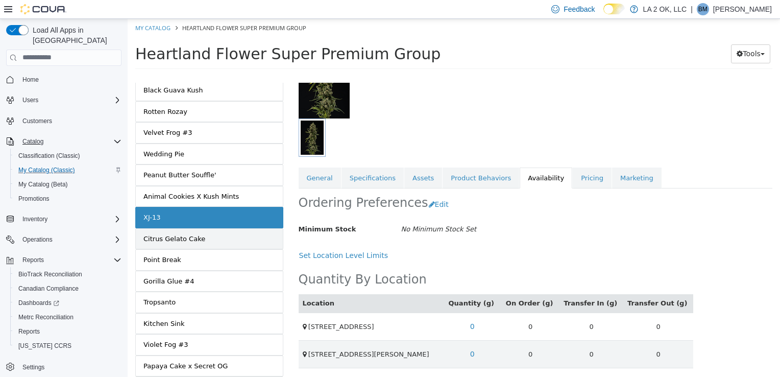
click at [185, 233] on div "Citrus Gelato Cake" at bounding box center [174, 238] width 62 height 10
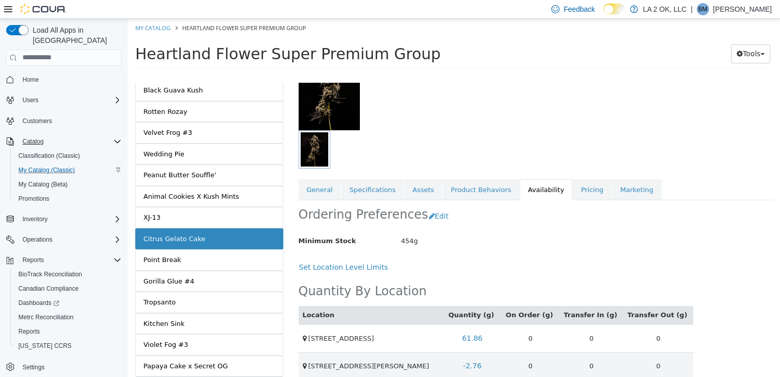
scroll to position [101, 0]
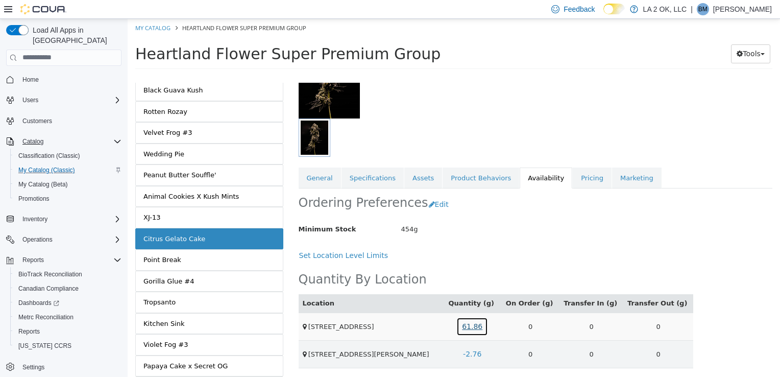
click at [487, 323] on link "61.86" at bounding box center [472, 325] width 32 height 19
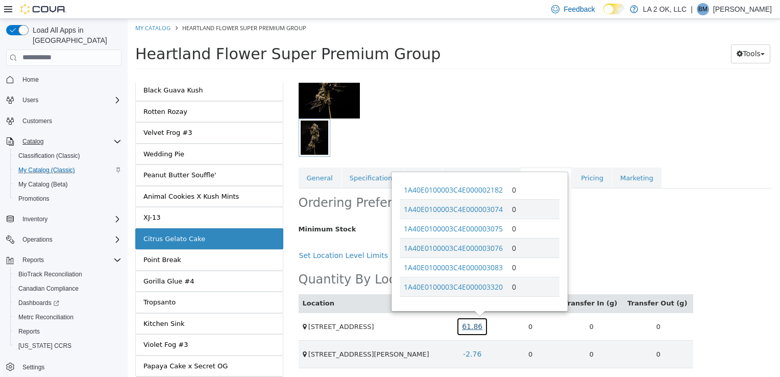
scroll to position [3265, 0]
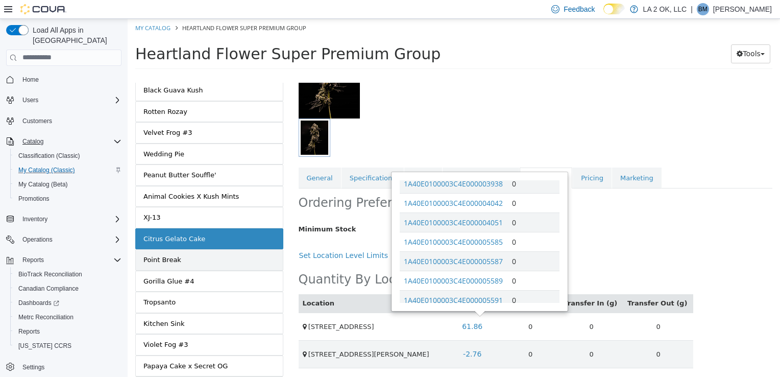
click at [215, 249] on link "Point Break" at bounding box center [209, 259] width 148 height 21
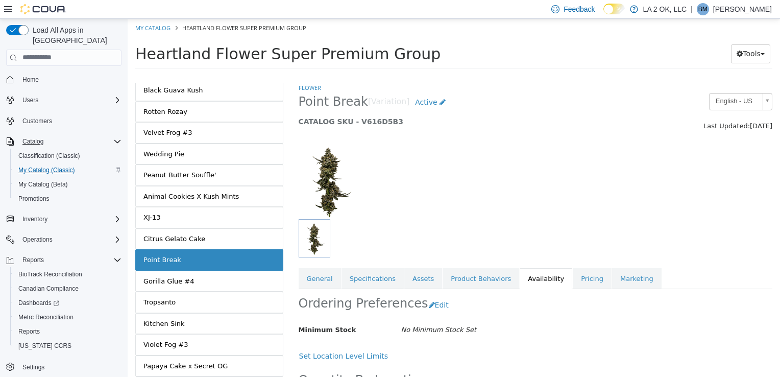
scroll to position [101, 0]
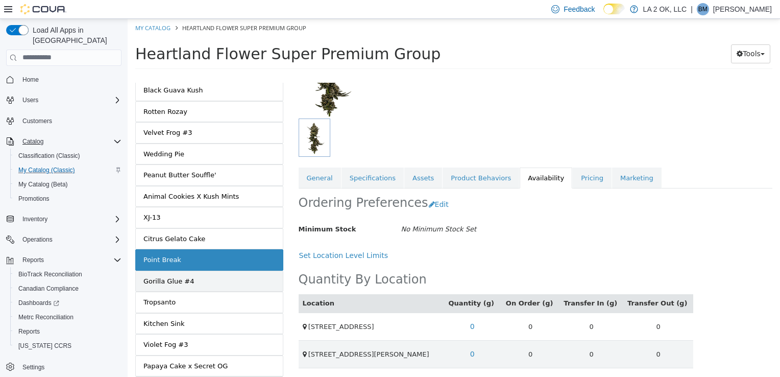
click at [225, 270] on link "Gorilla Glue #4" at bounding box center [209, 280] width 148 height 21
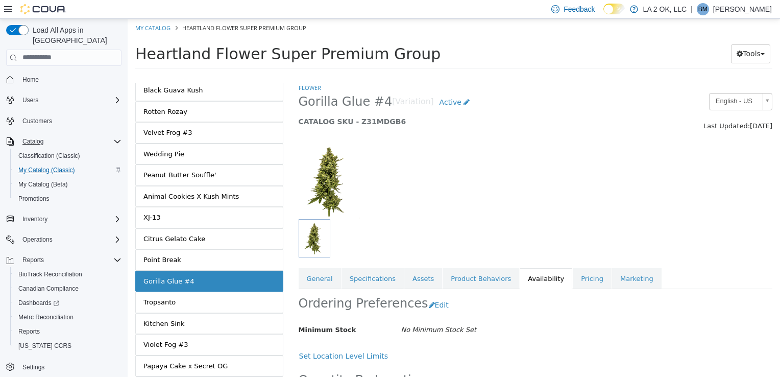
scroll to position [101, 0]
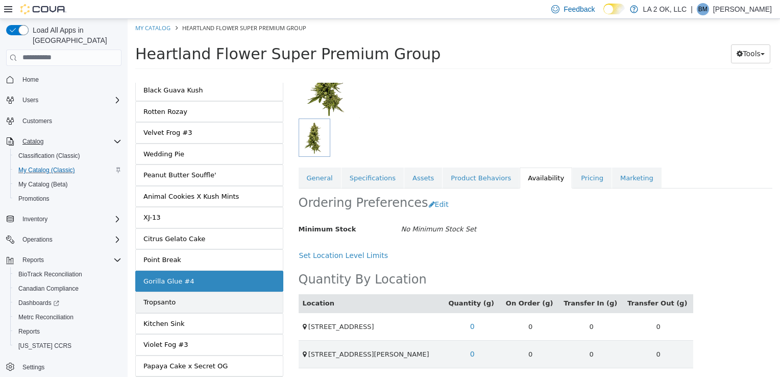
click at [169, 297] on div "Tropsanto" at bounding box center [159, 302] width 32 height 10
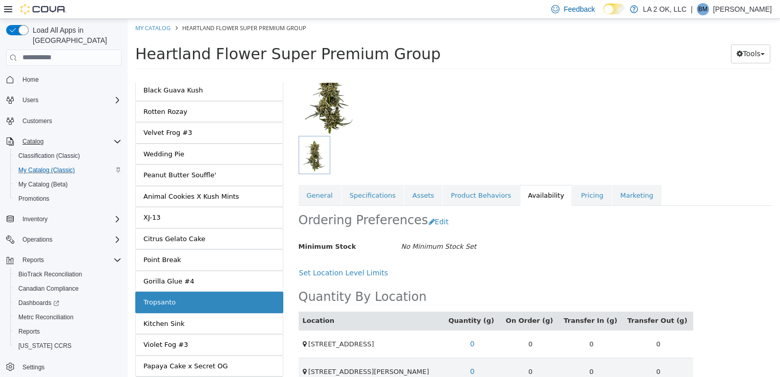
scroll to position [101, 0]
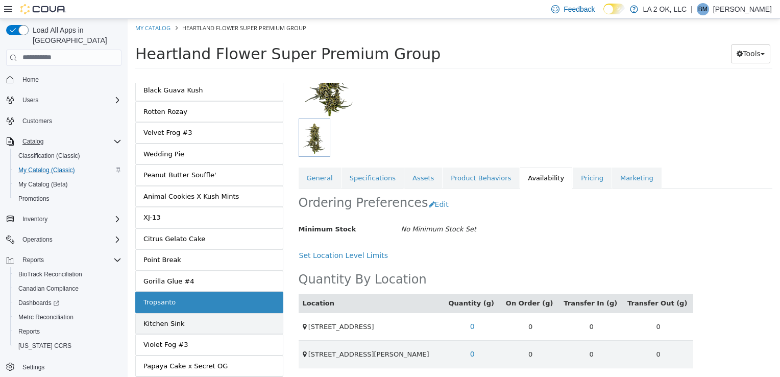
click at [160, 318] on div "Kitchen Sink" at bounding box center [163, 323] width 41 height 10
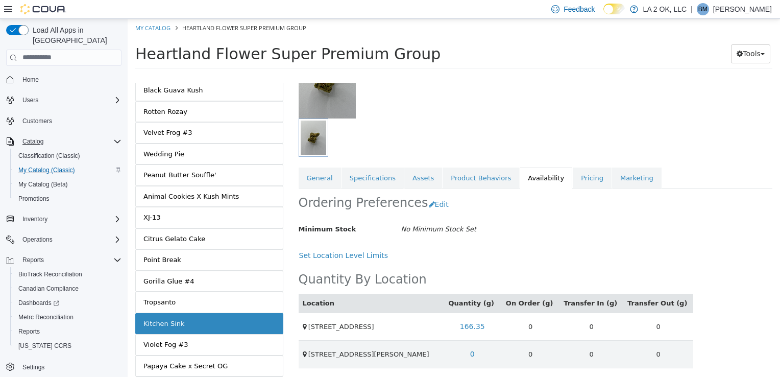
scroll to position [389, 0]
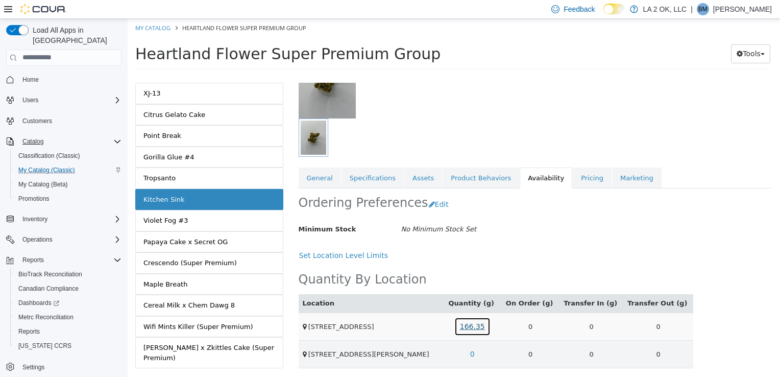
click at [482, 325] on link "166.35" at bounding box center [472, 325] width 36 height 19
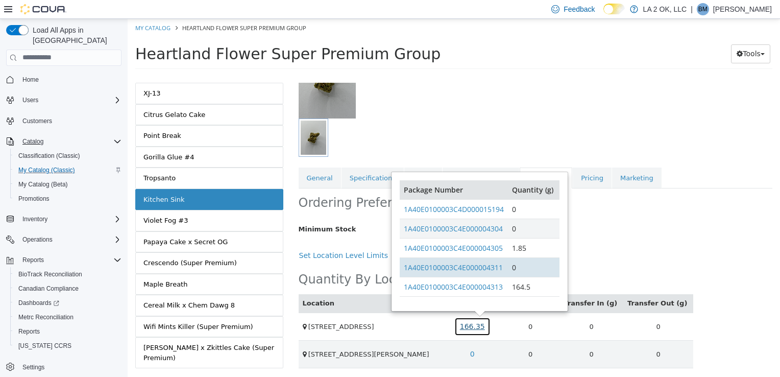
scroll to position [4, 0]
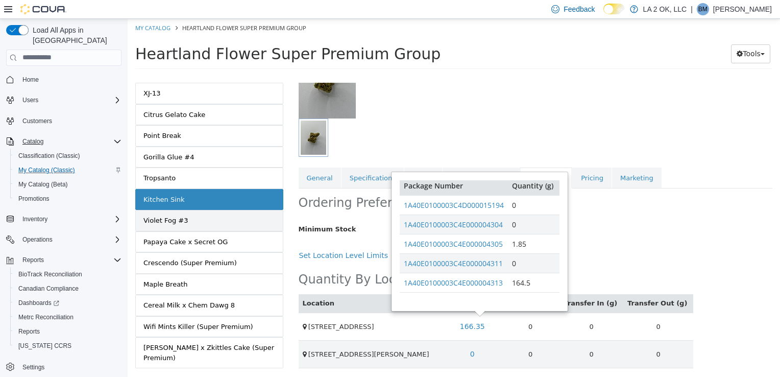
click at [160, 213] on link "Violet Fog #3" at bounding box center [209, 219] width 148 height 21
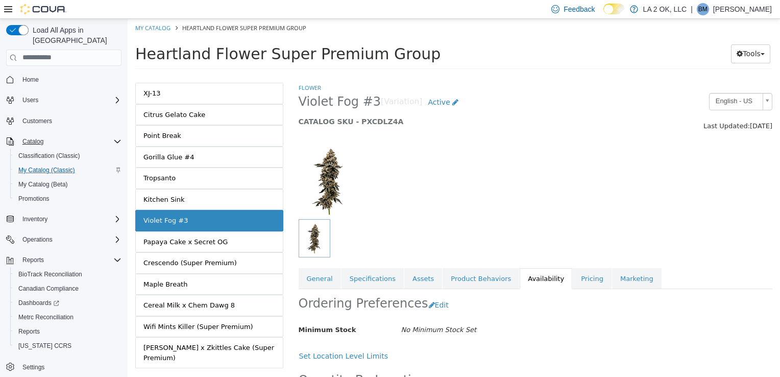
scroll to position [101, 0]
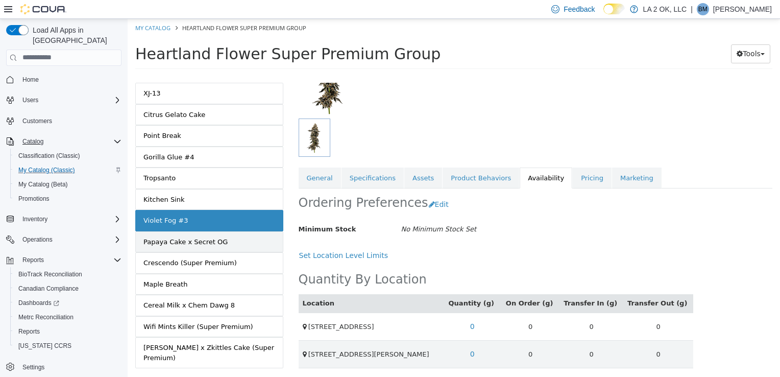
click at [198, 236] on div "Papaya Cake x Secret OG" at bounding box center [185, 241] width 84 height 10
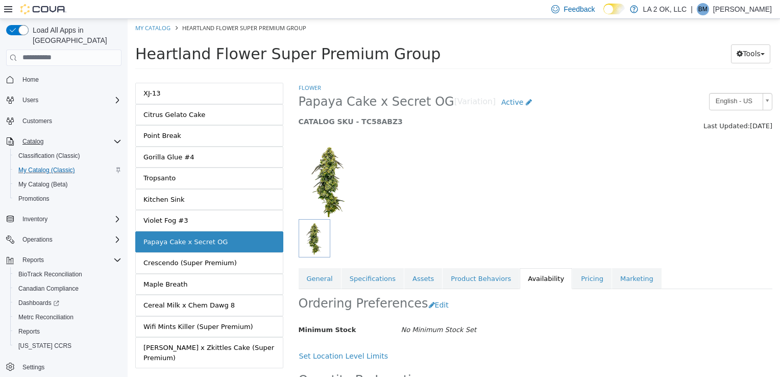
scroll to position [101, 0]
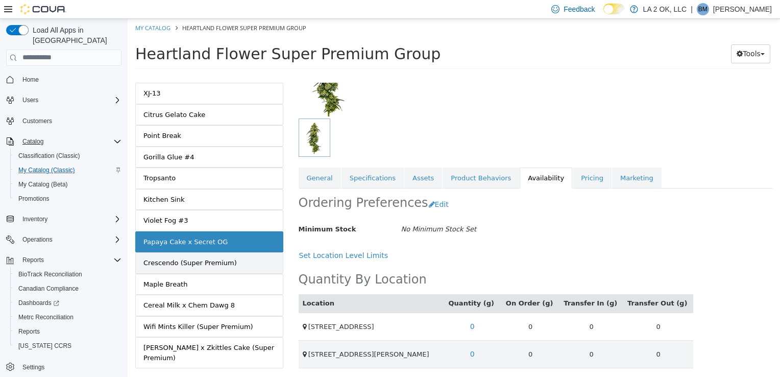
click at [212, 257] on div "Crescendo (Super Premium)" at bounding box center [189, 262] width 93 height 10
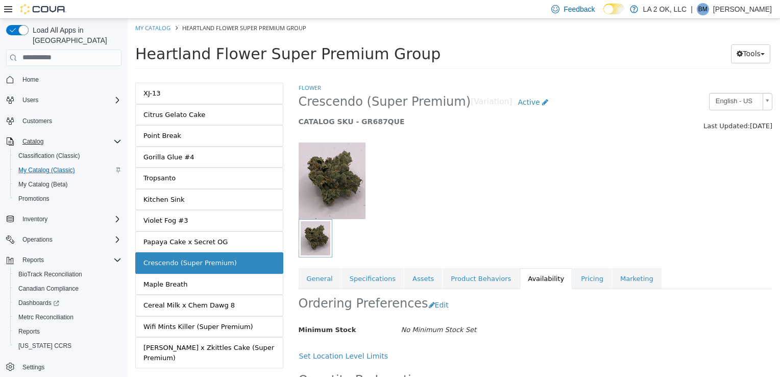
scroll to position [101, 0]
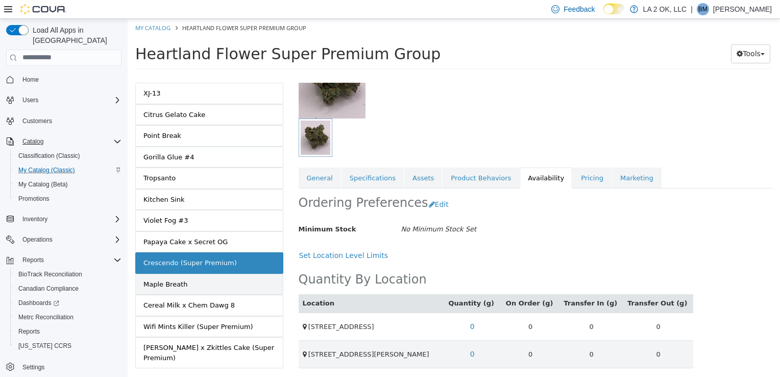
click at [218, 273] on link "Maple Breath" at bounding box center [209, 283] width 148 height 21
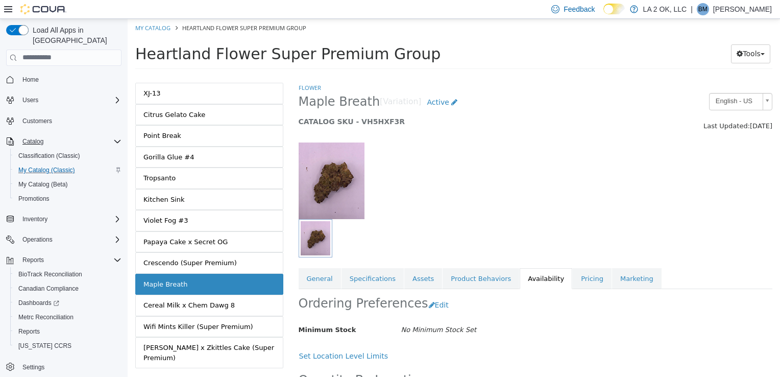
scroll to position [101, 0]
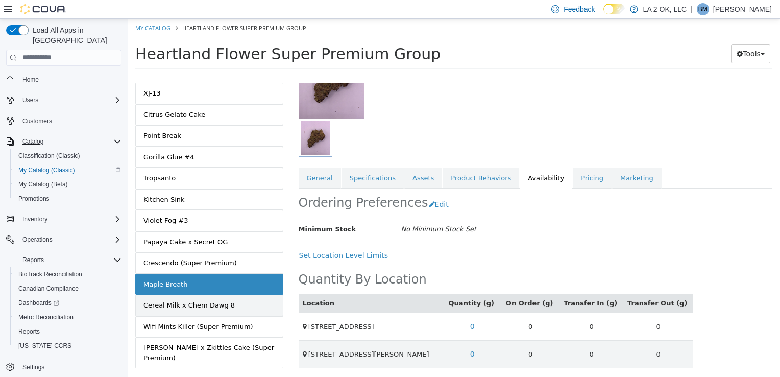
click at [235, 294] on link "Cereal Milk x Chem Dawg 8" at bounding box center [209, 304] width 148 height 21
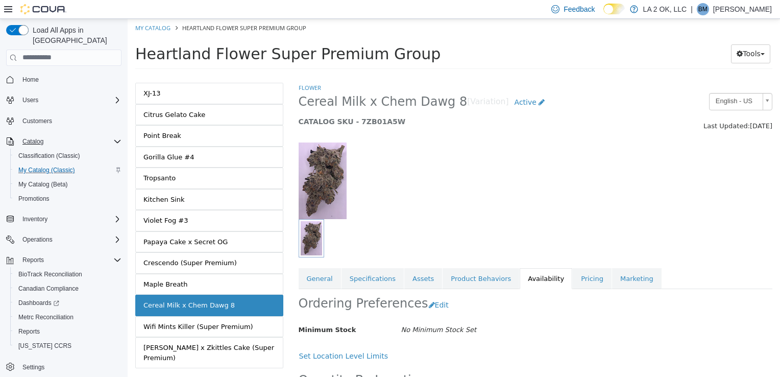
scroll to position [101, 0]
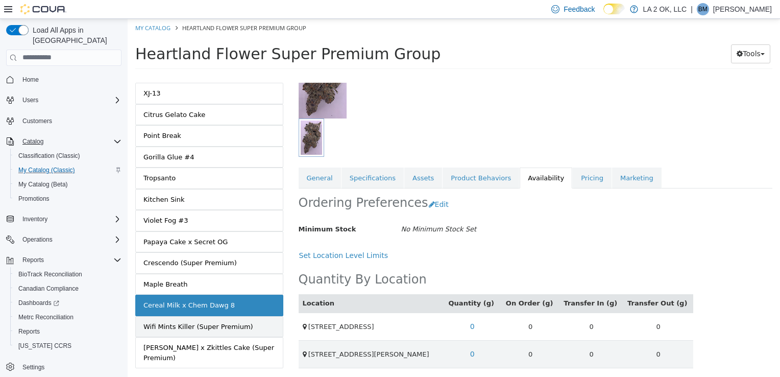
click at [235, 321] on div "Wifi Mints Killer (Super Premium)" at bounding box center [198, 326] width 110 height 10
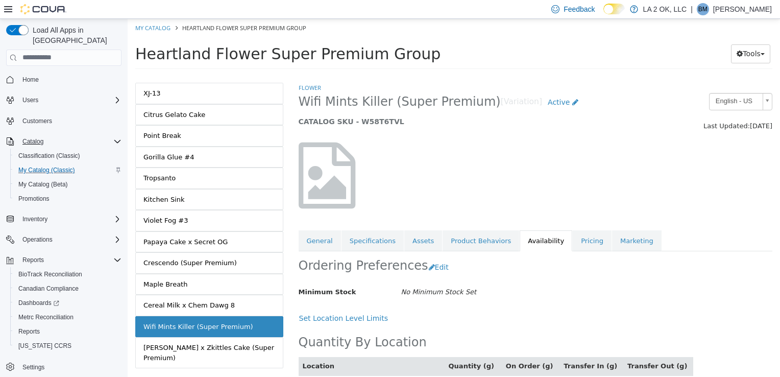
scroll to position [63, 0]
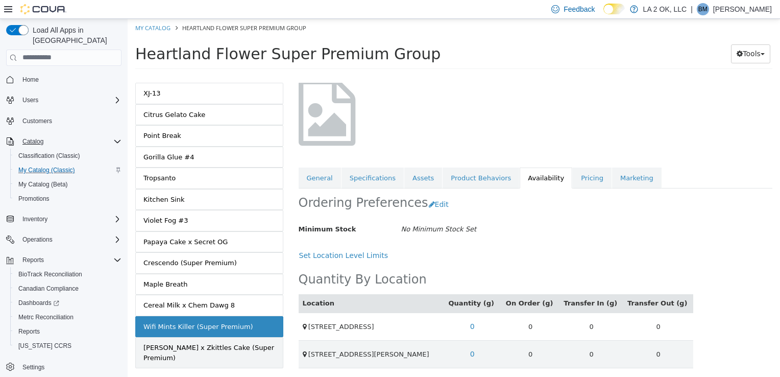
click at [204, 342] on div "[PERSON_NAME] x Zkittles Cake (Super Premium)" at bounding box center [209, 352] width 132 height 20
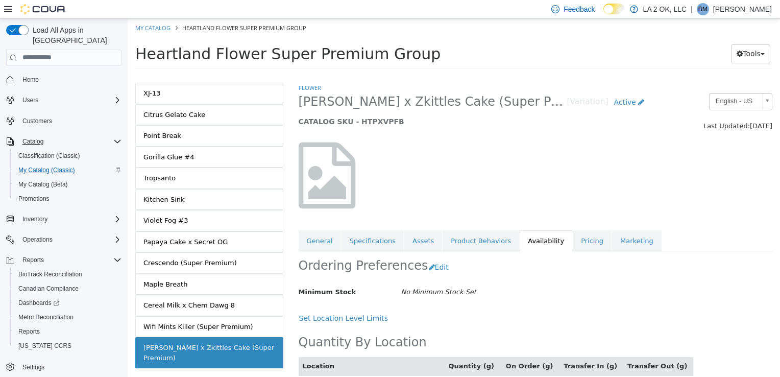
scroll to position [63, 0]
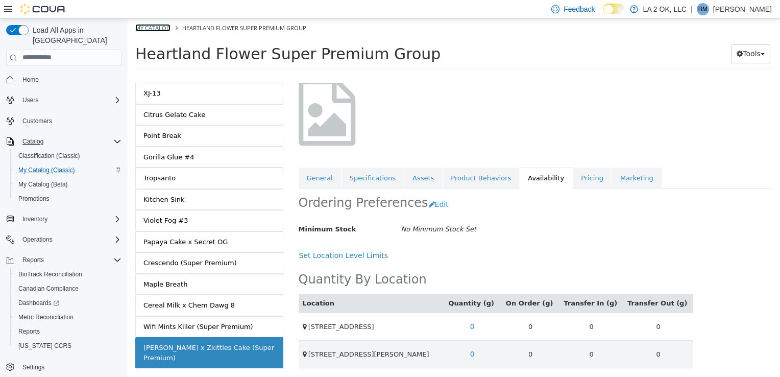
click at [160, 27] on link "My Catalog" at bounding box center [152, 27] width 35 height 8
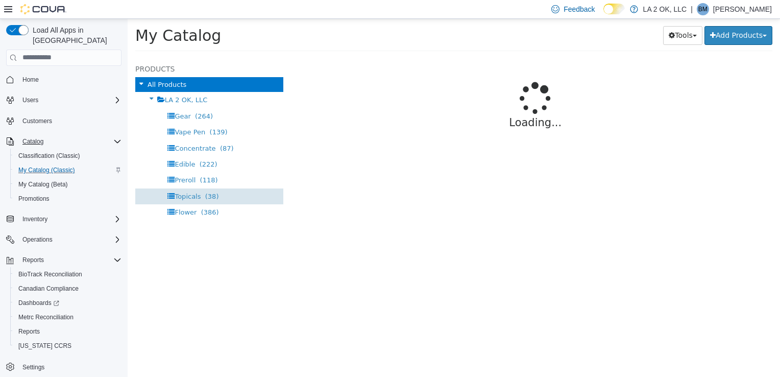
select select "**********"
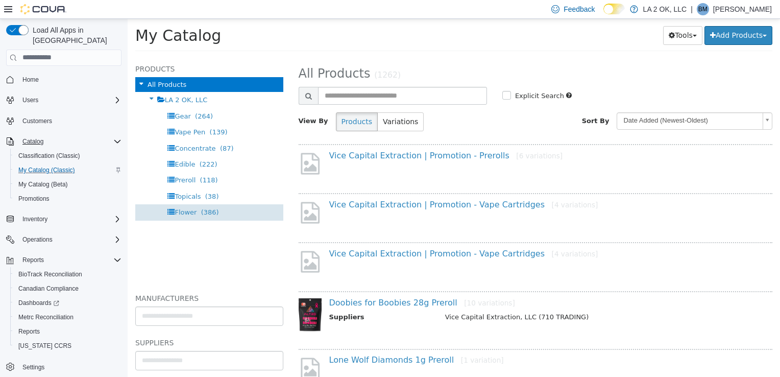
click at [188, 210] on span "Flower" at bounding box center [186, 212] width 22 height 8
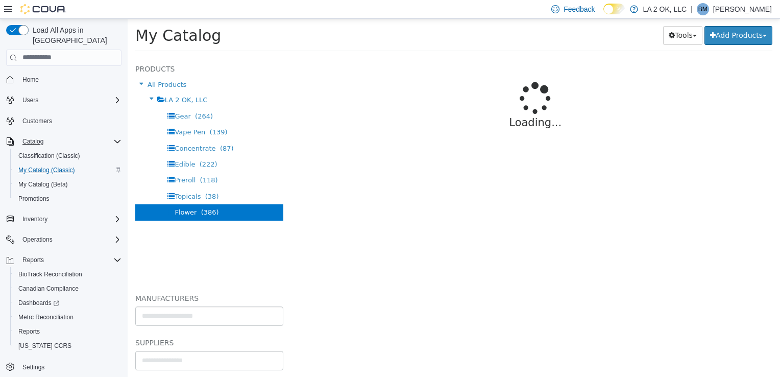
select select "**********"
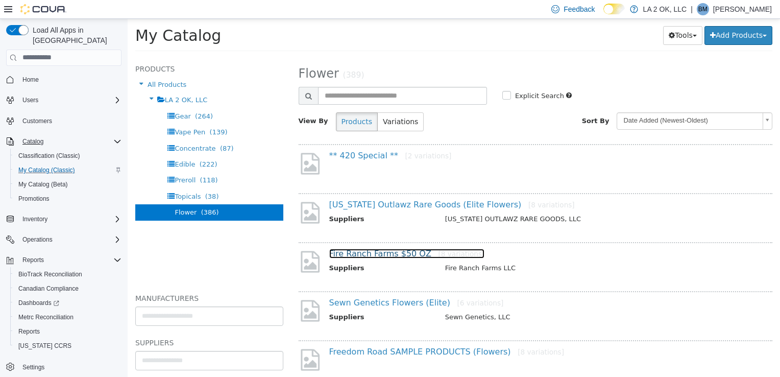
click at [391, 250] on link "Fire Ranch Farms $50 OZ [8 variations]" at bounding box center [407, 253] width 156 height 10
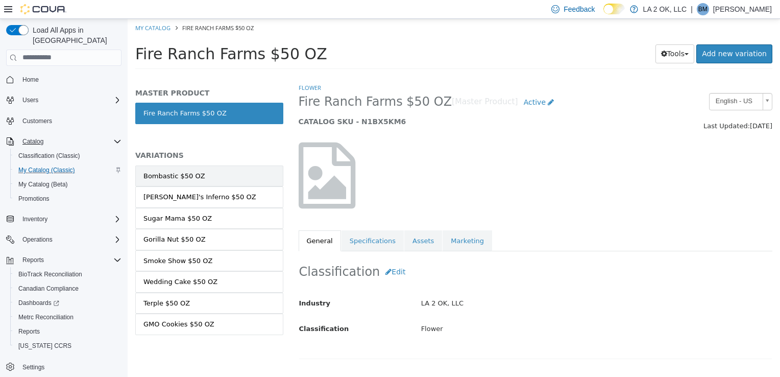
click at [180, 185] on link "Bombastic $50 OZ" at bounding box center [209, 175] width 148 height 21
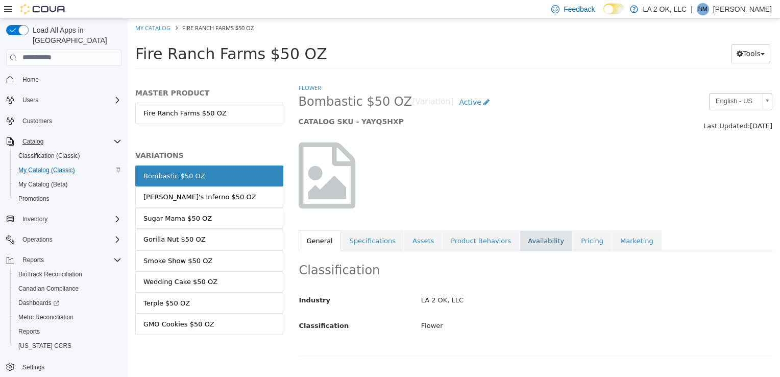
click at [533, 239] on link "Availability" at bounding box center [546, 240] width 53 height 21
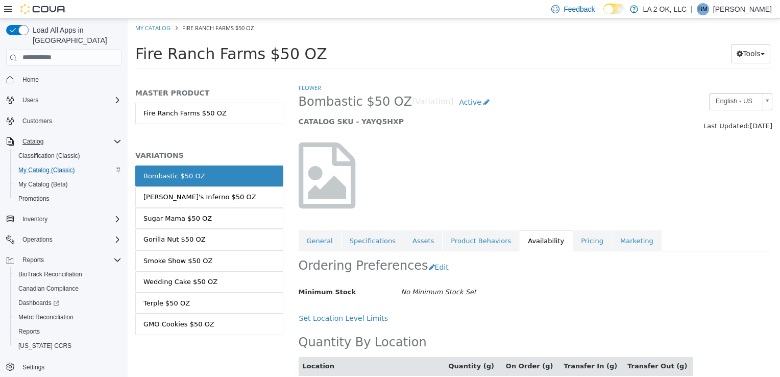
scroll to position [54, 0]
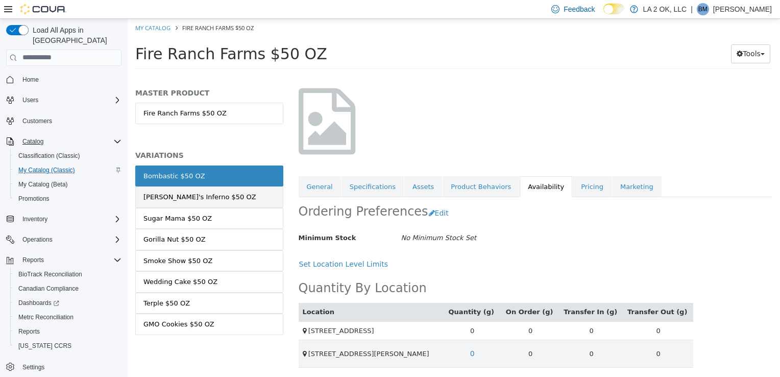
click at [189, 199] on div "[PERSON_NAME]'s Inferno $50 OZ" at bounding box center [199, 196] width 113 height 10
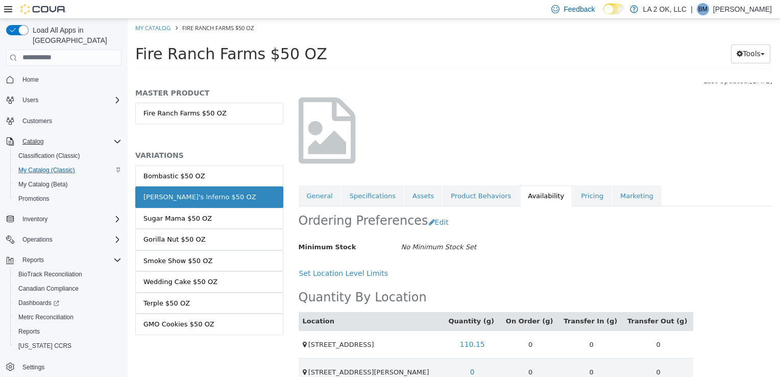
scroll to position [63, 0]
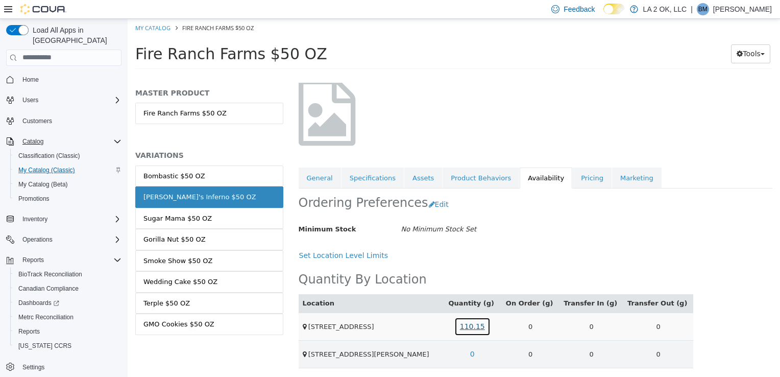
click at [487, 327] on link "110.15" at bounding box center [472, 325] width 36 height 19
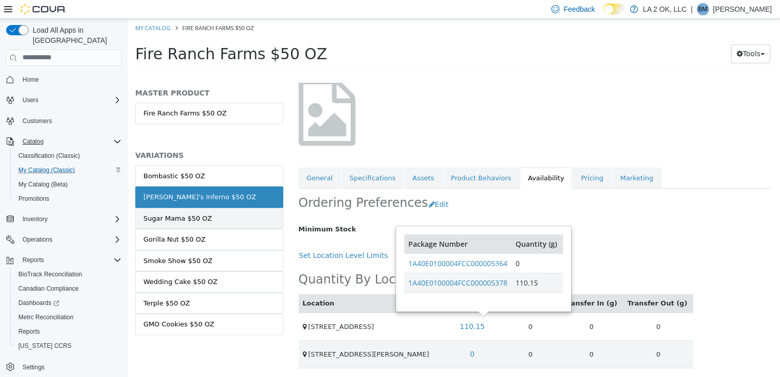
click at [230, 223] on link "Sugar Mama $50 OZ" at bounding box center [209, 217] width 148 height 21
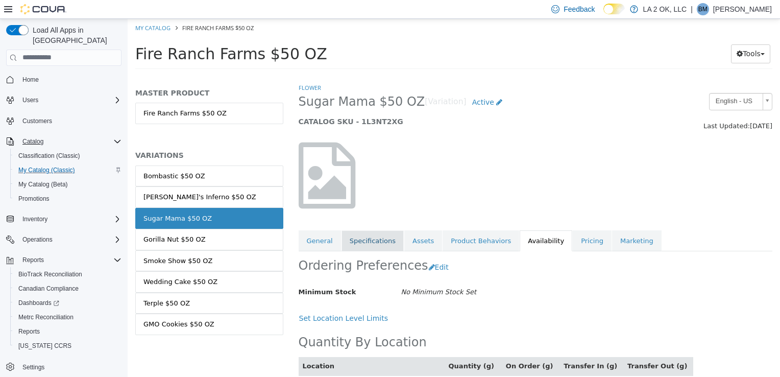
scroll to position [63, 0]
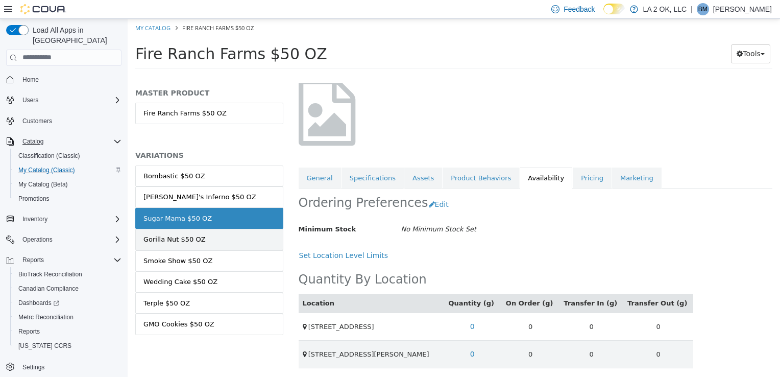
click at [220, 247] on link "Gorilla Nut $50 OZ" at bounding box center [209, 238] width 148 height 21
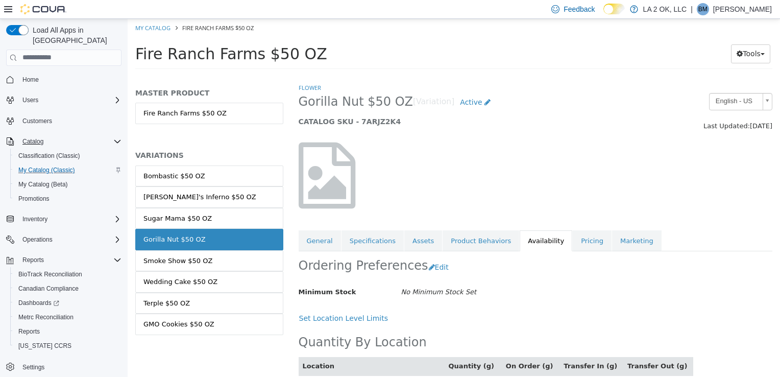
scroll to position [63, 0]
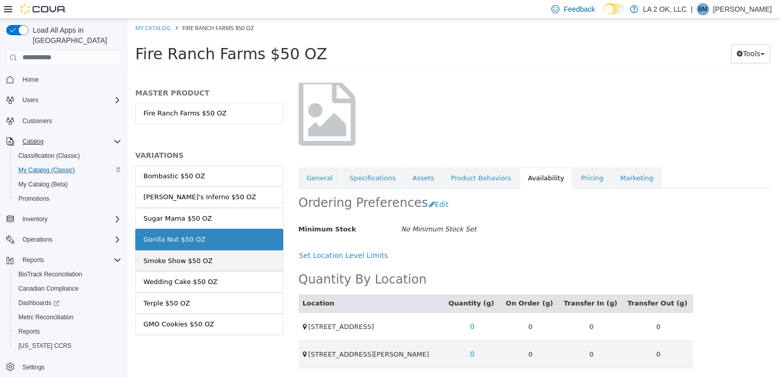
click at [244, 250] on link "Smoke Show $50 OZ" at bounding box center [209, 260] width 148 height 21
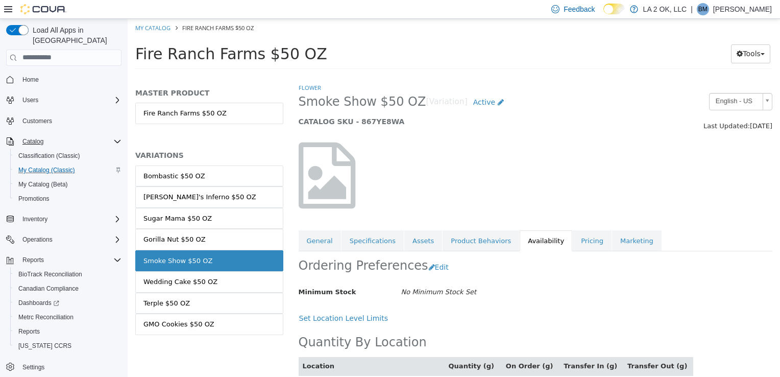
scroll to position [63, 0]
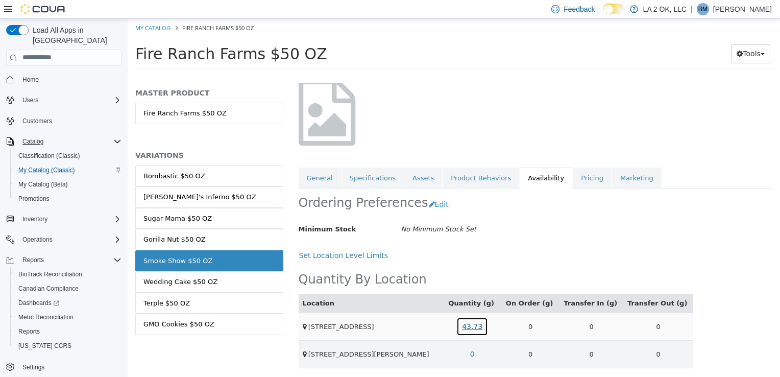
click at [485, 329] on link "43.73" at bounding box center [472, 325] width 32 height 19
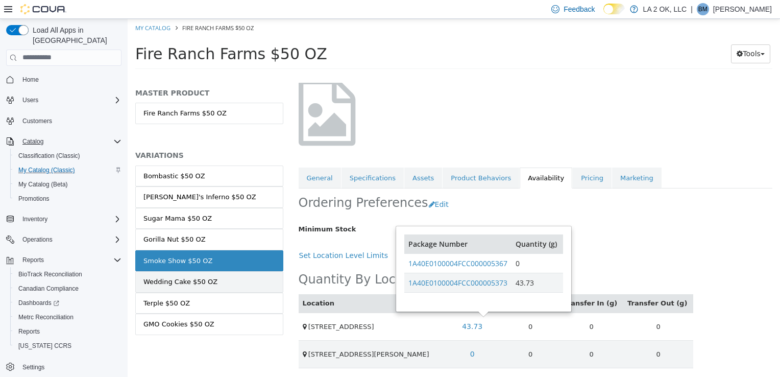
click at [227, 282] on link "Wedding Cake $50 OZ" at bounding box center [209, 281] width 148 height 21
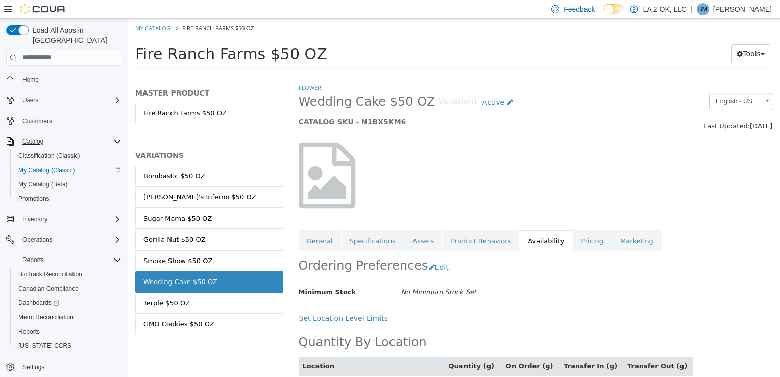
scroll to position [63, 0]
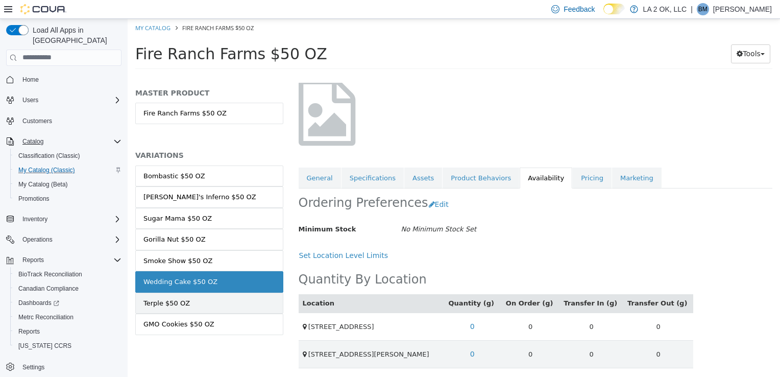
click at [184, 297] on link "Terple $50 OZ" at bounding box center [209, 302] width 148 height 21
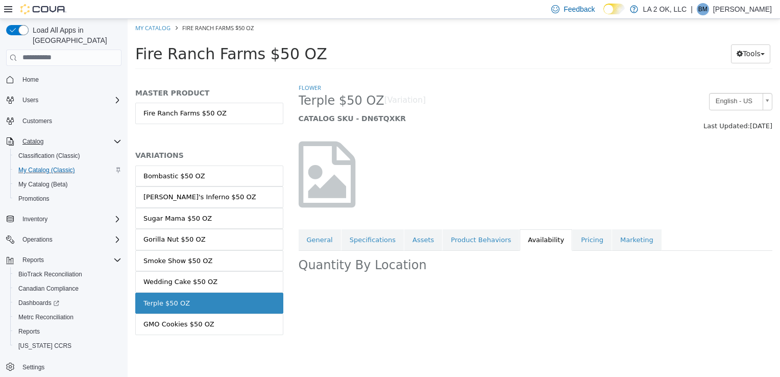
click at [184, 297] on link "Terple $50 OZ" at bounding box center [209, 302] width 148 height 21
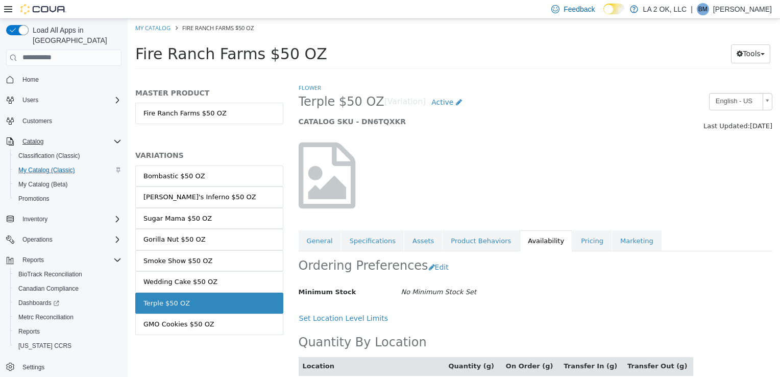
scroll to position [63, 0]
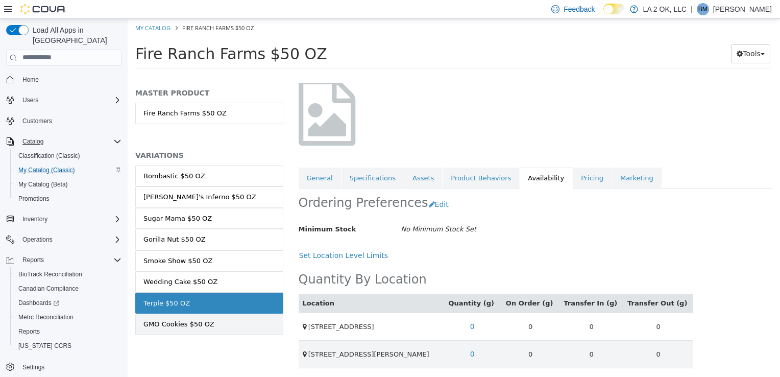
click at [227, 331] on link "GMO Cookies $50 OZ" at bounding box center [209, 323] width 148 height 21
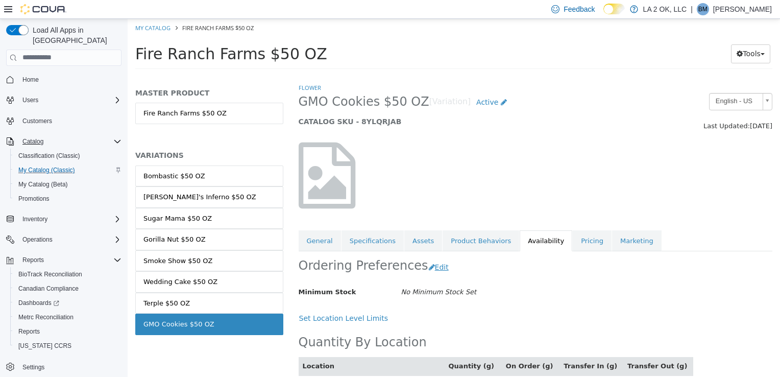
scroll to position [63, 0]
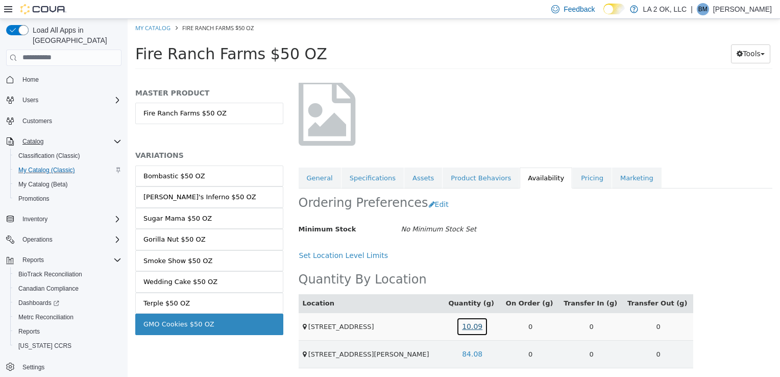
click at [482, 321] on link "10.09" at bounding box center [472, 325] width 32 height 19
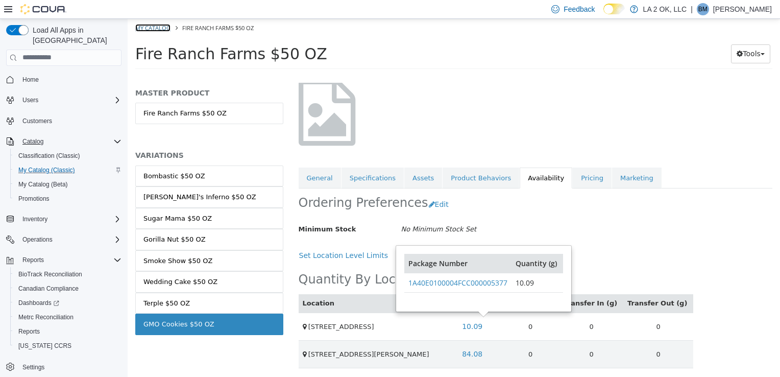
click at [162, 28] on link "My Catalog" at bounding box center [152, 27] width 35 height 8
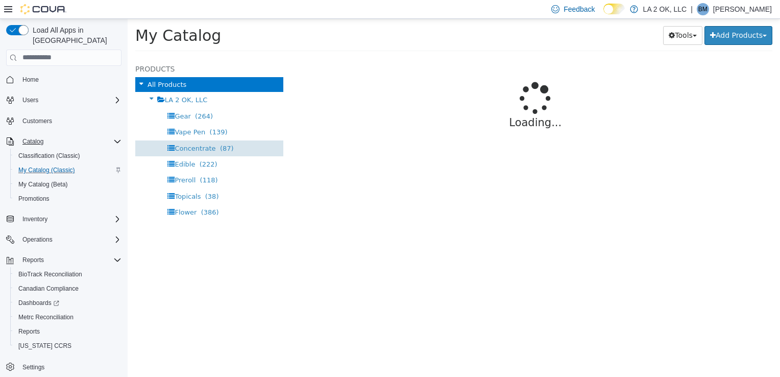
select select "**********"
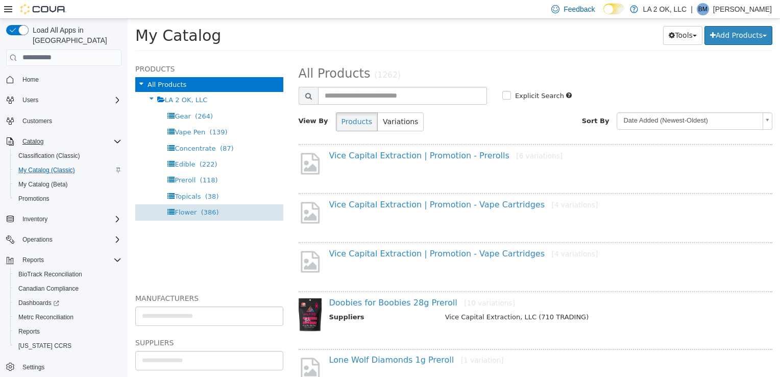
click at [206, 208] on span "(386)" at bounding box center [210, 212] width 18 height 8
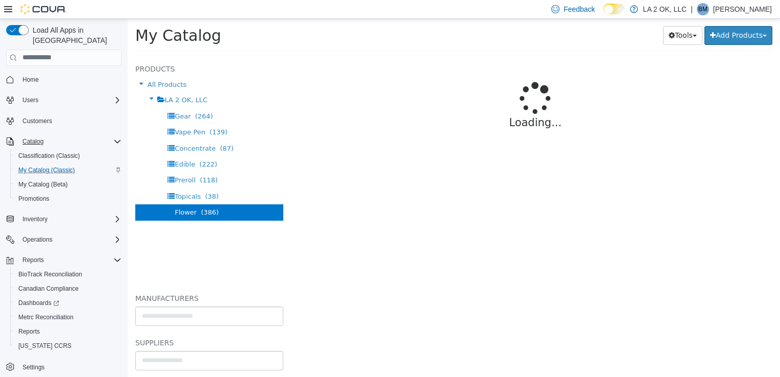
select select "**********"
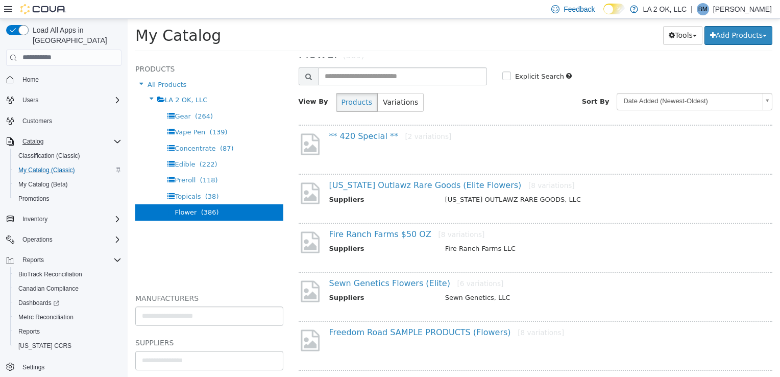
scroll to position [20, 0]
click at [358, 131] on link "** 420 Special ** [2 variations]" at bounding box center [390, 135] width 123 height 10
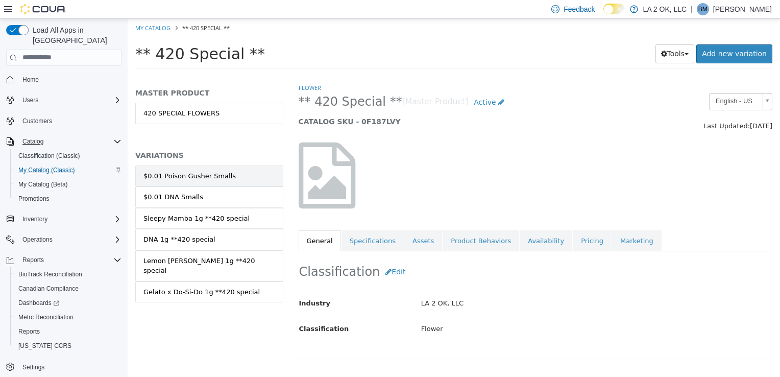
click at [185, 169] on link "$0.01 Poison Gusher Smalls" at bounding box center [209, 175] width 148 height 21
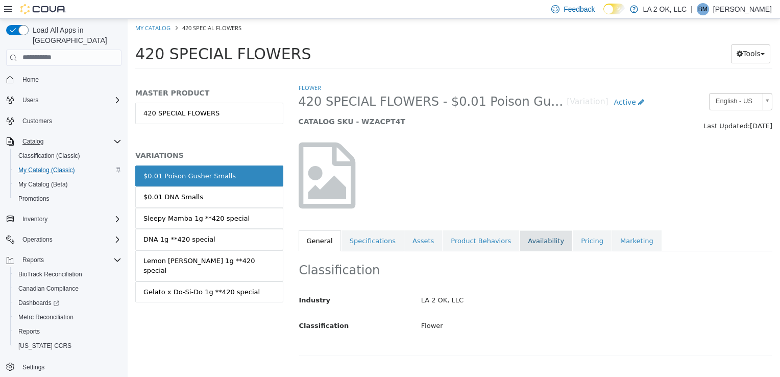
click at [528, 239] on link "Availability" at bounding box center [546, 240] width 53 height 21
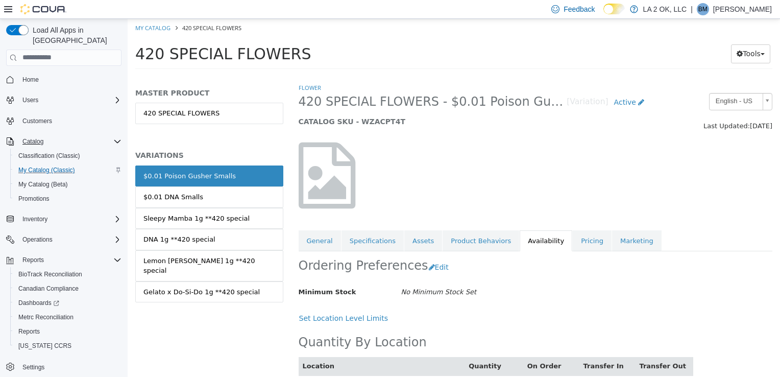
scroll to position [54, 0]
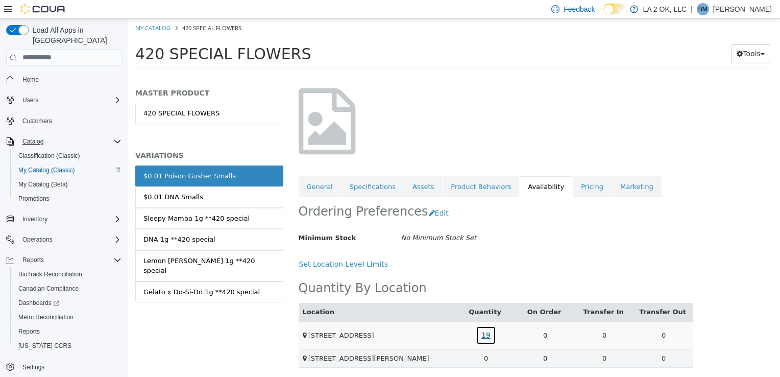
click at [486, 334] on link "19" at bounding box center [486, 334] width 20 height 19
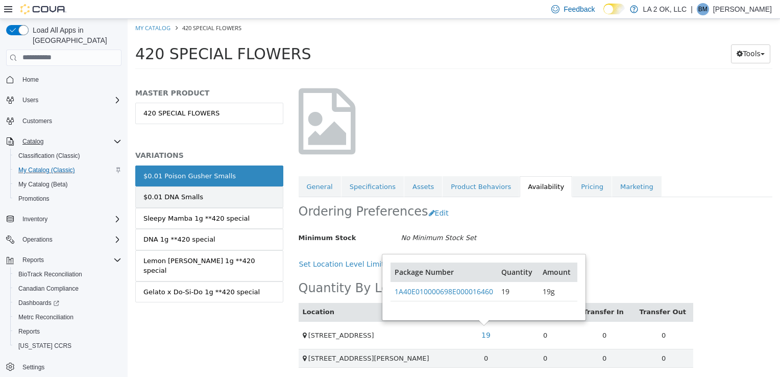
click at [210, 193] on link "$0.01 DNA Smalls" at bounding box center [209, 196] width 148 height 21
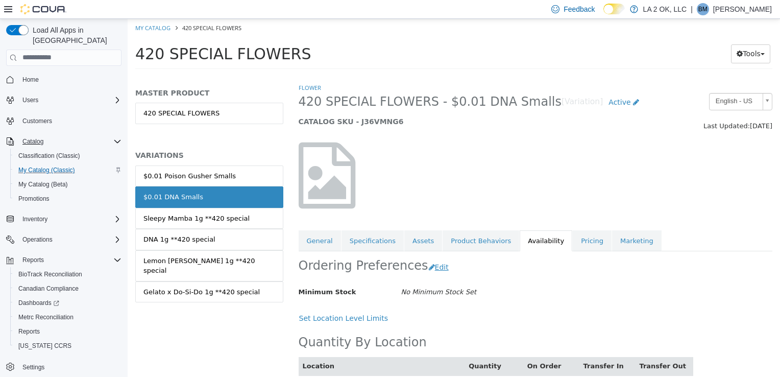
scroll to position [54, 0]
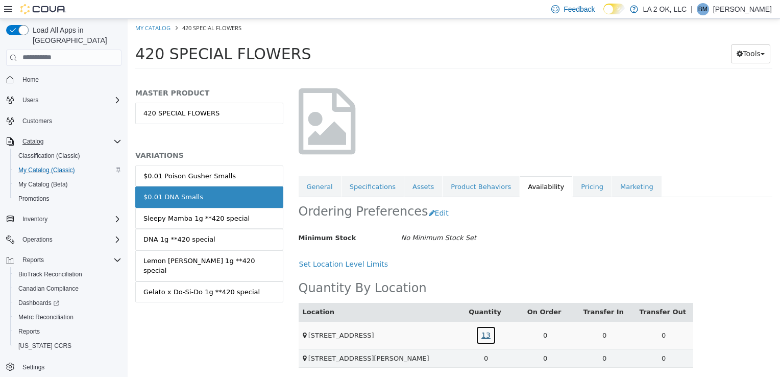
click at [483, 335] on link "13" at bounding box center [486, 334] width 20 height 19
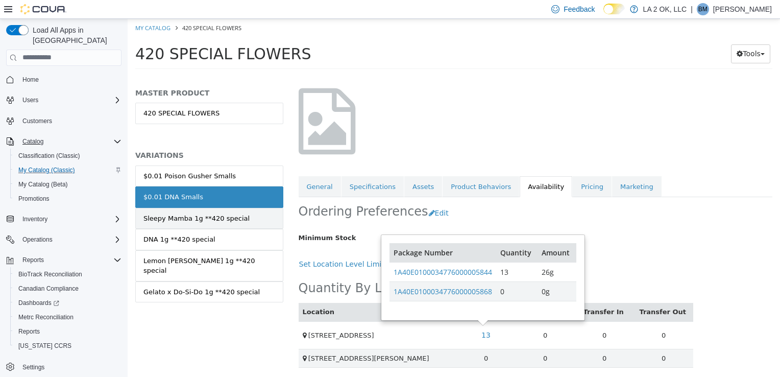
click at [265, 213] on link "Sleepy Mamba 1g **420 special" at bounding box center [209, 217] width 148 height 21
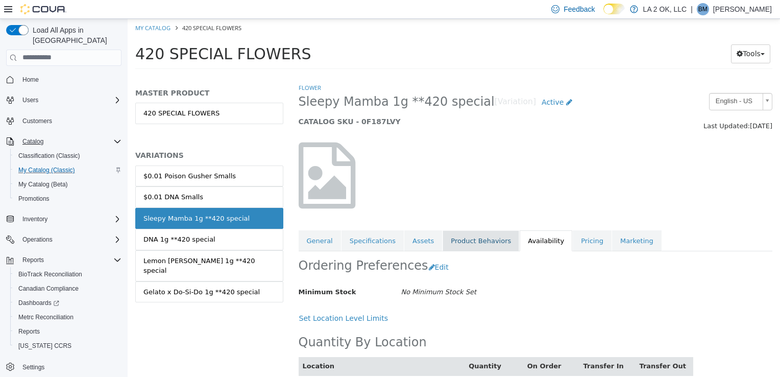
scroll to position [54, 0]
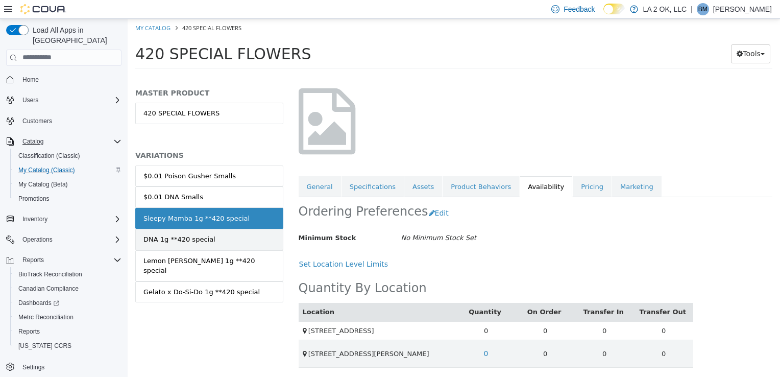
click at [221, 241] on link "DNA 1g **420 special" at bounding box center [209, 238] width 148 height 21
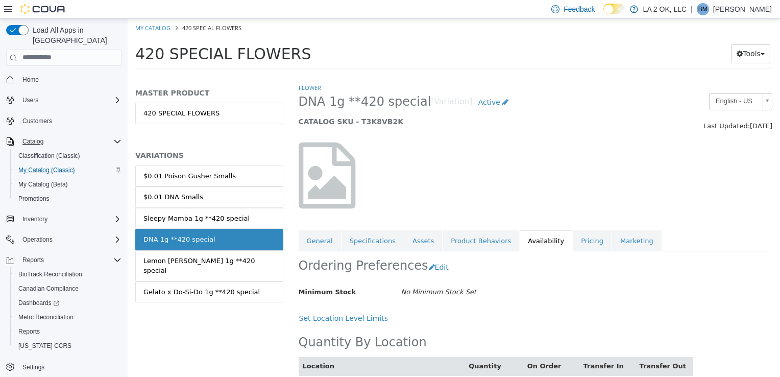
scroll to position [54, 0]
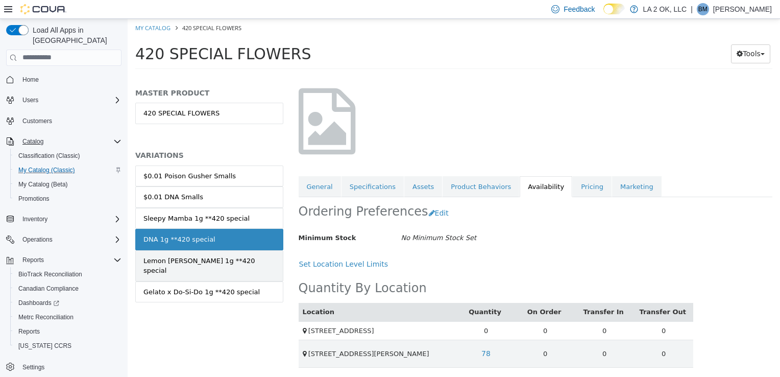
click at [245, 261] on div "Lemon [PERSON_NAME] 1g **420 special" at bounding box center [209, 265] width 132 height 20
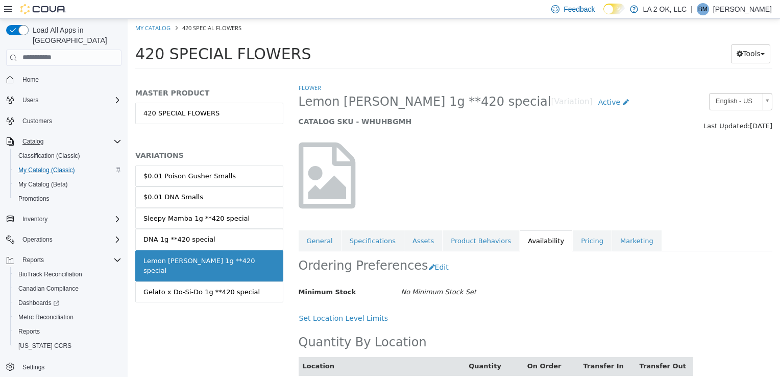
scroll to position [54, 0]
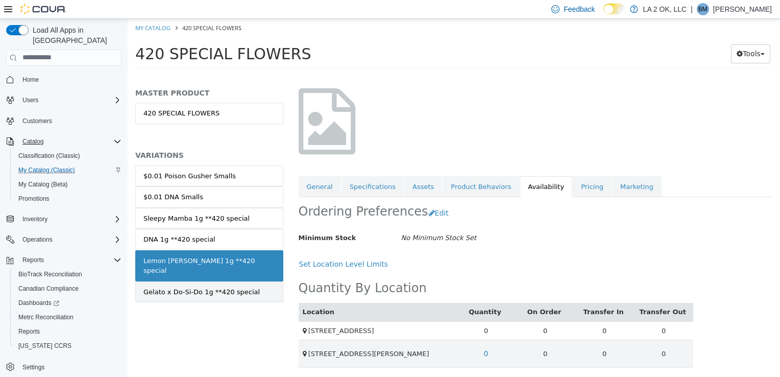
click at [229, 286] on div "Gelato x Do-Si-Do 1g **420 special" at bounding box center [201, 291] width 116 height 10
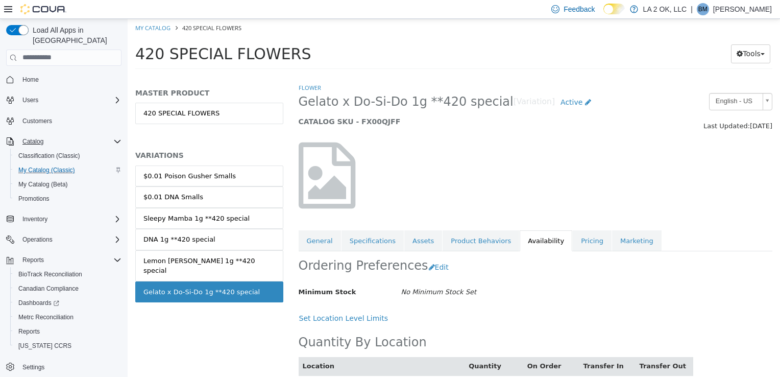
scroll to position [54, 0]
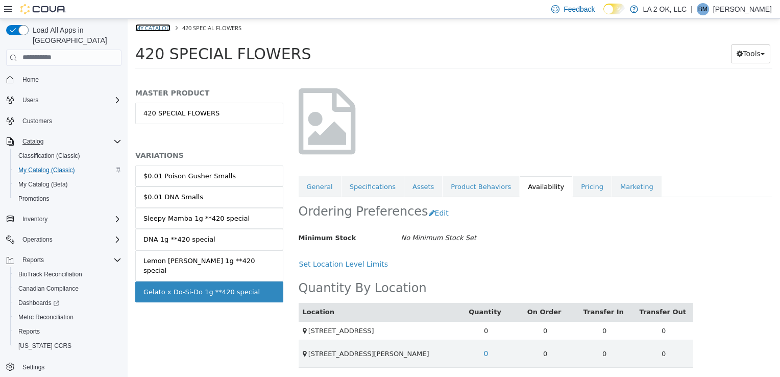
click at [159, 23] on link "My Catalog" at bounding box center [152, 27] width 35 height 8
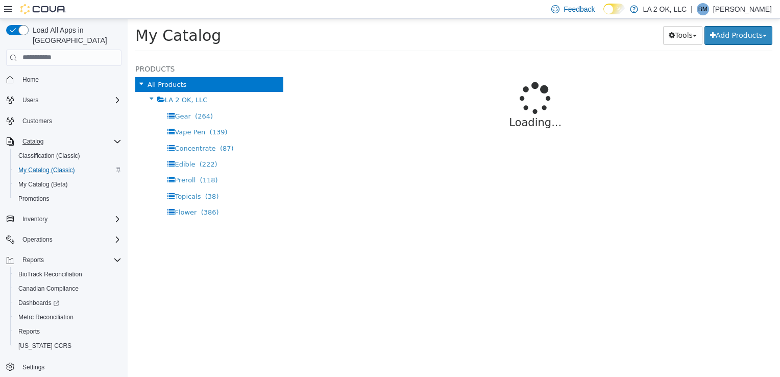
select select "**********"
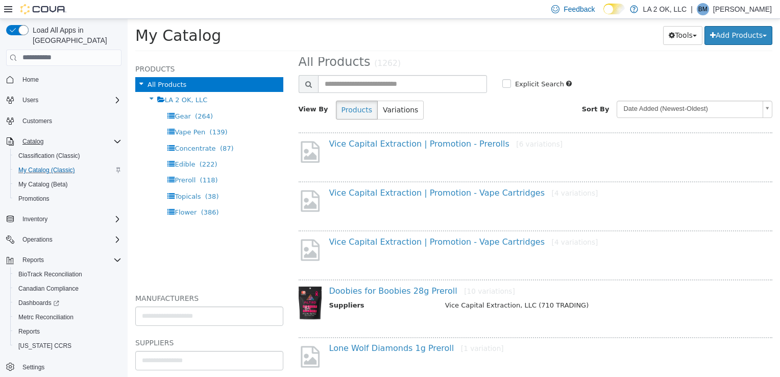
scroll to position [10, 0]
click at [166, 211] on div "Flower (386)" at bounding box center [209, 212] width 148 height 16
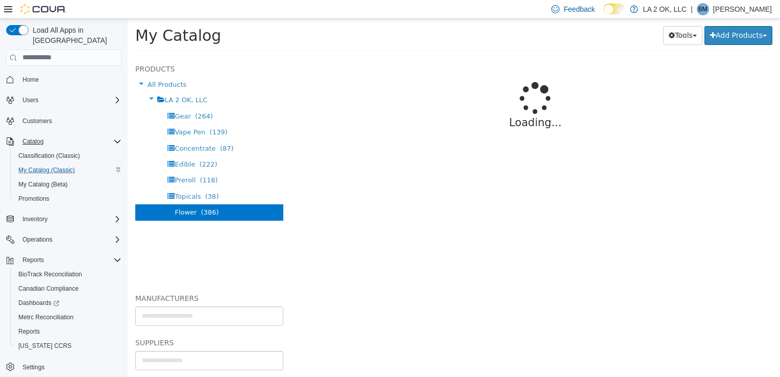
select select "**********"
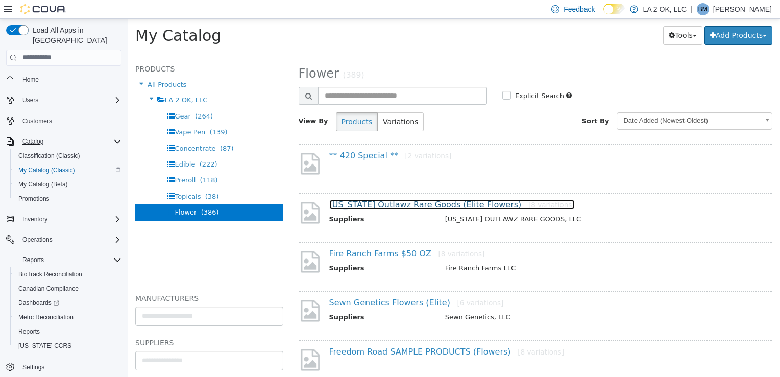
click at [386, 207] on link "[US_STATE] Outlawz Rare Goods (Elite Flowers) [8 variations]" at bounding box center [452, 204] width 246 height 10
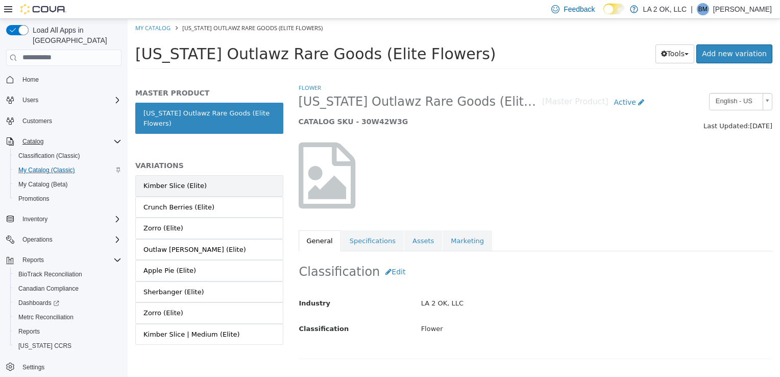
click at [212, 190] on link "Kimber Slice (Elite)" at bounding box center [209, 185] width 148 height 21
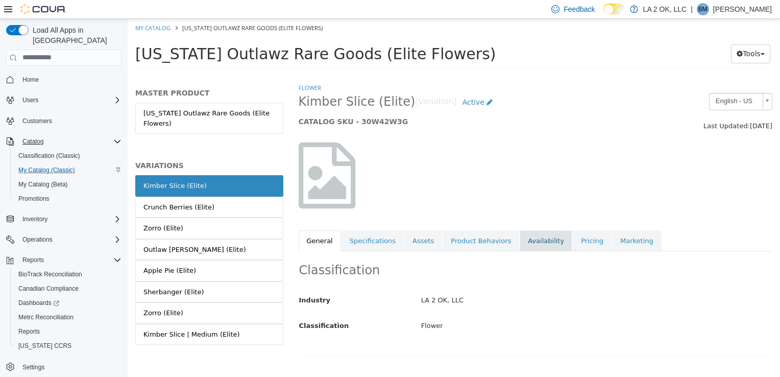
click at [522, 243] on link "Availability" at bounding box center [546, 240] width 53 height 21
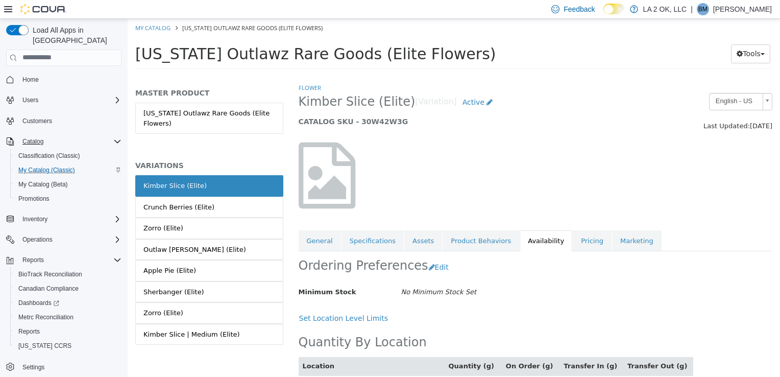
scroll to position [54, 0]
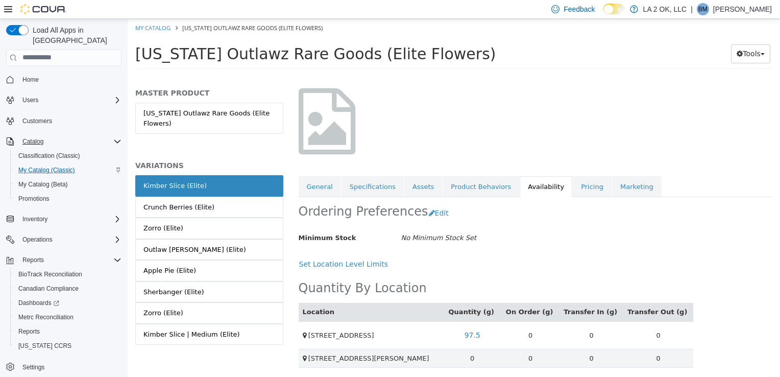
drag, startPoint x: 172, startPoint y: 207, endPoint x: 608, endPoint y: 66, distance: 458.6
click at [608, 66] on div "[US_STATE] Outlawz Rare Goods (Elite Flowers) Tools Move Variations Print Labels" at bounding box center [453, 56] width 637 height 26
click at [482, 339] on link "97.5" at bounding box center [472, 334] width 27 height 19
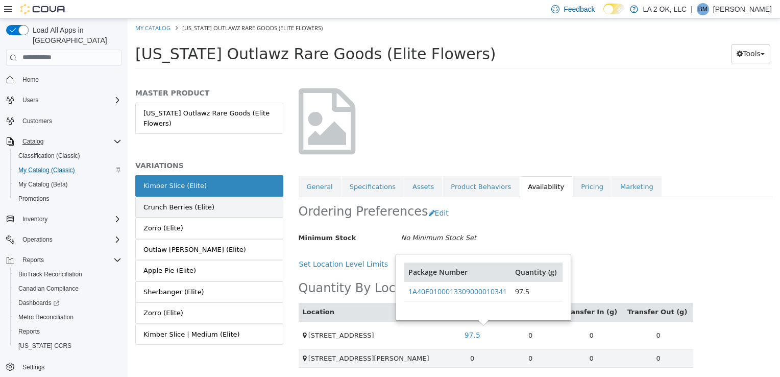
click at [216, 203] on link "Crunch Berries (Elite)" at bounding box center [209, 206] width 148 height 21
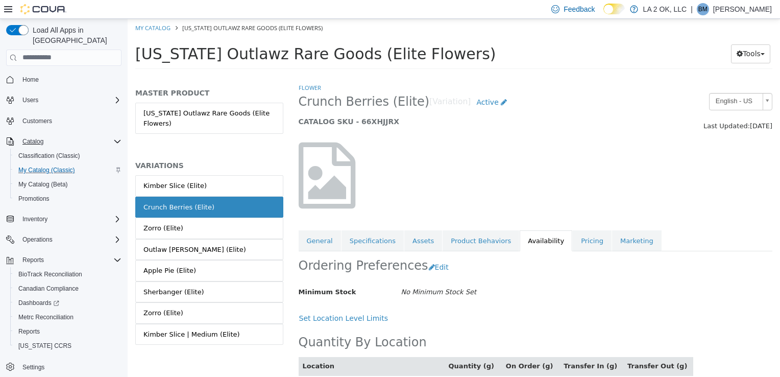
scroll to position [54, 0]
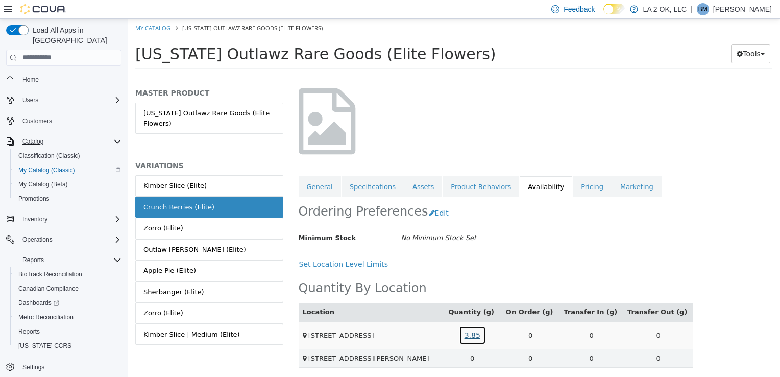
click at [486, 330] on link "3.85" at bounding box center [472, 334] width 27 height 19
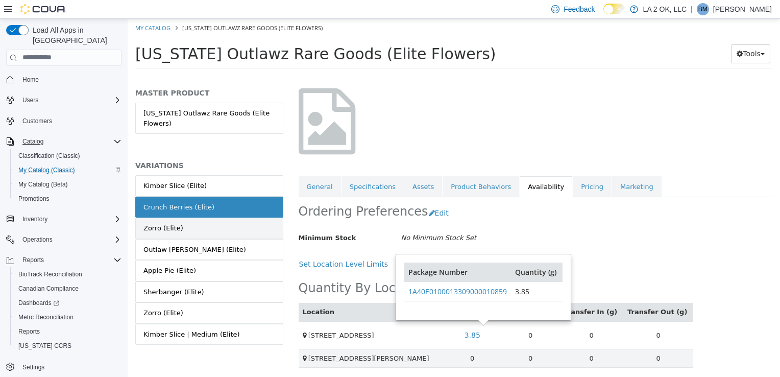
click at [240, 227] on link "Zorro (Elite)" at bounding box center [209, 227] width 148 height 21
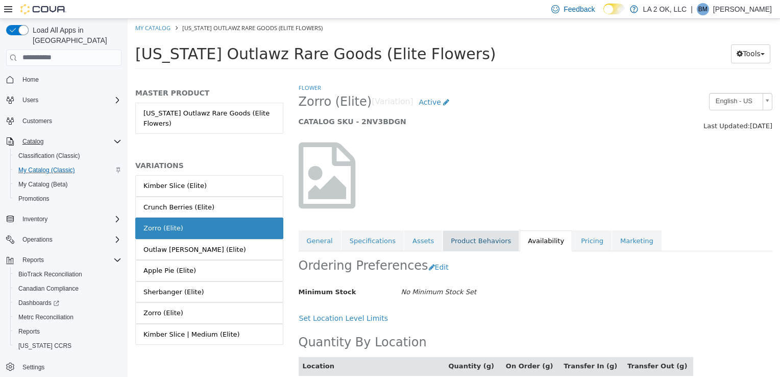
scroll to position [54, 0]
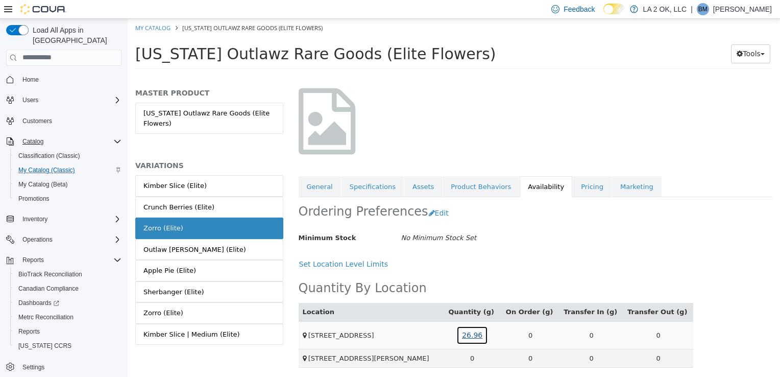
click at [486, 334] on link "26.96" at bounding box center [472, 334] width 32 height 19
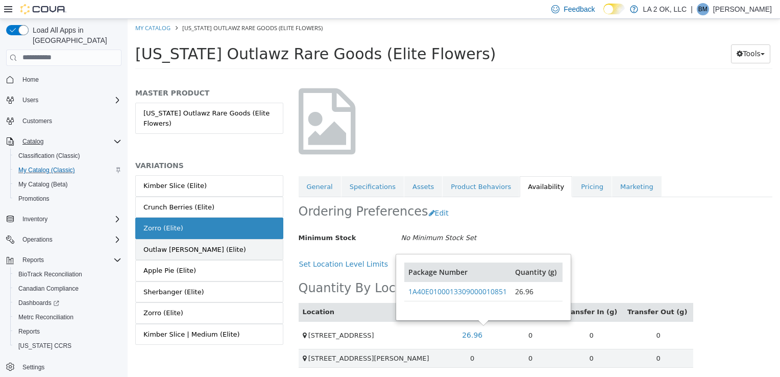
click at [223, 247] on link "Outlaw [PERSON_NAME] (Elite)" at bounding box center [209, 248] width 148 height 21
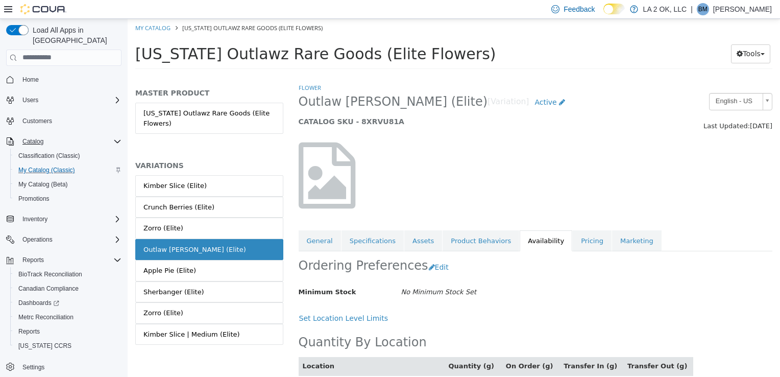
scroll to position [63, 0]
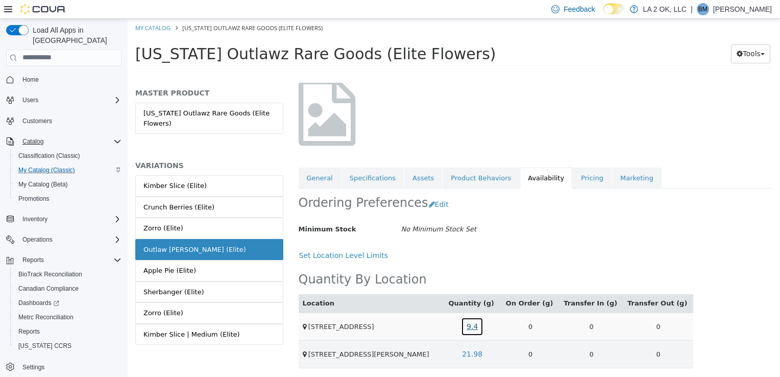
click at [483, 325] on link "9.4" at bounding box center [472, 325] width 22 height 19
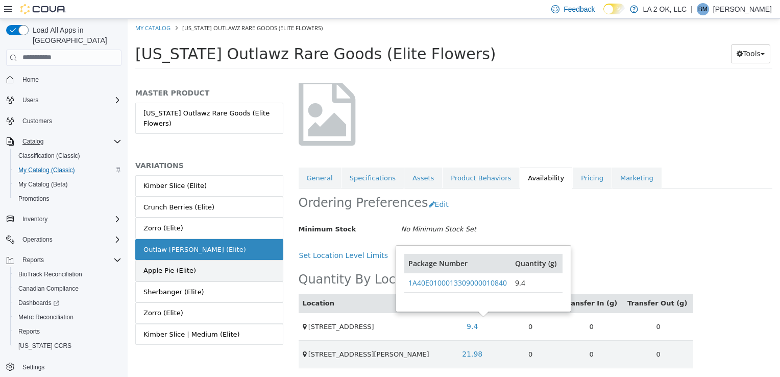
click at [204, 263] on link "Apple Pie (Elite)" at bounding box center [209, 269] width 148 height 21
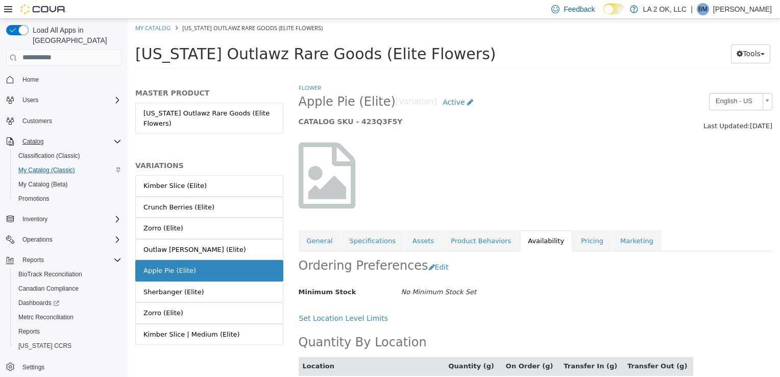
scroll to position [54, 0]
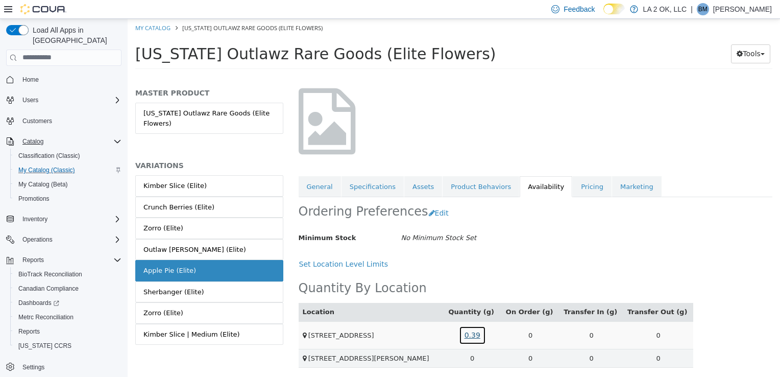
click at [486, 329] on link "0.39" at bounding box center [472, 334] width 27 height 19
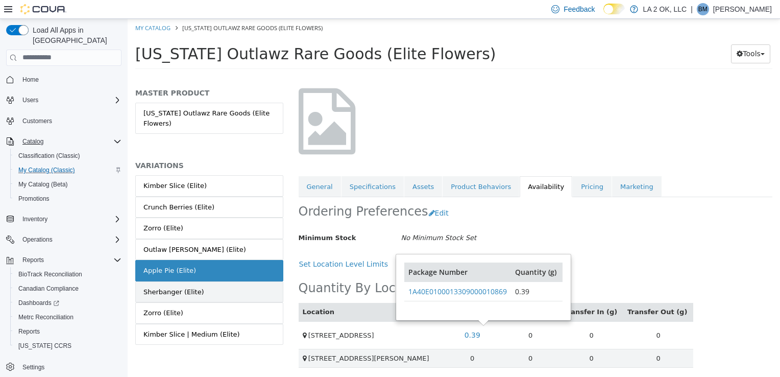
click at [218, 297] on link "Sherbanger (Elite)" at bounding box center [209, 291] width 148 height 21
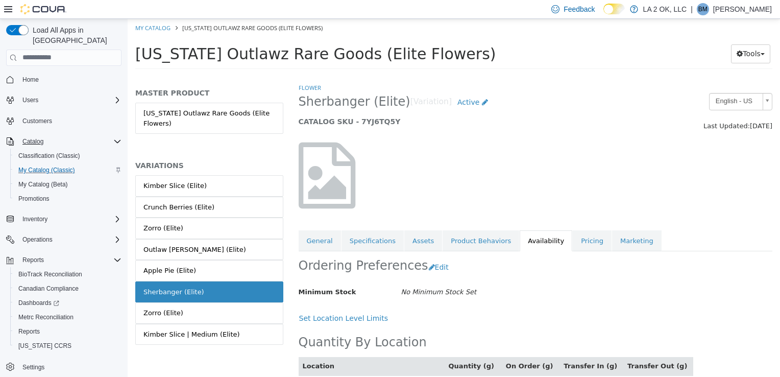
scroll to position [63, 0]
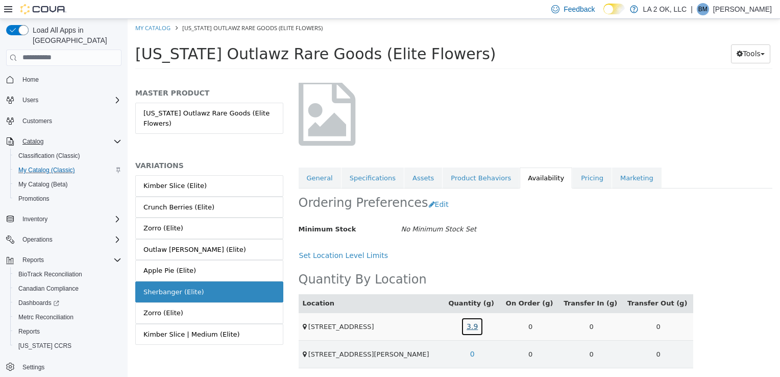
click at [480, 327] on link "3.9" at bounding box center [472, 325] width 22 height 19
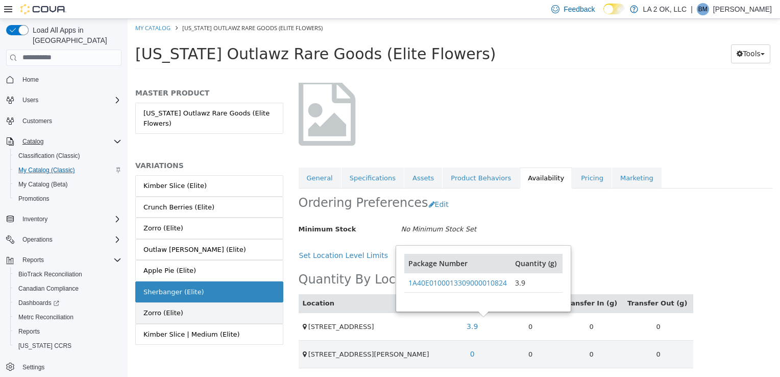
click at [251, 309] on link "Zorro (Elite)" at bounding box center [209, 312] width 148 height 21
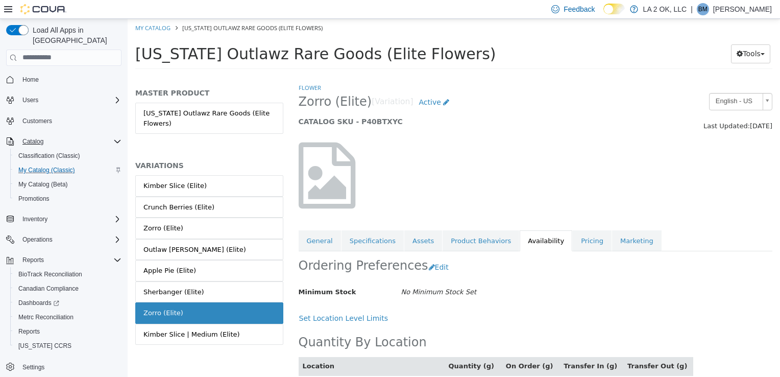
scroll to position [45, 0]
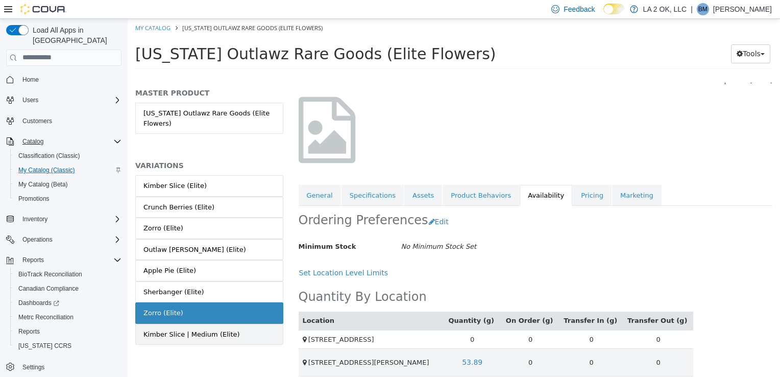
click at [242, 330] on link "Kimber Slice | Medium (Elite)" at bounding box center [209, 333] width 148 height 21
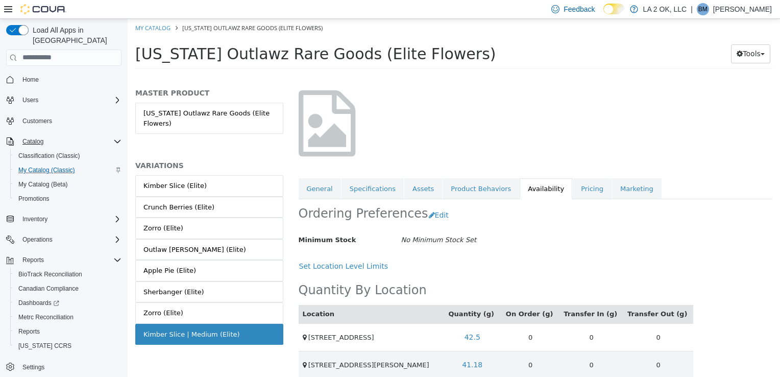
scroll to position [53, 0]
drag, startPoint x: 482, startPoint y: 339, endPoint x: 462, endPoint y: 336, distance: 20.2
click at [462, 336] on td "42.5" at bounding box center [473, 336] width 58 height 28
click at [482, 335] on link "42.5" at bounding box center [472, 336] width 27 height 19
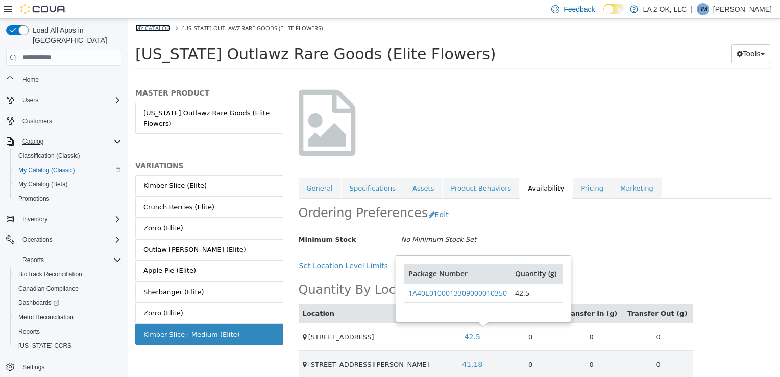
click at [163, 26] on link "My Catalog" at bounding box center [152, 27] width 35 height 8
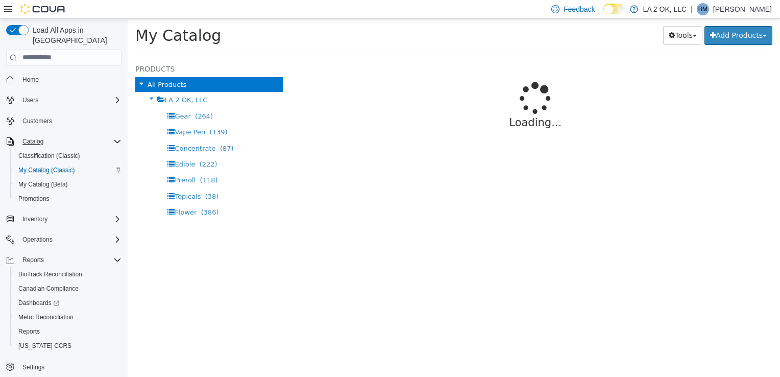
select select "**********"
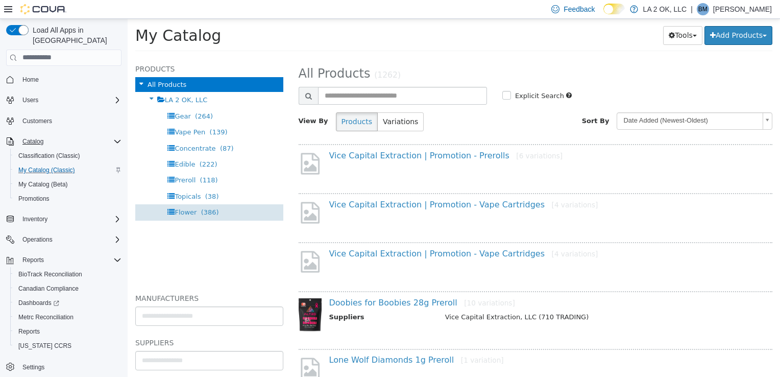
click at [210, 212] on span "(386)" at bounding box center [210, 212] width 18 height 8
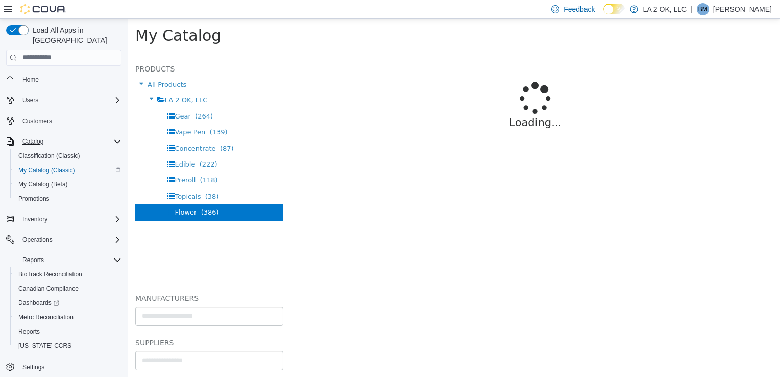
select select "**********"
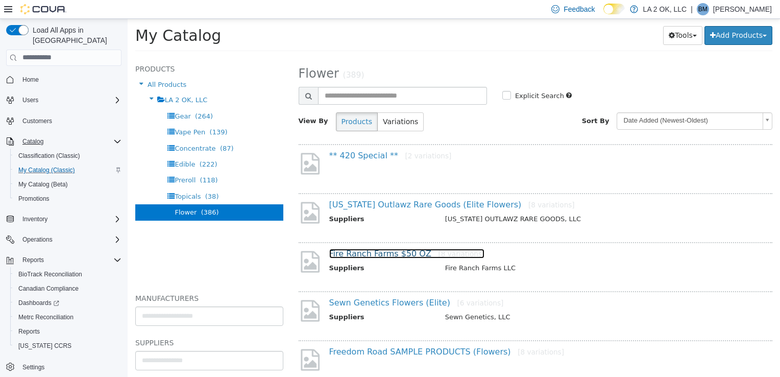
click at [392, 255] on link "Fire Ranch Farms $50 OZ [8 variations]" at bounding box center [407, 253] width 156 height 10
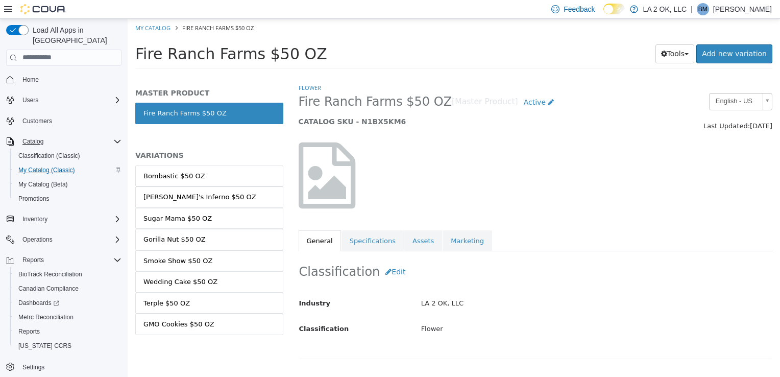
select select "**********"
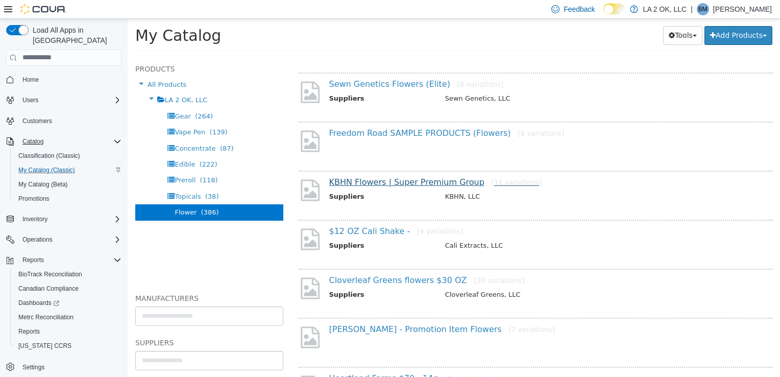
scroll to position [247, 0]
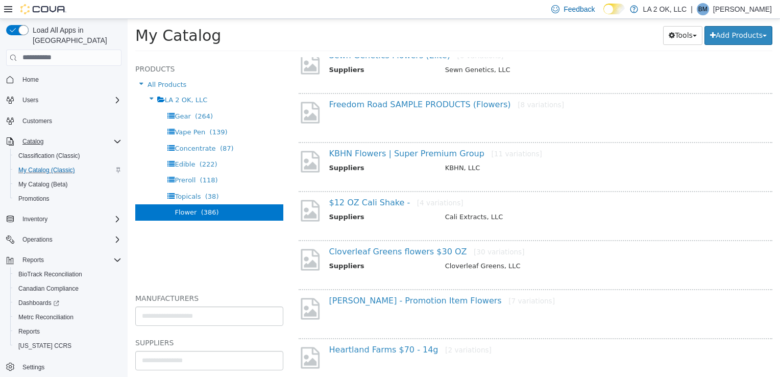
click at [396, 255] on div "Cloverleaf Greens flowers $30 OZ [30 variations] Suppliers Cloverleaf Greens, L…" at bounding box center [546, 259] width 449 height 27
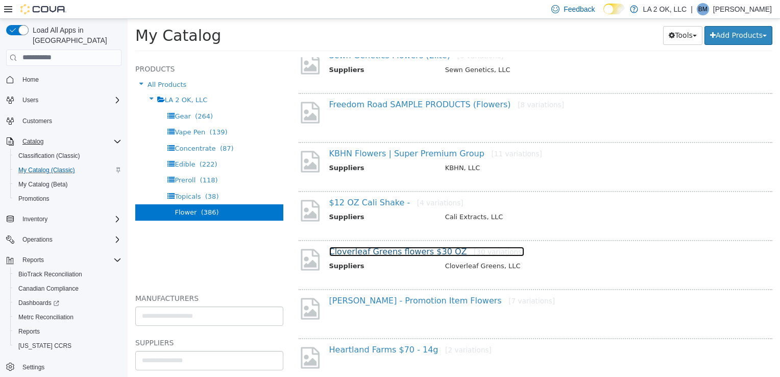
click at [396, 249] on link "Cloverleaf Greens flowers $30 OZ [30 variations]" at bounding box center [426, 251] width 195 height 10
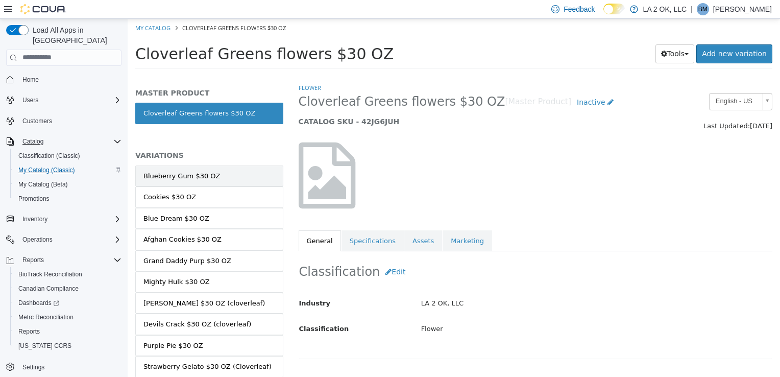
click at [244, 179] on link "Blueberry Gum $30 OZ" at bounding box center [209, 175] width 148 height 21
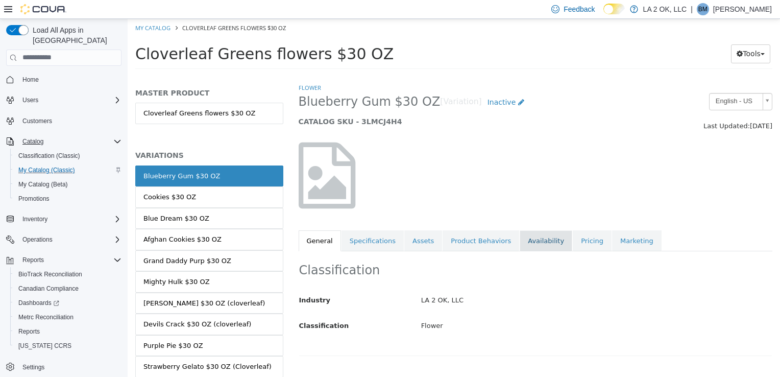
click at [520, 240] on link "Availability" at bounding box center [546, 240] width 53 height 21
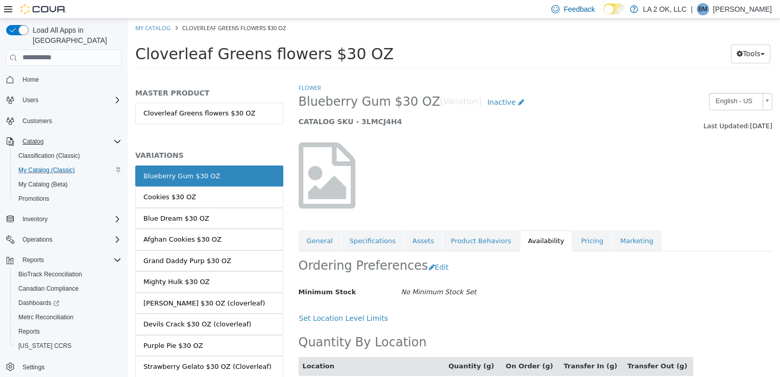
scroll to position [63, 0]
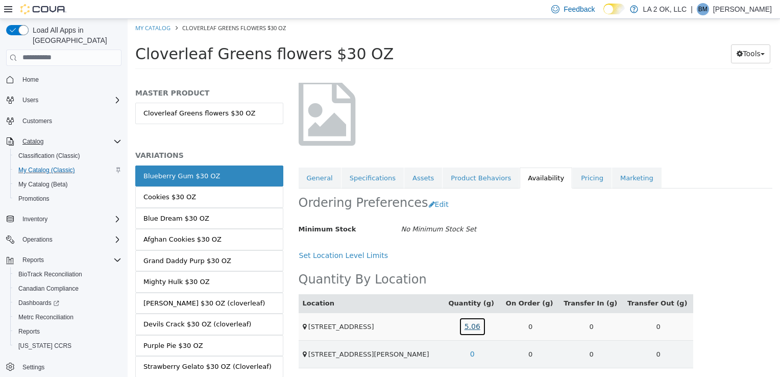
click at [478, 326] on link "5.06" at bounding box center [472, 325] width 27 height 19
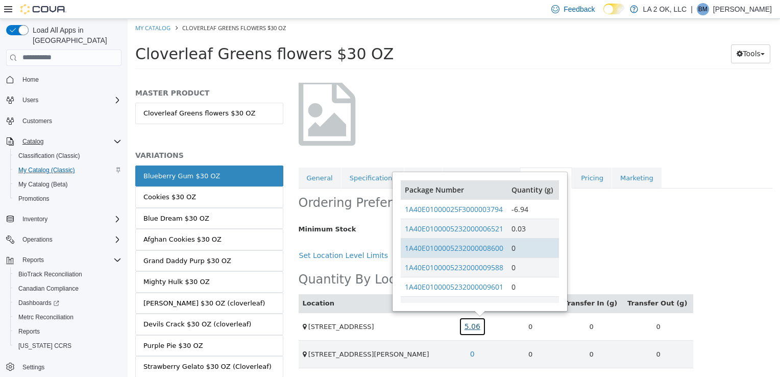
scroll to position [61, 0]
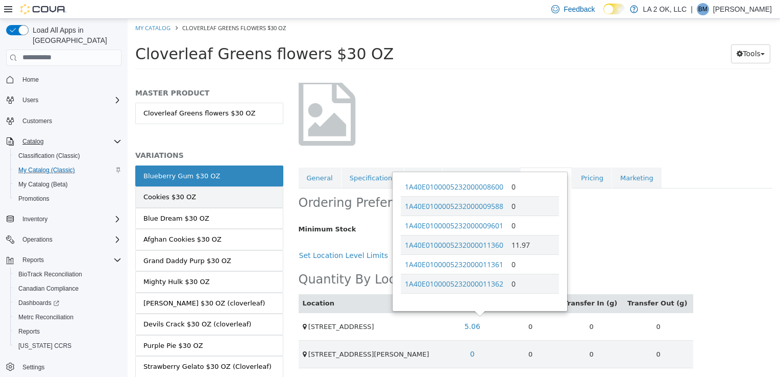
click at [188, 201] on div "Cookies $30 OZ" at bounding box center [169, 196] width 53 height 10
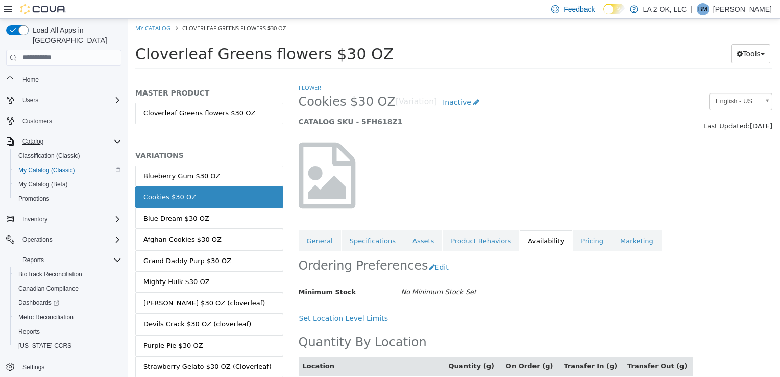
scroll to position [63, 0]
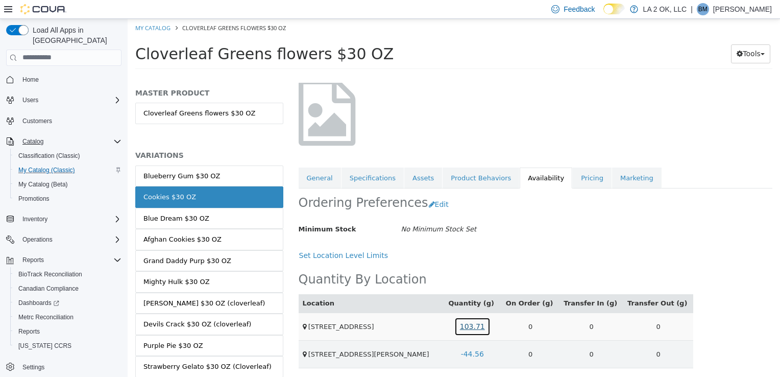
click at [488, 332] on link "103.71" at bounding box center [472, 325] width 36 height 19
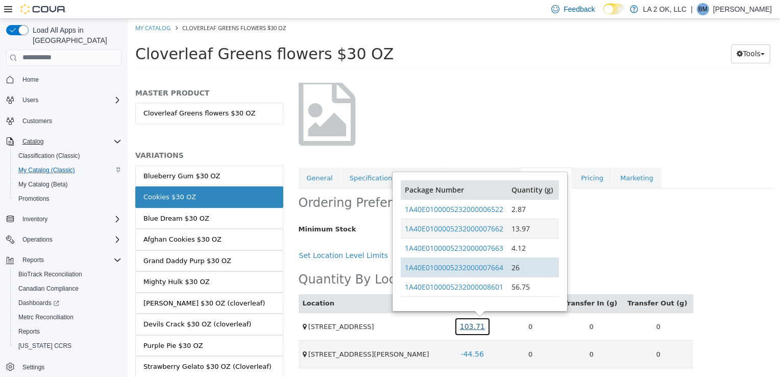
scroll to position [4, 0]
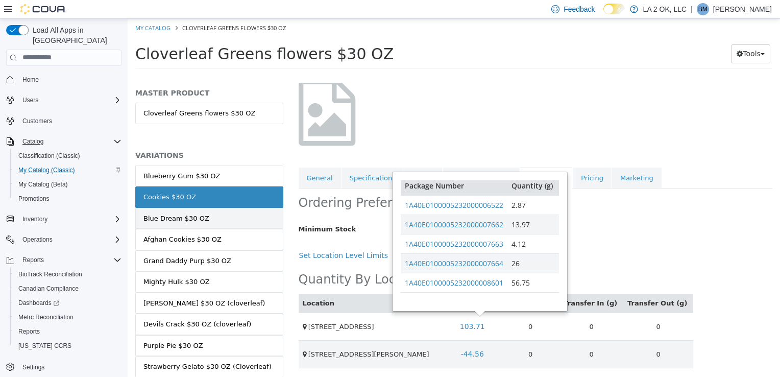
click at [219, 212] on link "Blue Dream $30 OZ" at bounding box center [209, 217] width 148 height 21
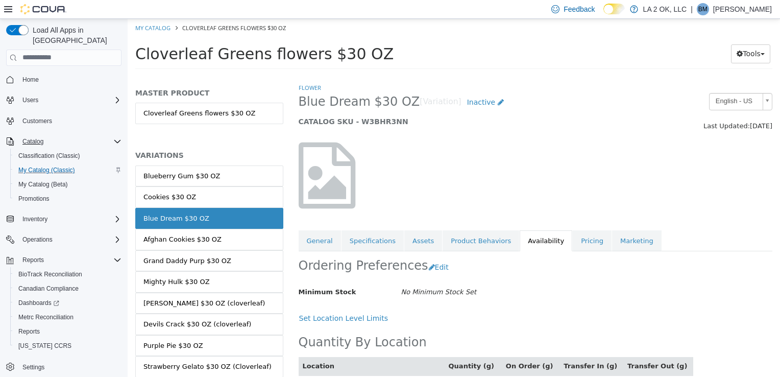
scroll to position [63, 0]
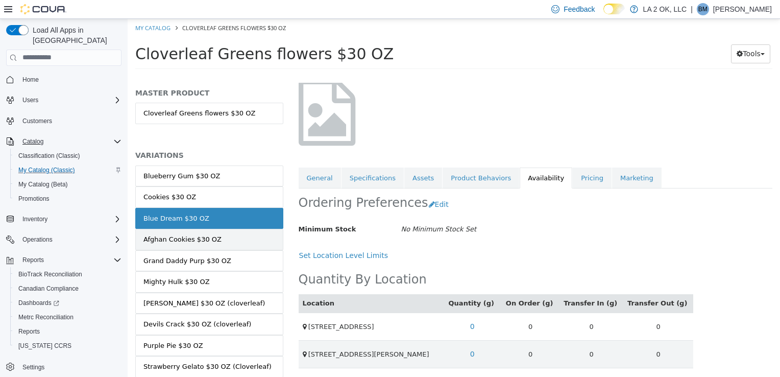
click at [174, 232] on link "Afghan Cookies $30 OZ" at bounding box center [209, 238] width 148 height 21
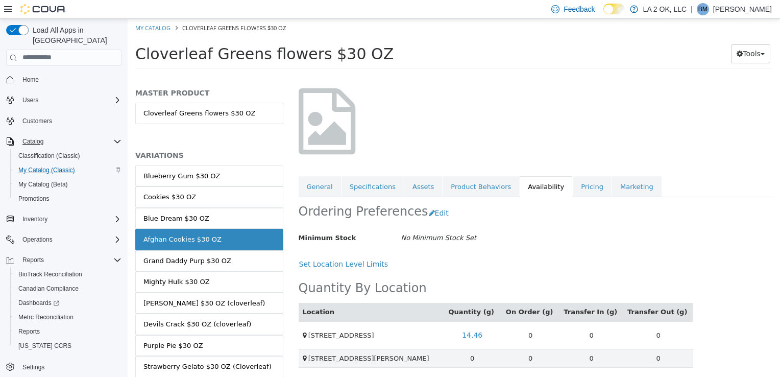
scroll to position [56, 0]
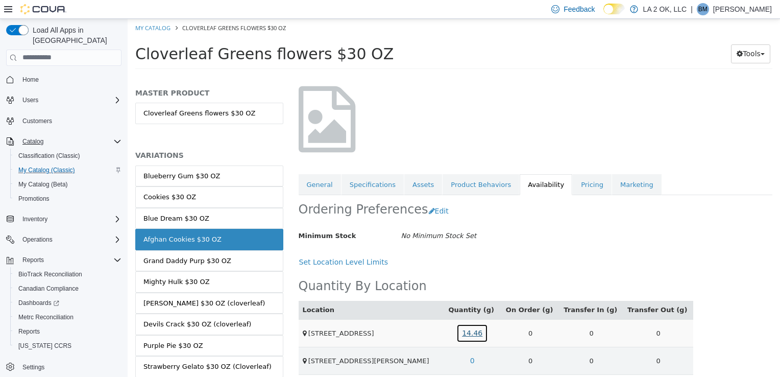
click at [485, 333] on link "14.46" at bounding box center [472, 332] width 32 height 19
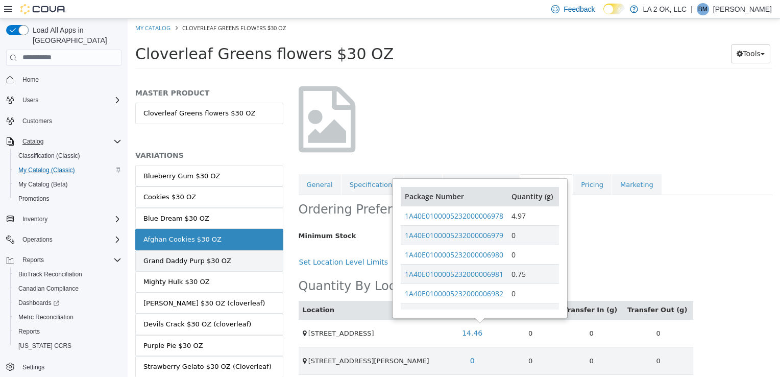
click at [212, 262] on div "Grand Daddy Purp $30 OZ" at bounding box center [187, 260] width 88 height 10
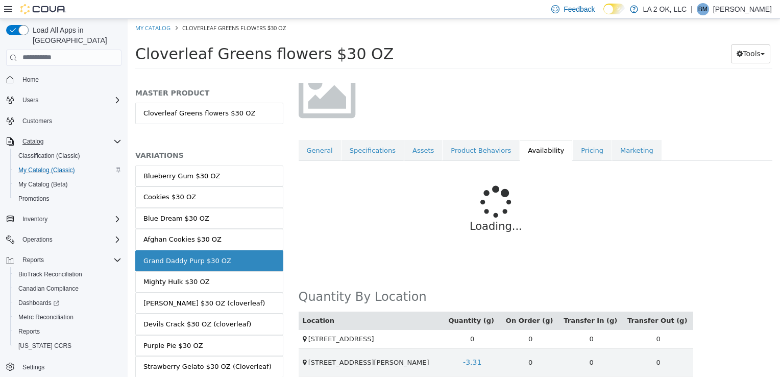
scroll to position [63, 0]
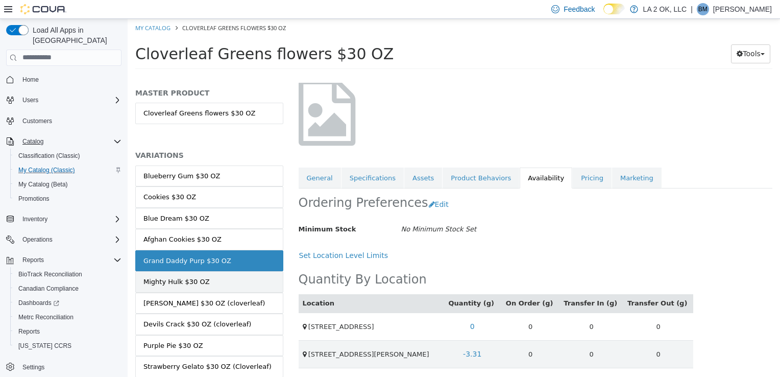
click at [235, 284] on link "Mighty Hulk $30 OZ" at bounding box center [209, 281] width 148 height 21
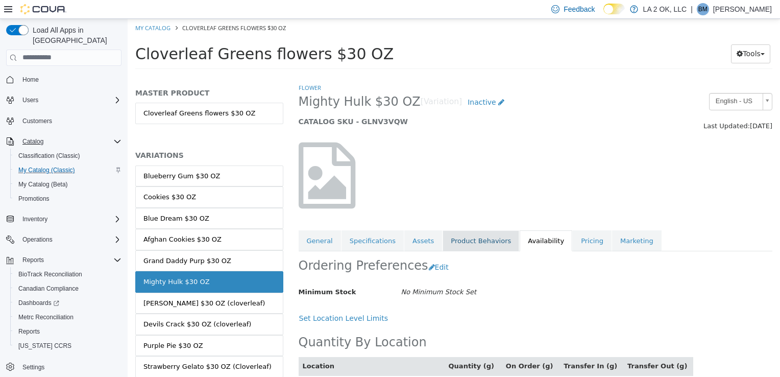
scroll to position [63, 0]
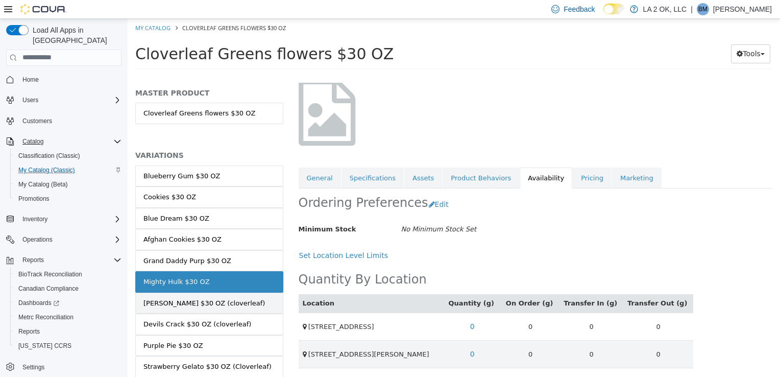
click at [222, 300] on link "[PERSON_NAME] $30 OZ (cloverleaf)" at bounding box center [209, 302] width 148 height 21
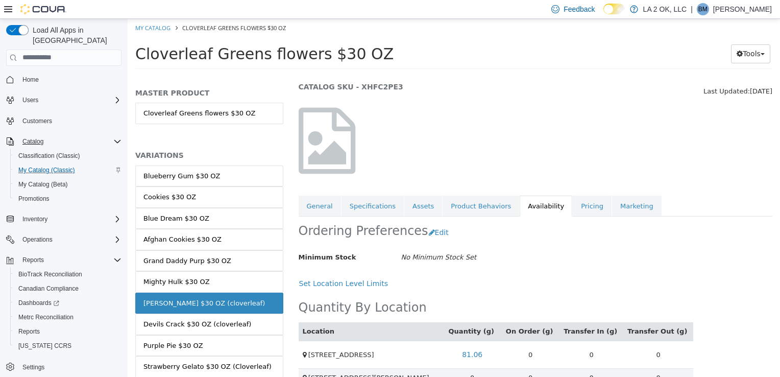
scroll to position [54, 0]
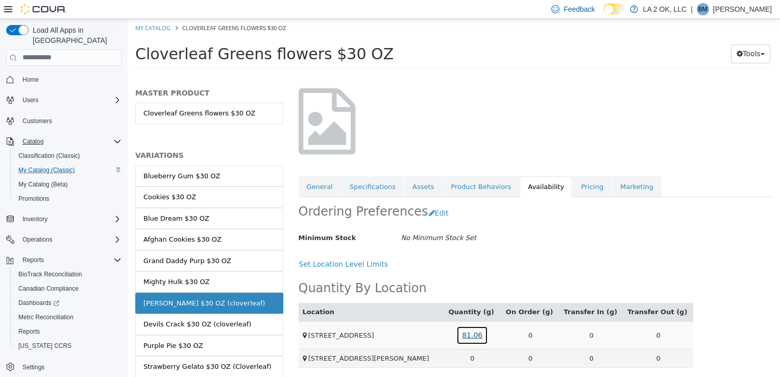
click at [487, 333] on link "81.06" at bounding box center [472, 334] width 32 height 19
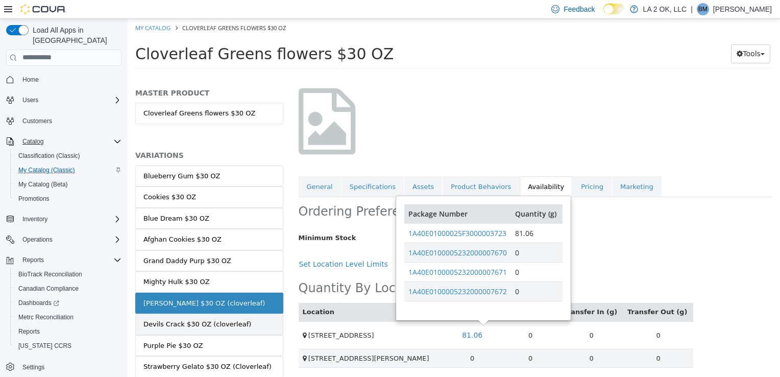
click at [183, 327] on div "Devils Crack $30 OZ (cloverleaf)" at bounding box center [197, 324] width 108 height 10
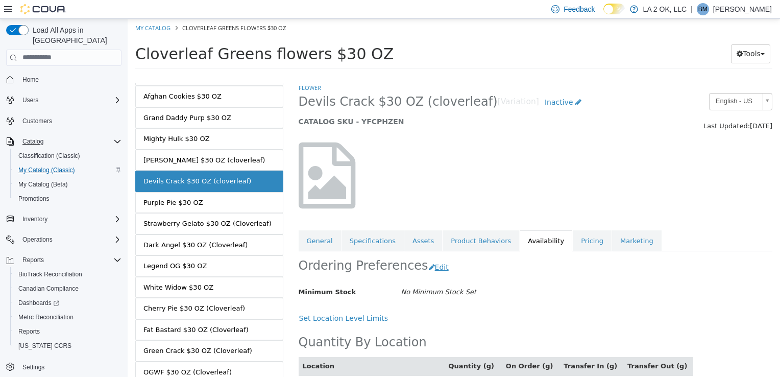
scroll to position [63, 0]
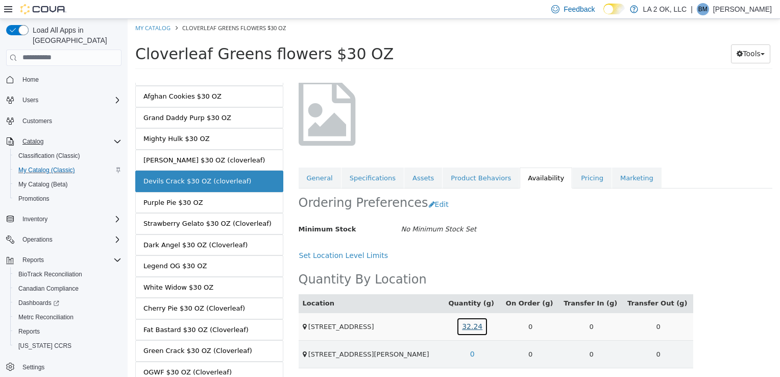
click at [482, 329] on link "32.24" at bounding box center [472, 325] width 32 height 19
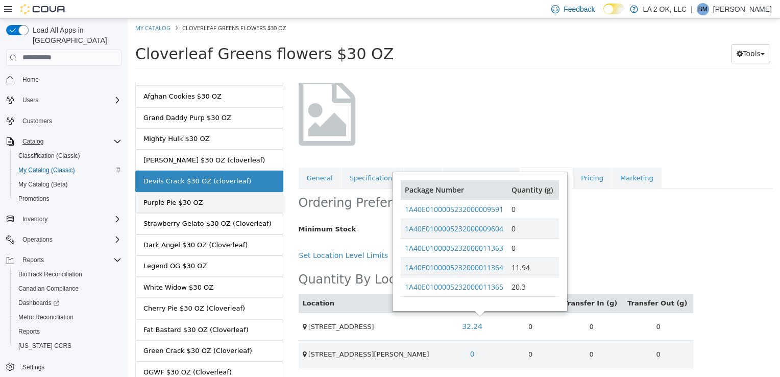
click at [252, 205] on link "Purple Pie $30 OZ" at bounding box center [209, 201] width 148 height 21
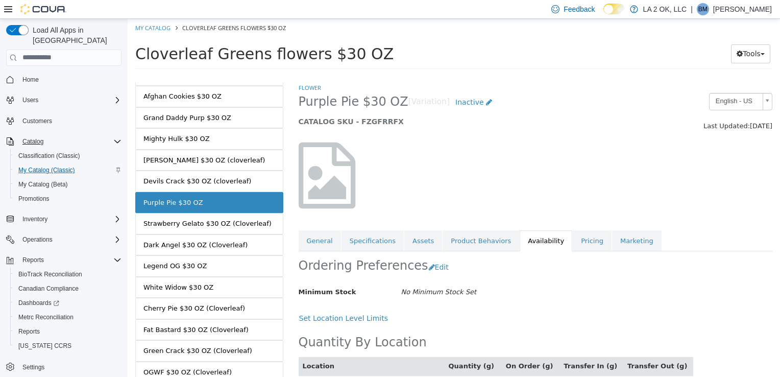
scroll to position [63, 0]
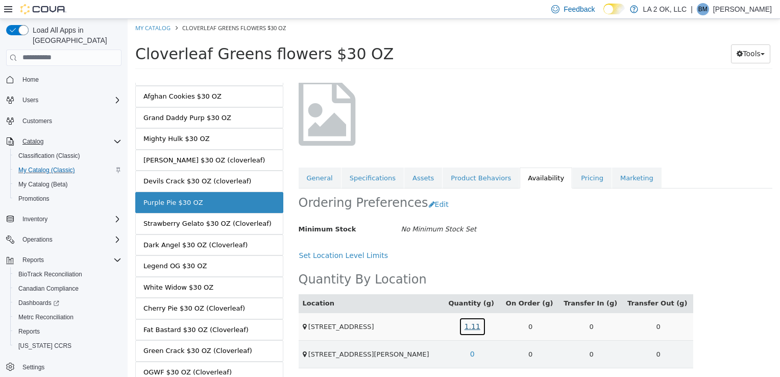
click at [482, 324] on link "1.11" at bounding box center [472, 325] width 27 height 19
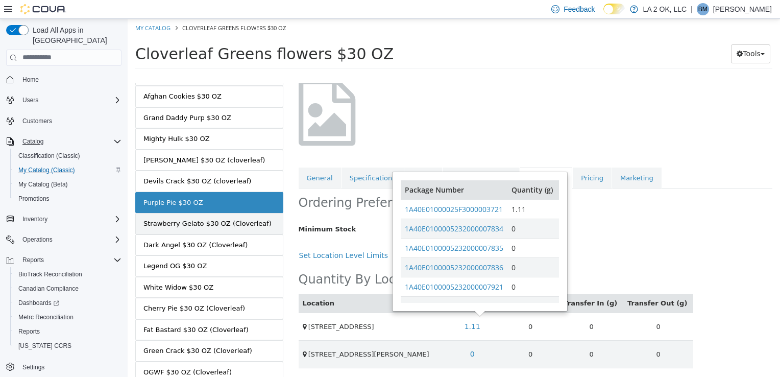
click at [242, 220] on div "Strawberry Gelato $30 OZ (Cloverleaf)" at bounding box center [207, 223] width 128 height 10
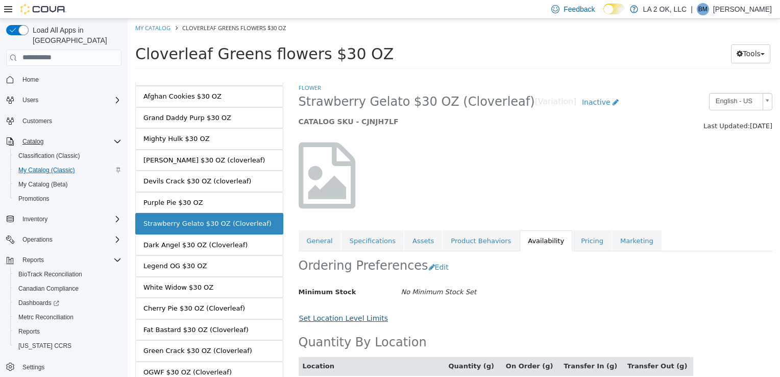
scroll to position [63, 0]
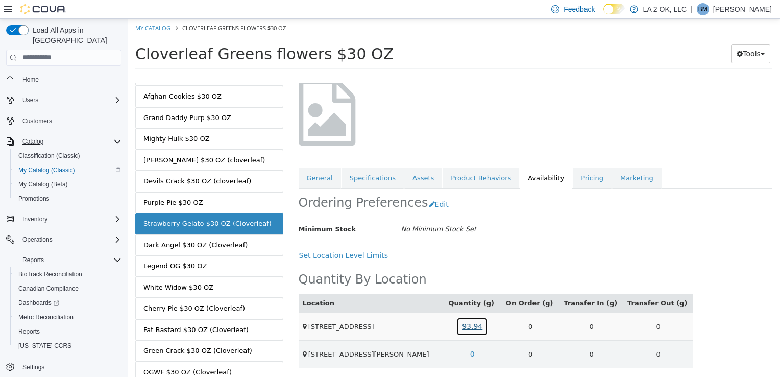
click at [476, 322] on link "93.94" at bounding box center [472, 325] width 32 height 19
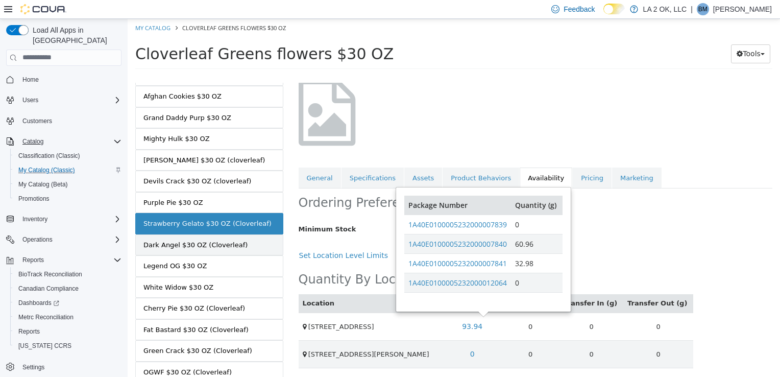
click at [258, 244] on link "Dark Angel $30 OZ (Cloverleaf)" at bounding box center [209, 244] width 148 height 21
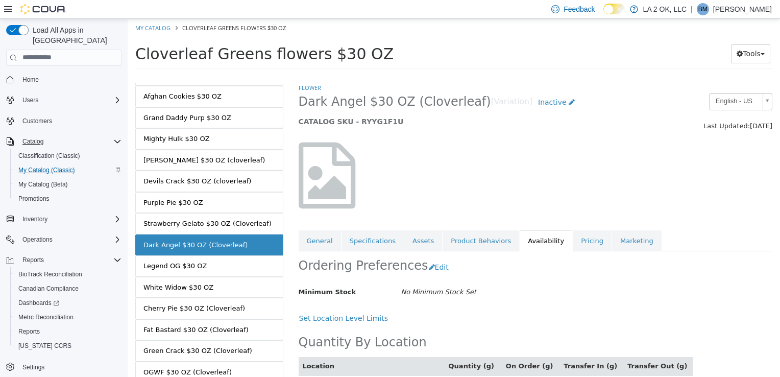
scroll to position [63, 0]
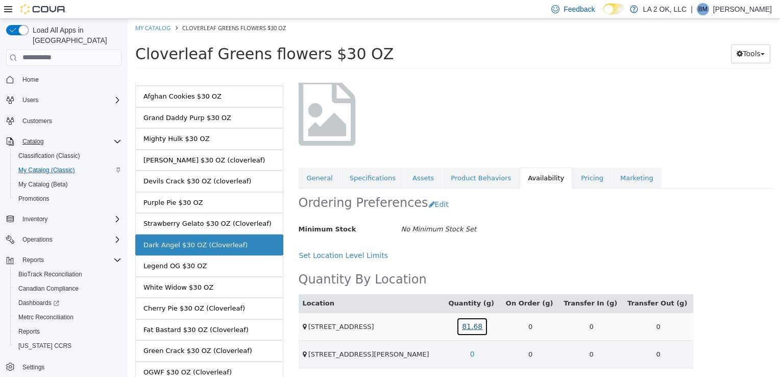
click at [488, 328] on link "81.68" at bounding box center [472, 325] width 32 height 19
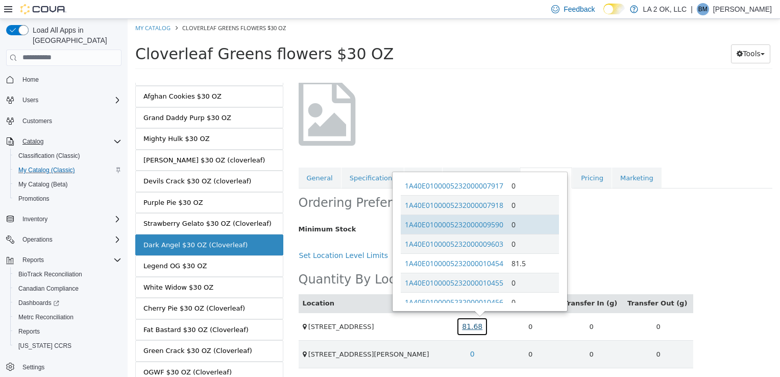
scroll to position [81, 0]
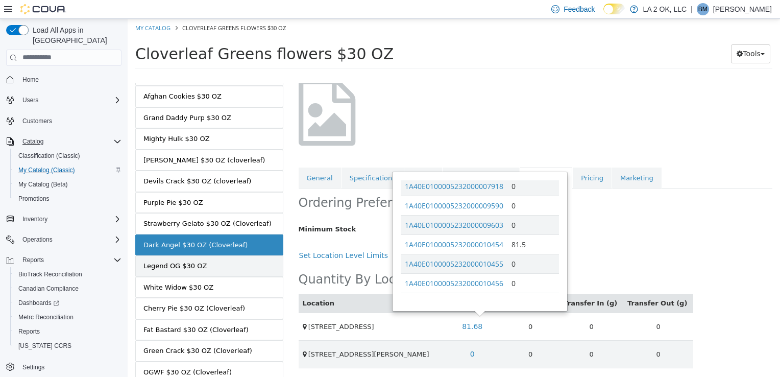
click at [231, 268] on link "Legend OG $30 OZ" at bounding box center [209, 265] width 148 height 21
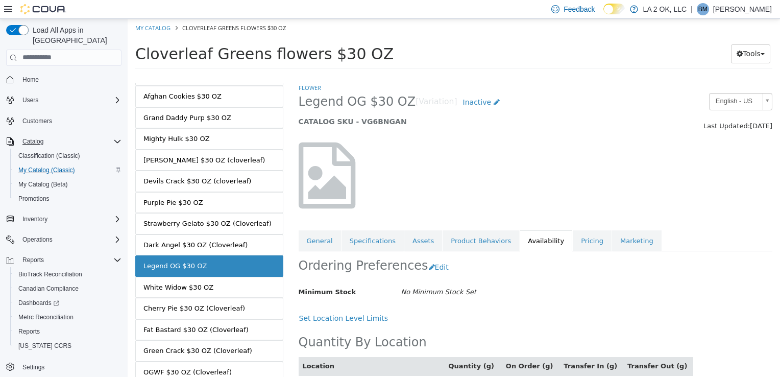
scroll to position [63, 0]
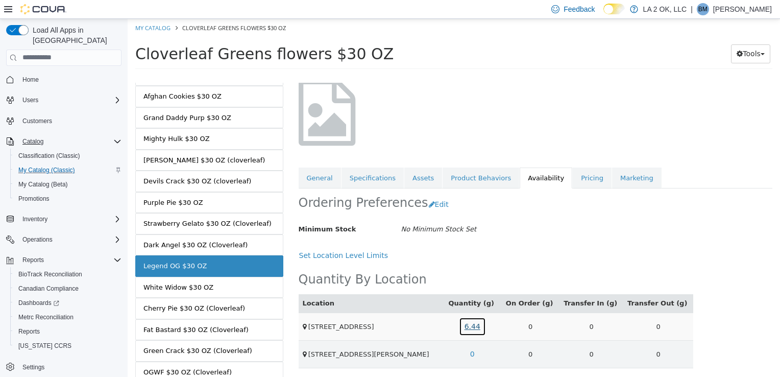
click at [483, 328] on link "6.44" at bounding box center [472, 325] width 27 height 19
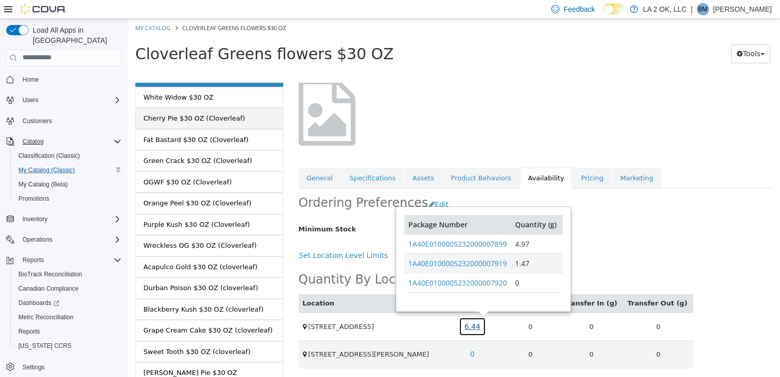
scroll to position [337, 0]
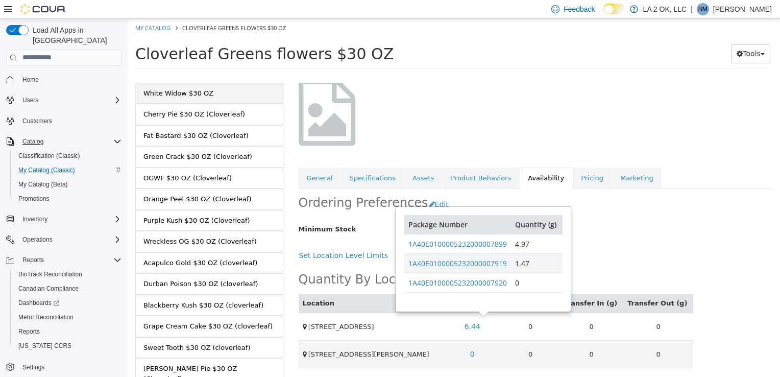
click at [218, 91] on link "White Widow $30 OZ" at bounding box center [209, 92] width 148 height 21
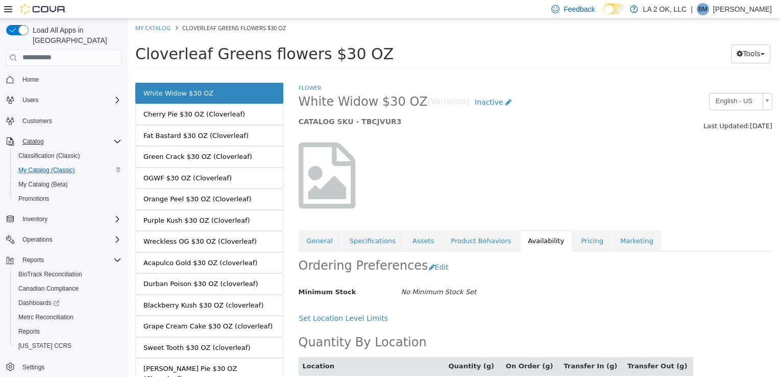
scroll to position [63, 0]
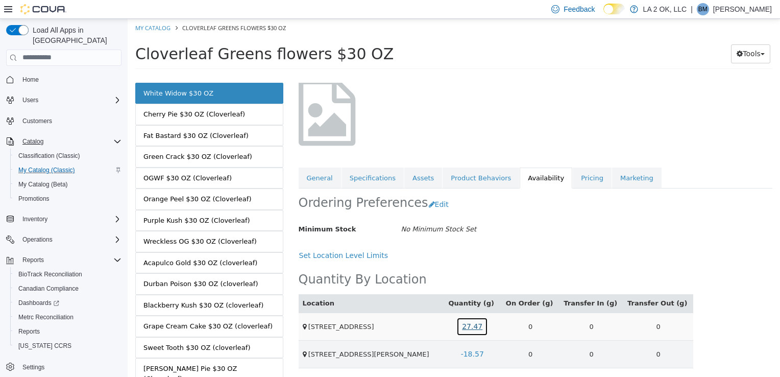
click at [483, 328] on link "27.47" at bounding box center [472, 325] width 32 height 19
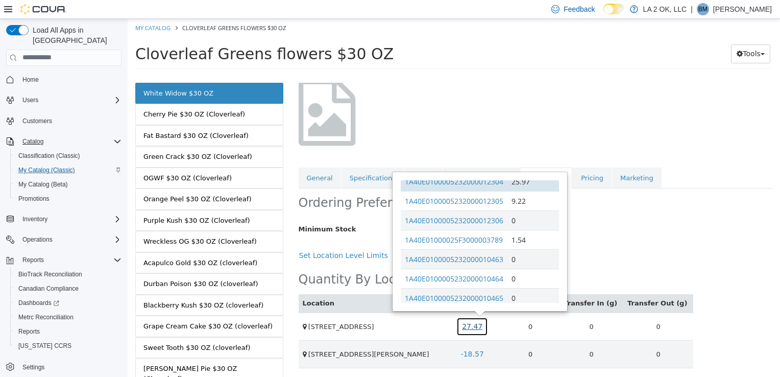
scroll to position [100, 0]
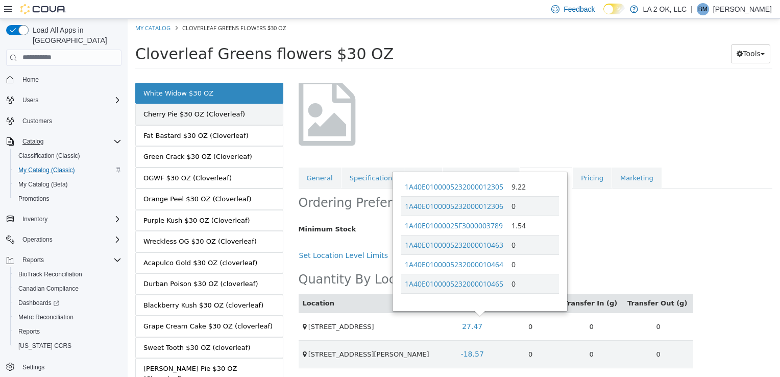
click at [239, 103] on link "Cherry Pie $30 OZ (Cloverleaf)" at bounding box center [209, 113] width 148 height 21
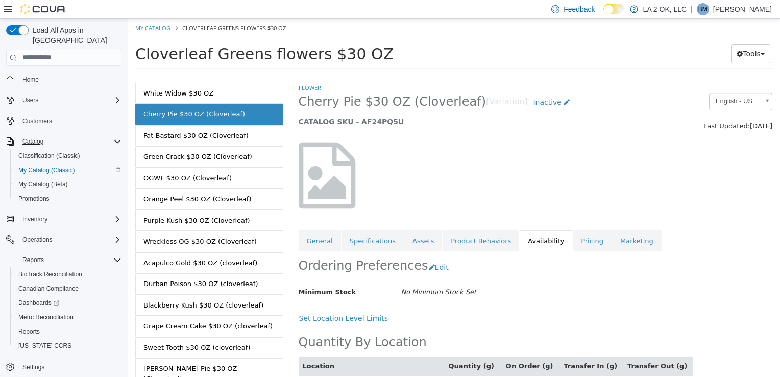
scroll to position [63, 0]
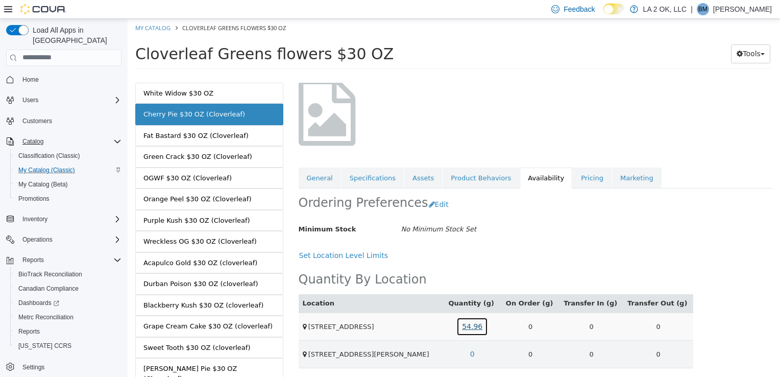
click at [480, 324] on link "54.96" at bounding box center [472, 325] width 32 height 19
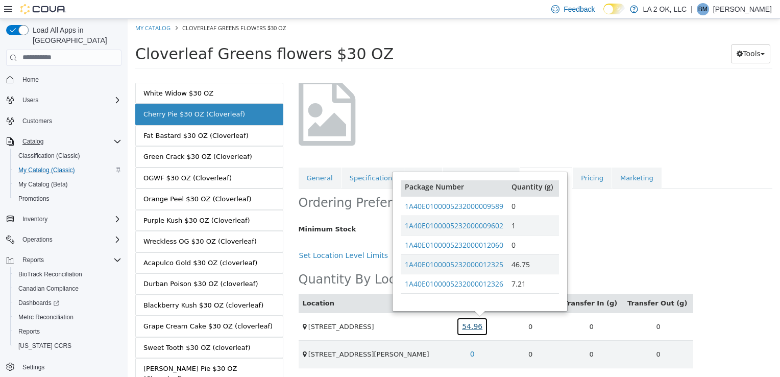
scroll to position [4, 0]
